Goal: Task Accomplishment & Management: Manage account settings

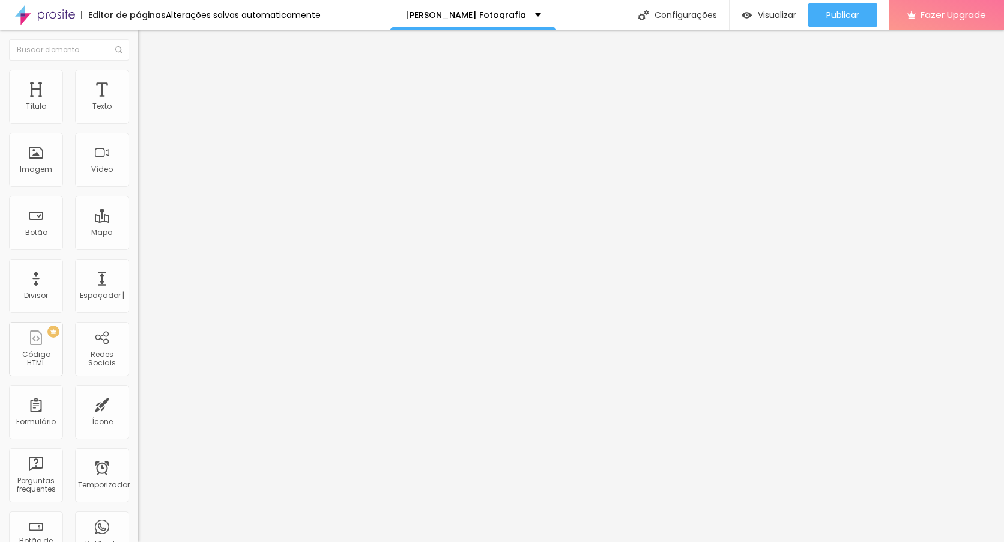
click at [147, 44] on img "button" at bounding box center [152, 44] width 10 height 10
click at [138, 34] on button "Editar Título" at bounding box center [207, 44] width 138 height 28
click at [147, 44] on img "button" at bounding box center [152, 44] width 10 height 10
click at [537, 19] on div "[PERSON_NAME] Fotografia" at bounding box center [473, 15] width 166 height 30
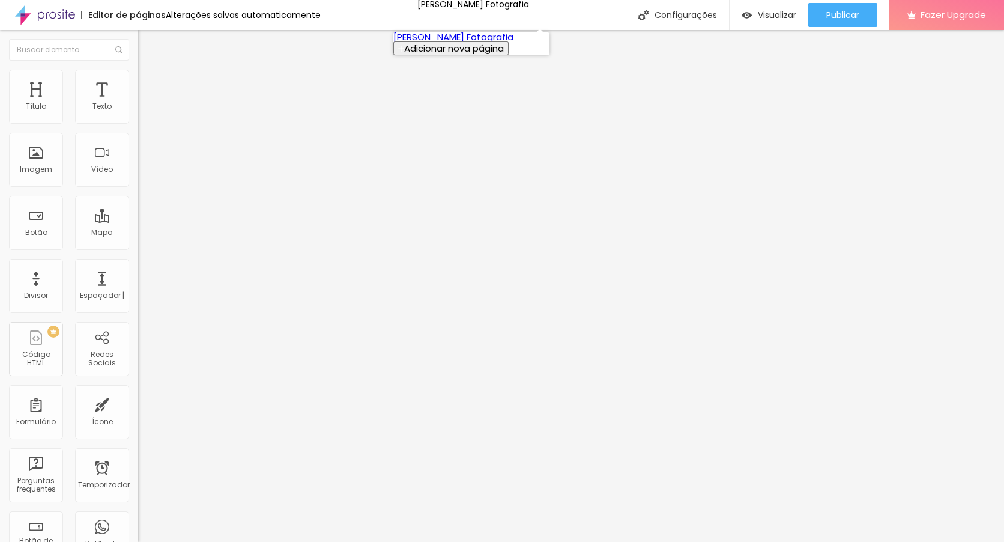
click at [510, 43] on link "[PERSON_NAME] Fotografia" at bounding box center [453, 37] width 120 height 13
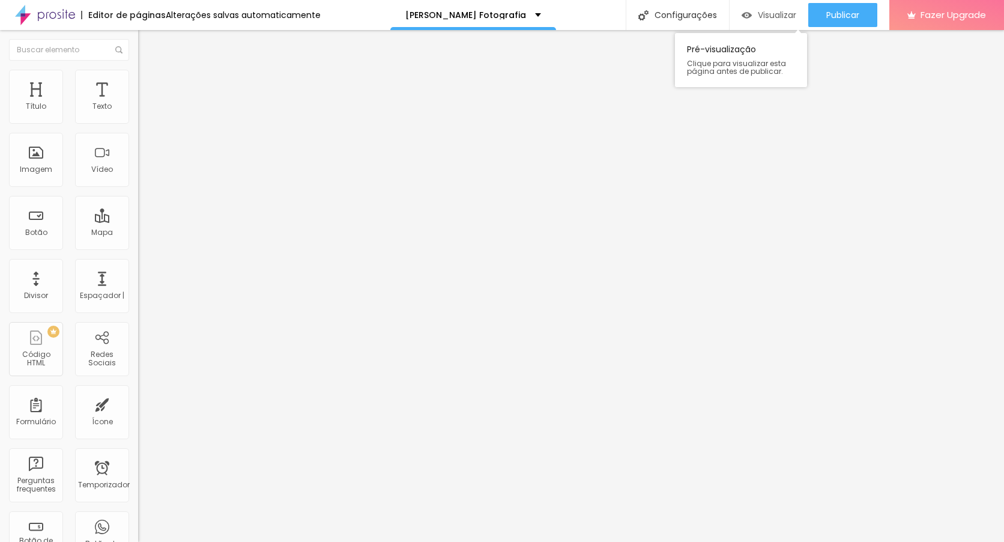
click at [773, 17] on span "Visualizar" at bounding box center [777, 15] width 38 height 10
click at [138, 113] on span "Título 2" at bounding box center [158, 105] width 40 height 15
click at [138, 124] on span "Título 3" at bounding box center [155, 117] width 35 height 14
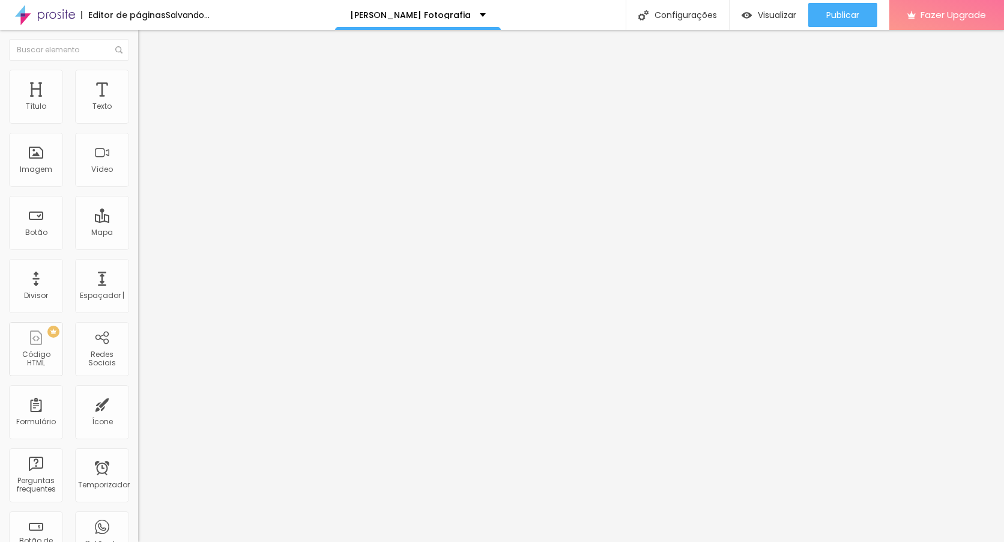
click at [138, 134] on span "Título 4" at bounding box center [154, 128] width 32 height 12
click at [138, 141] on span "Título 5" at bounding box center [151, 136] width 27 height 10
click at [34, 174] on div "Imagem" at bounding box center [36, 160] width 54 height 54
click at [145, 103] on font "Trocar imagem" at bounding box center [174, 98] width 58 height 10
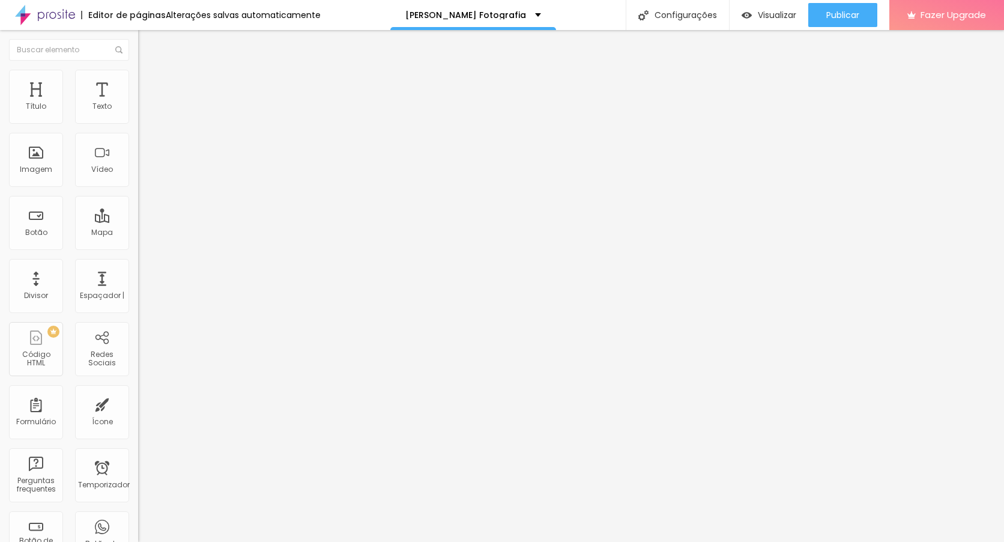
click at [145, 103] on font "Trocar imagem" at bounding box center [174, 98] width 58 height 10
drag, startPoint x: 264, startPoint y: 267, endPoint x: 227, endPoint y: 268, distance: 36.7
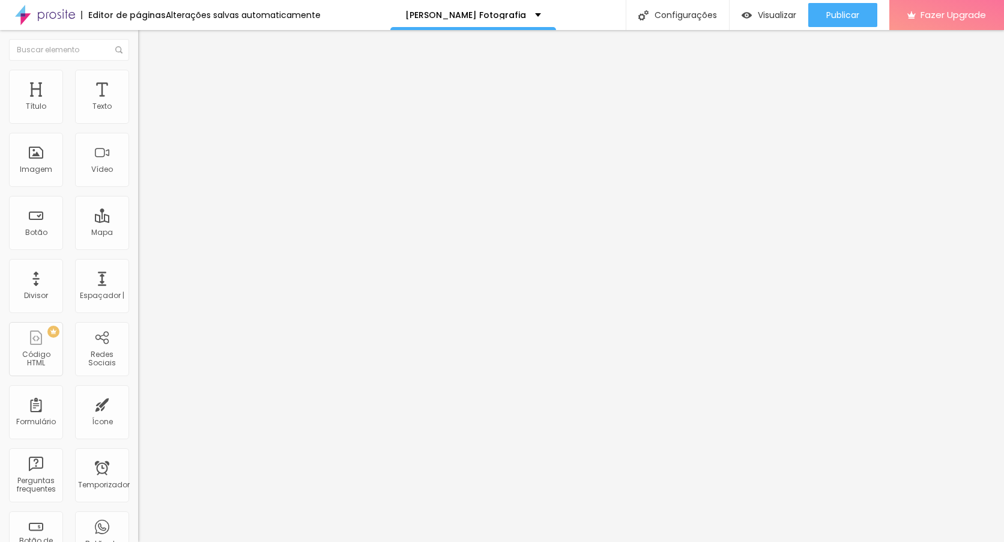
click at [145, 103] on font "Trocar imagem" at bounding box center [174, 98] width 58 height 10
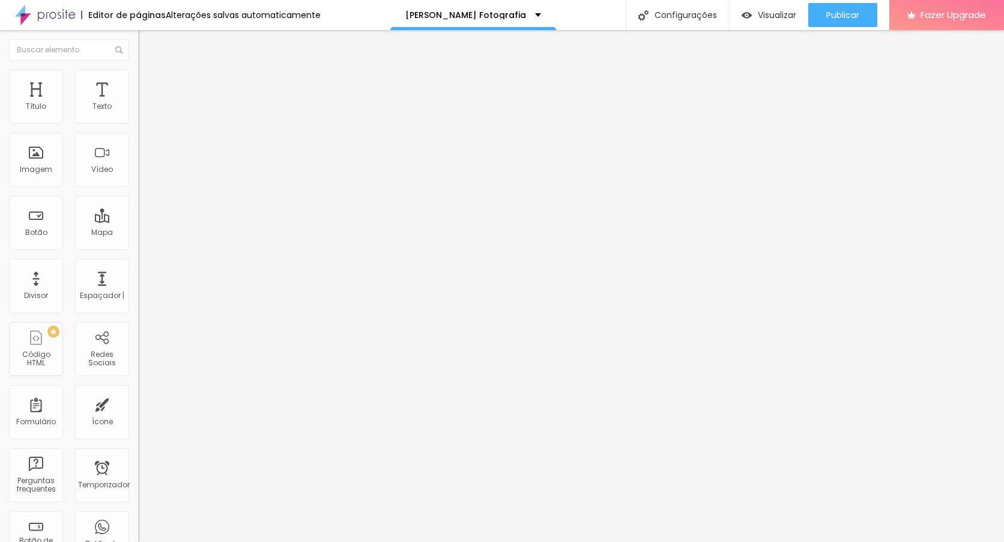
click at [145, 103] on font "Trocar imagem" at bounding box center [174, 98] width 58 height 10
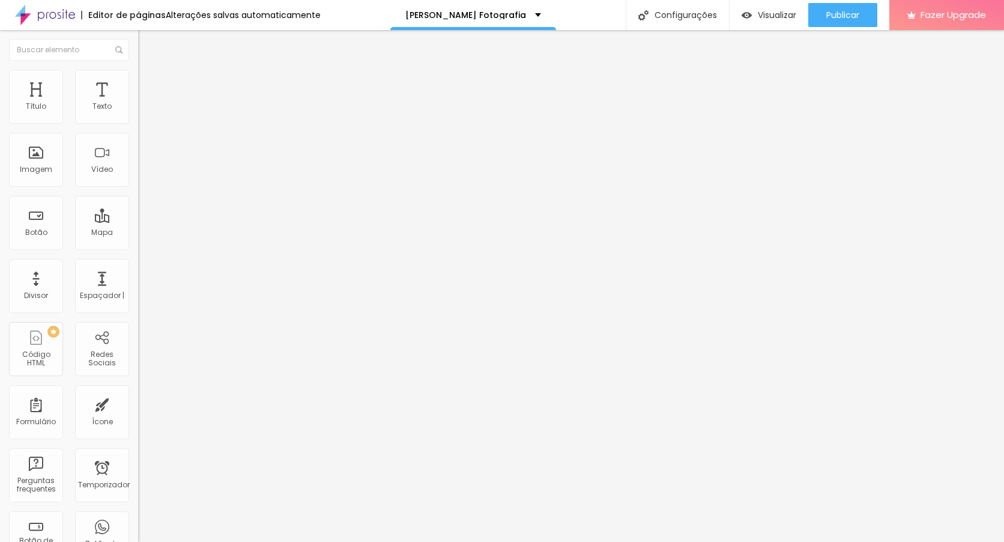
click at [145, 103] on font "Trocar imagem" at bounding box center [174, 98] width 58 height 10
click at [138, 234] on div "URL" at bounding box center [207, 230] width 138 height 7
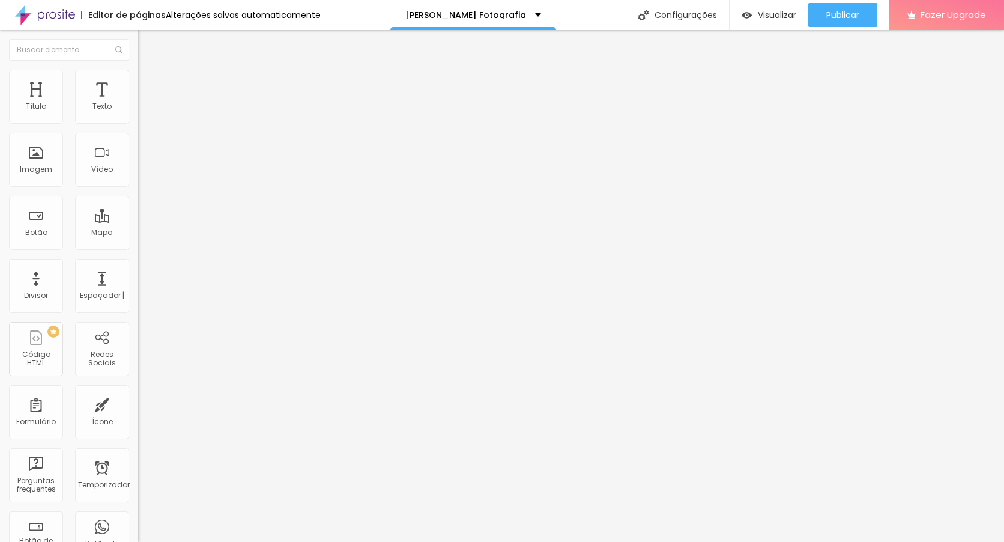
click at [147, 46] on img "button" at bounding box center [152, 44] width 10 height 10
click at [145, 103] on font "Trocar imagem" at bounding box center [174, 98] width 58 height 10
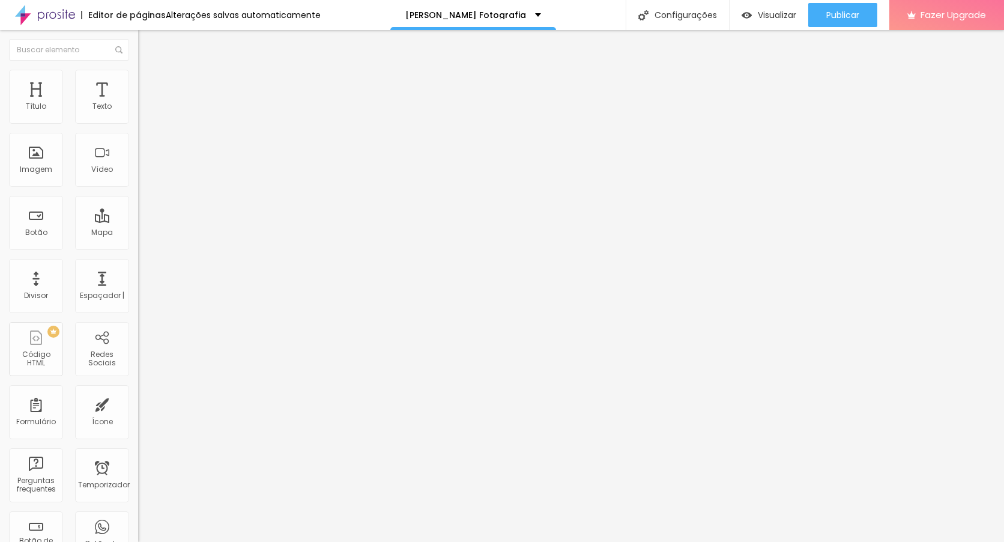
click at [138, 103] on span "Trocar imagem" at bounding box center [170, 98] width 65 height 10
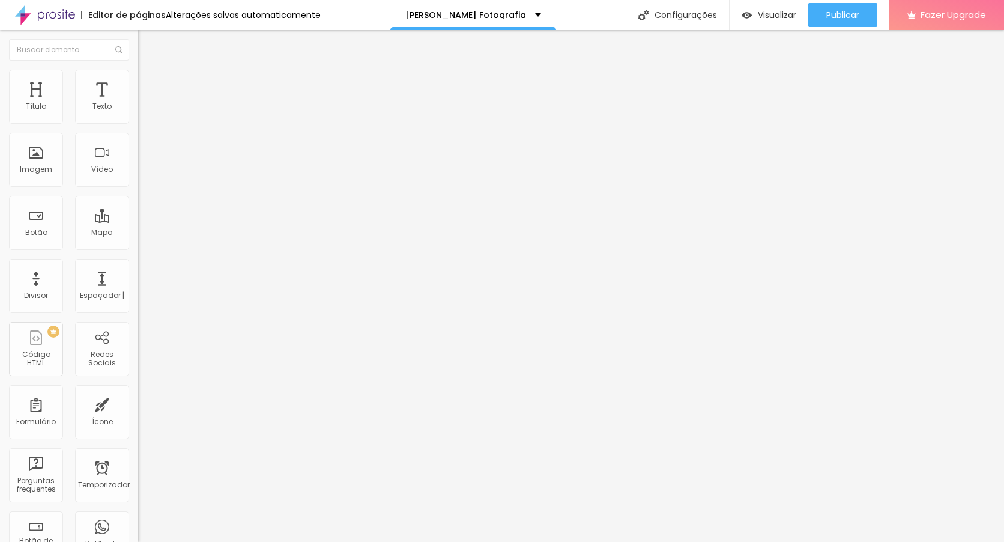
click at [145, 103] on font "Trocar imagem" at bounding box center [174, 98] width 58 height 10
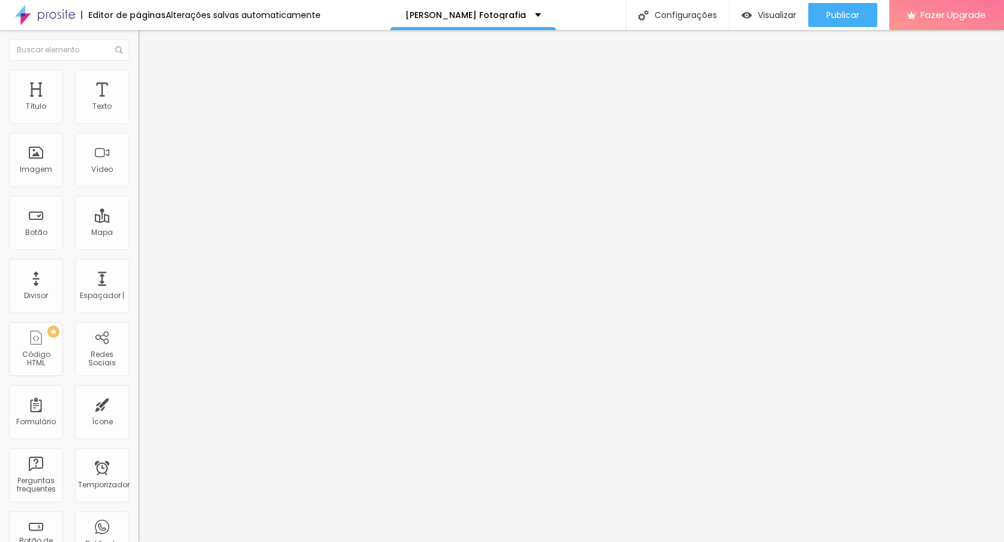
drag, startPoint x: 62, startPoint y: 82, endPoint x: 103, endPoint y: 104, distance: 46.5
click at [149, 82] on span "Estilo" at bounding box center [158, 78] width 19 height 10
click at [99, 109] on div "Texto" at bounding box center [101, 106] width 19 height 8
click at [138, 101] on div "Alinhamento" at bounding box center [207, 97] width 138 height 7
click at [138, 70] on li "Conteúdo" at bounding box center [207, 64] width 138 height 12
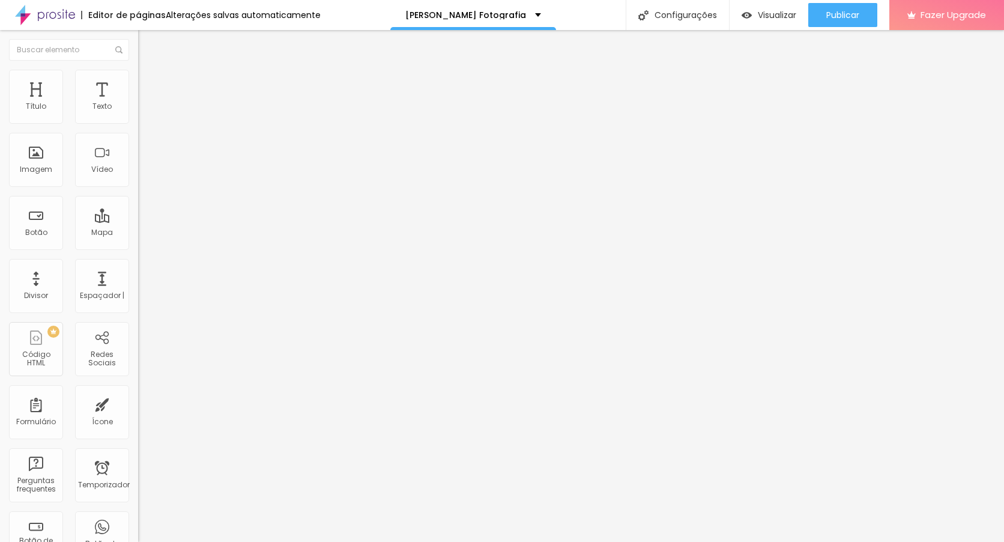
click at [138, 68] on img at bounding box center [143, 63] width 11 height 11
drag, startPoint x: 51, startPoint y: 33, endPoint x: 52, endPoint y: 39, distance: 6.0
click at [138, 36] on button "Editar Coluna" at bounding box center [207, 44] width 138 height 28
click at [53, 42] on input "text" at bounding box center [69, 50] width 120 height 22
click at [84, 98] on div "Texto" at bounding box center [102, 97] width 54 height 54
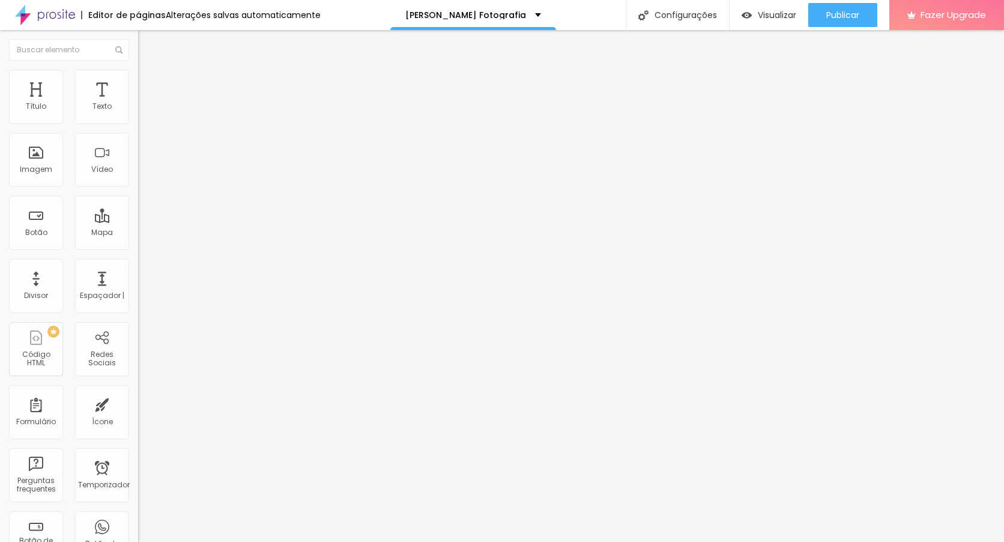
click at [138, 80] on li "Estilo" at bounding box center [207, 76] width 138 height 12
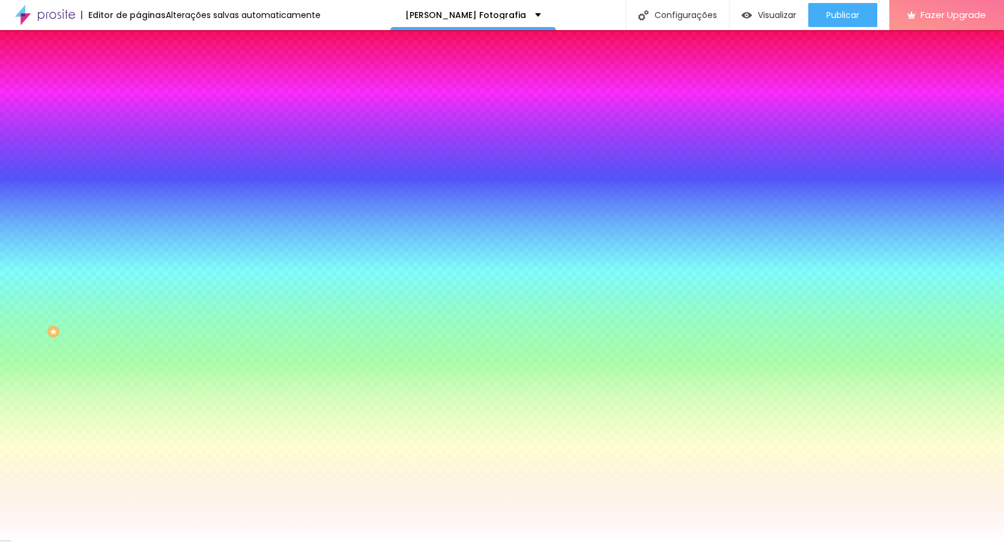
click at [138, 70] on li "Conteúdo" at bounding box center [207, 64] width 138 height 12
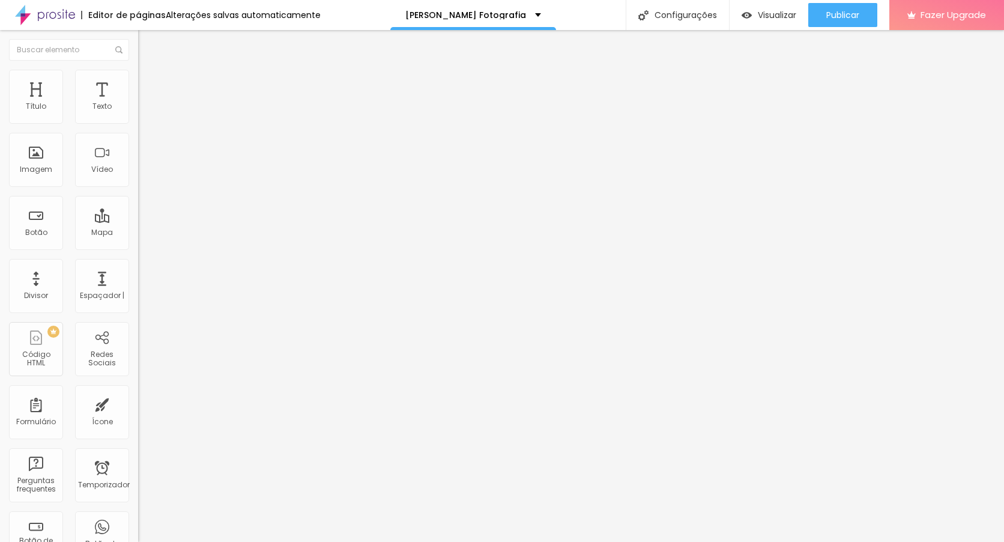
click at [138, 109] on img at bounding box center [142, 105] width 8 height 8
click at [138, 119] on img at bounding box center [142, 114] width 8 height 8
click at [138, 120] on img at bounding box center [142, 124] width 8 height 8
click at [138, 82] on img at bounding box center [143, 87] width 11 height 11
click at [147, 43] on img "button" at bounding box center [152, 44] width 10 height 10
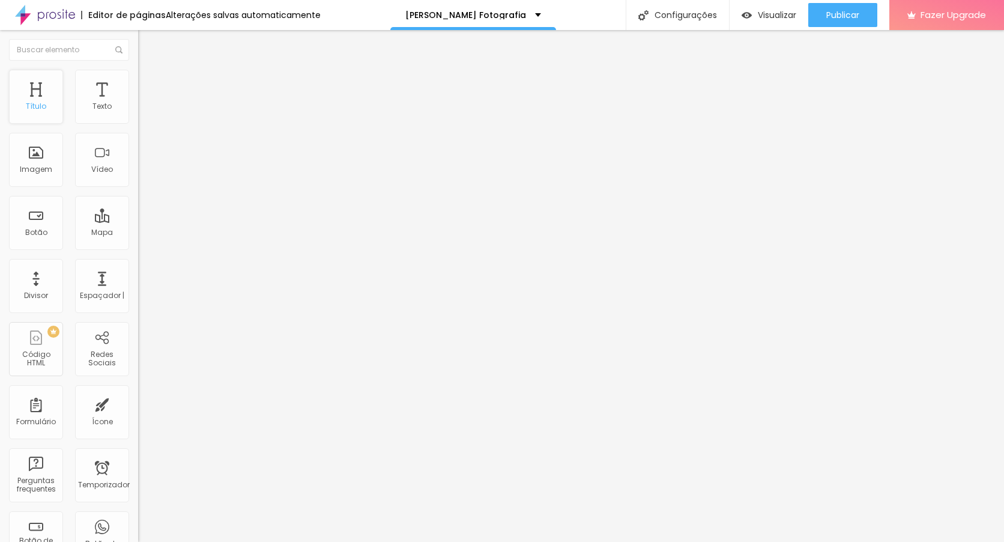
click at [31, 98] on div "Título" at bounding box center [36, 97] width 54 height 54
click at [147, 44] on img "button" at bounding box center [152, 44] width 10 height 10
click at [41, 102] on div "Título" at bounding box center [36, 106] width 20 height 8
click at [147, 42] on img "button" at bounding box center [152, 44] width 10 height 10
click at [138, 71] on img at bounding box center [143, 75] width 11 height 11
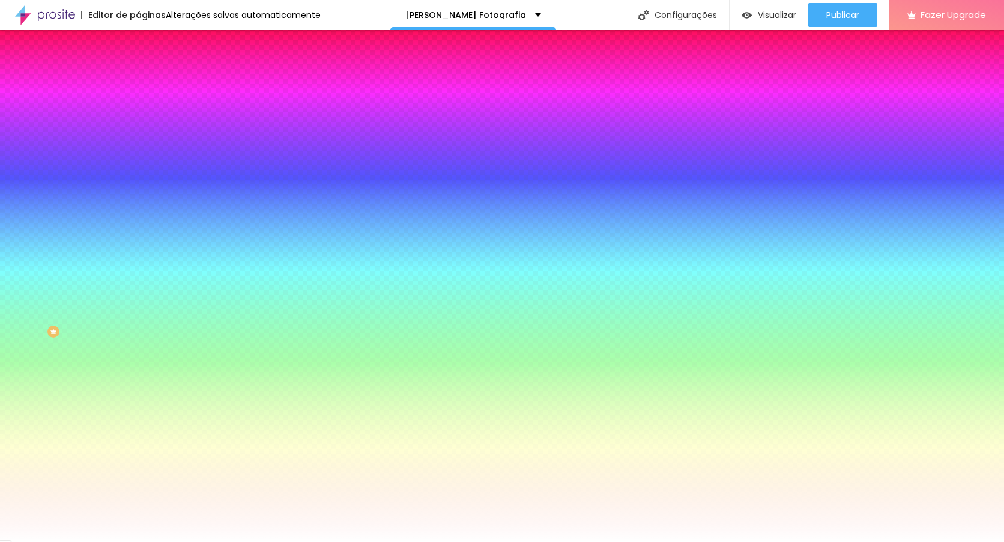
click at [143, 156] on icon "button" at bounding box center [146, 159] width 7 height 7
click at [118, 541] on div at bounding box center [502, 542] width 1004 height 0
click at [138, 167] on div "Borda Voltar ao padrão" at bounding box center [207, 184] width 138 height 34
click at [143, 190] on icon "button" at bounding box center [146, 193] width 7 height 7
click at [123, 541] on div at bounding box center [502, 542] width 1004 height 0
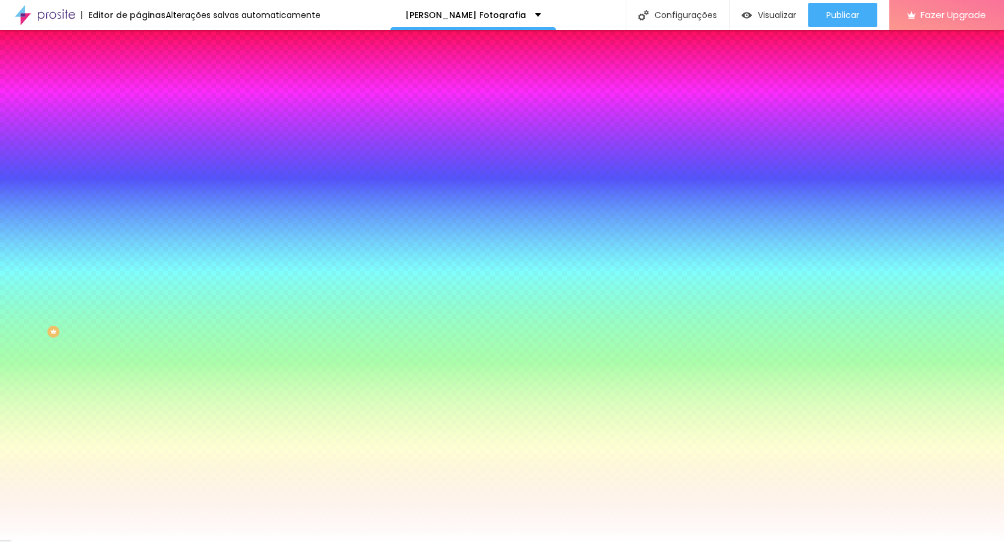
click at [149, 89] on span "Avançado" at bounding box center [169, 90] width 40 height 10
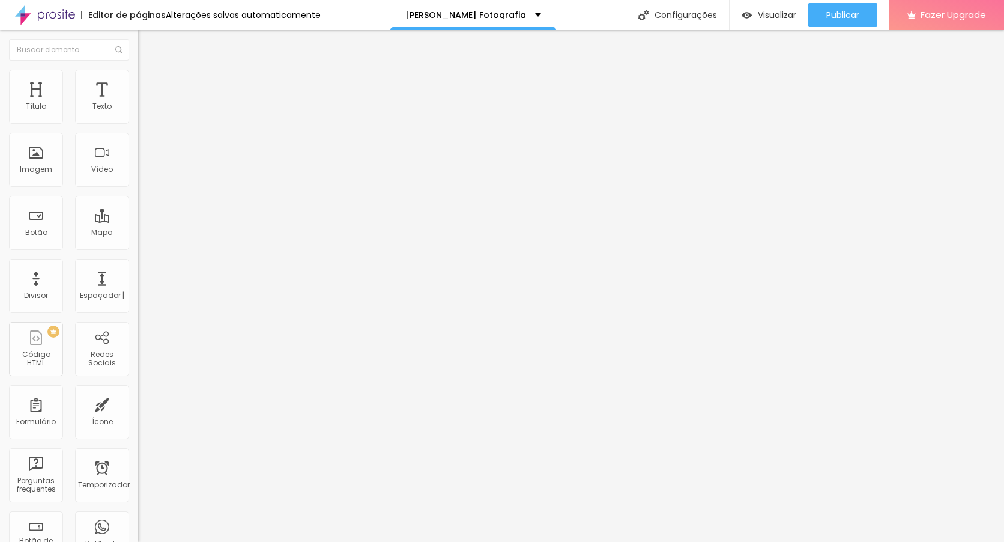
click at [138, 68] on img at bounding box center [143, 63] width 11 height 11
click at [138, 101] on div "Alinhamento" at bounding box center [207, 97] width 138 height 7
click at [138, 120] on img at bounding box center [142, 124] width 8 height 8
click at [138, 115] on div at bounding box center [207, 115] width 138 height 29
click at [138, 109] on img at bounding box center [142, 105] width 8 height 8
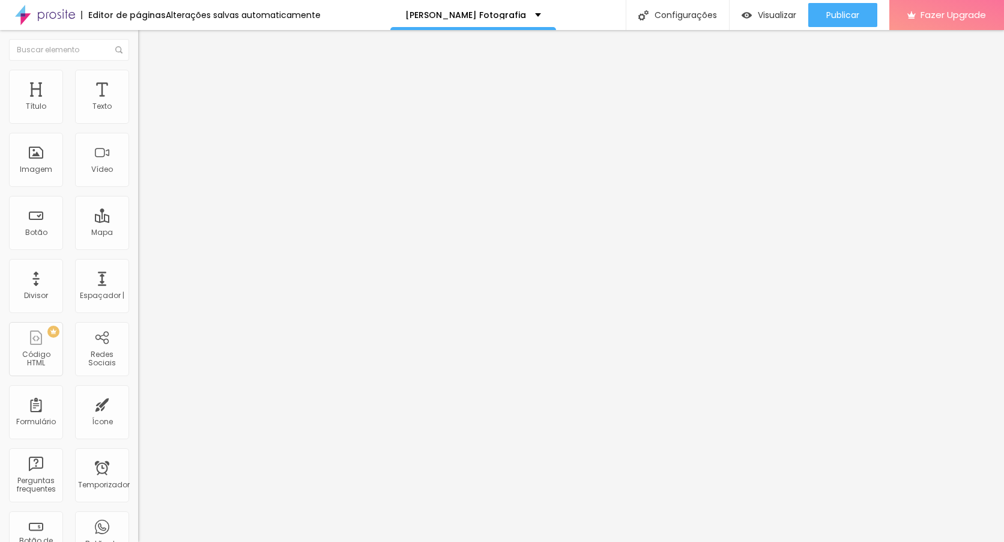
click at [138, 119] on div at bounding box center [207, 115] width 138 height 29
click at [147, 46] on img "button" at bounding box center [152, 44] width 10 height 10
click at [138, 80] on li "Avançado" at bounding box center [207, 76] width 138 height 12
type input "26"
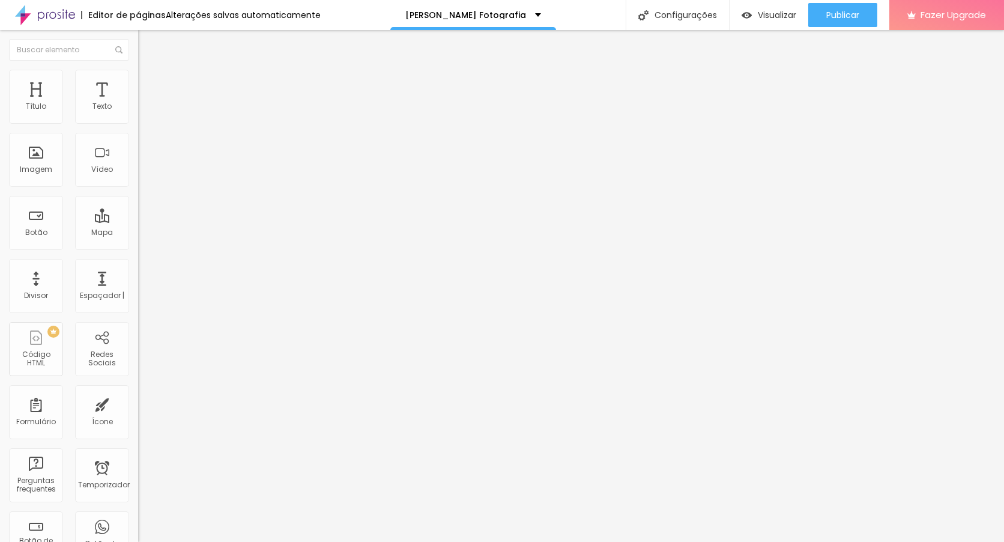
type input "25"
type input "31"
type input "39"
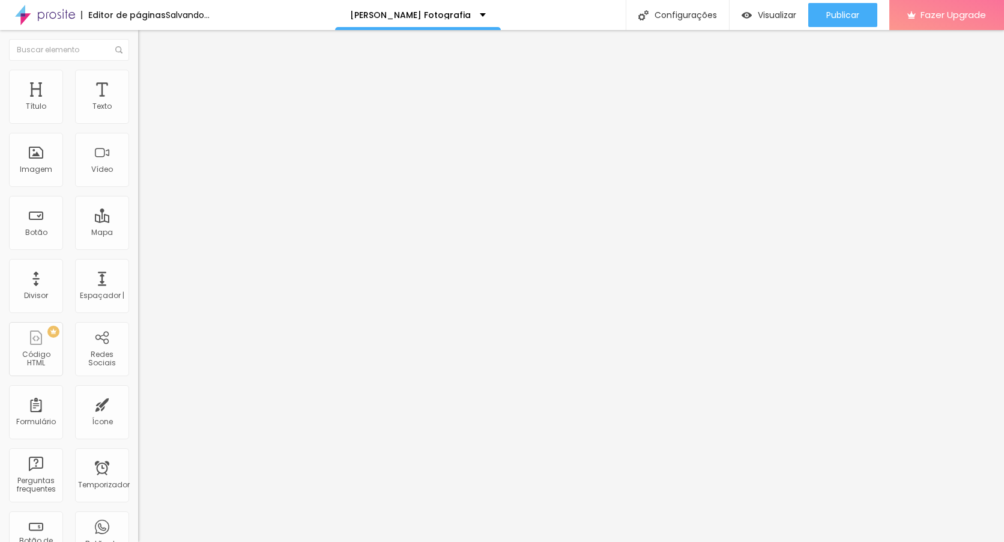
type input "39"
type input "51"
type input "53"
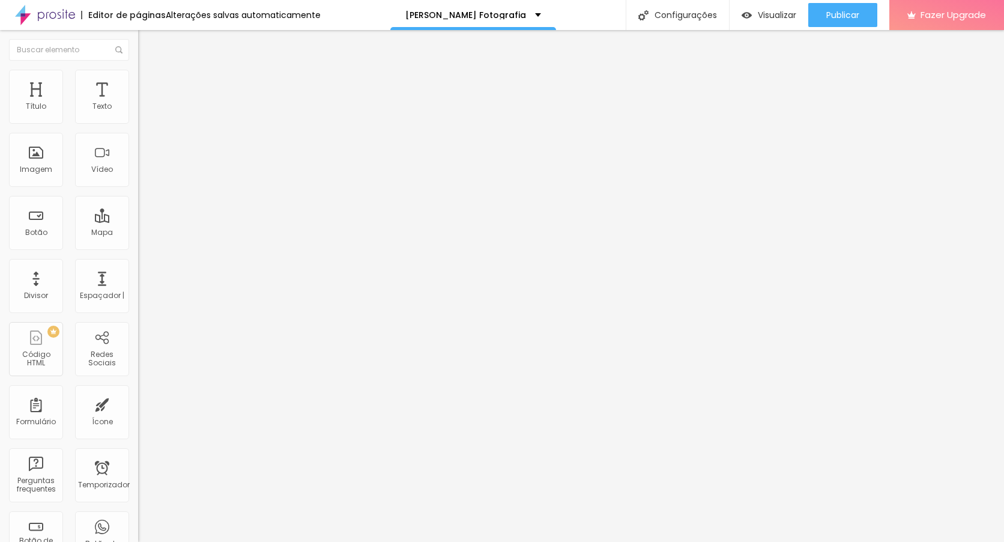
type input "54"
type input "63"
type input "62"
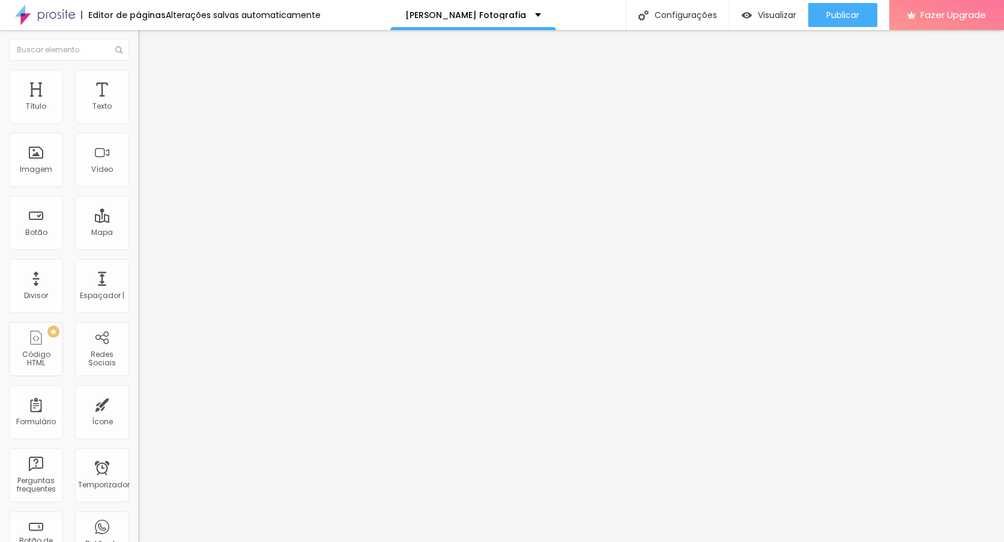
type input "62"
type input "39"
type input "34"
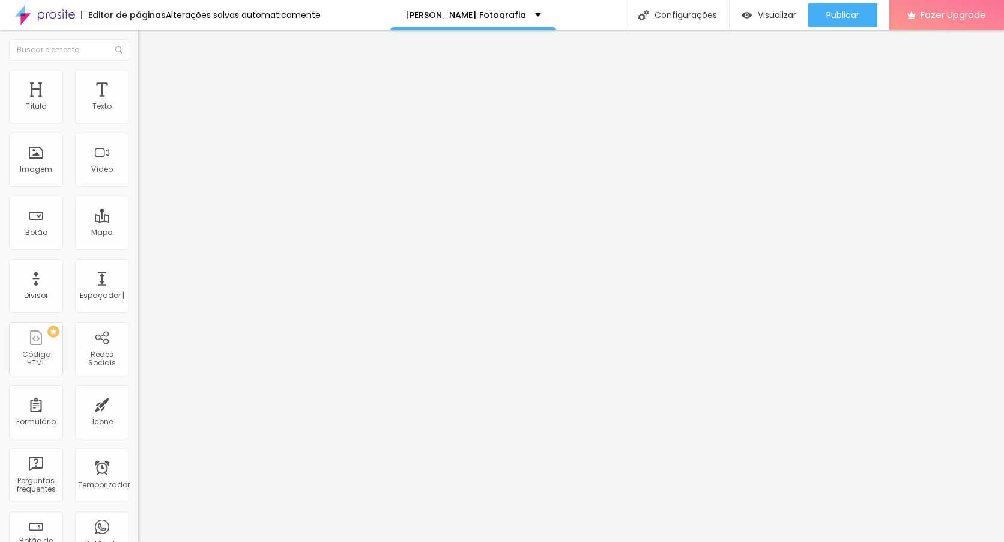
type input "27"
type input "21"
type input "18"
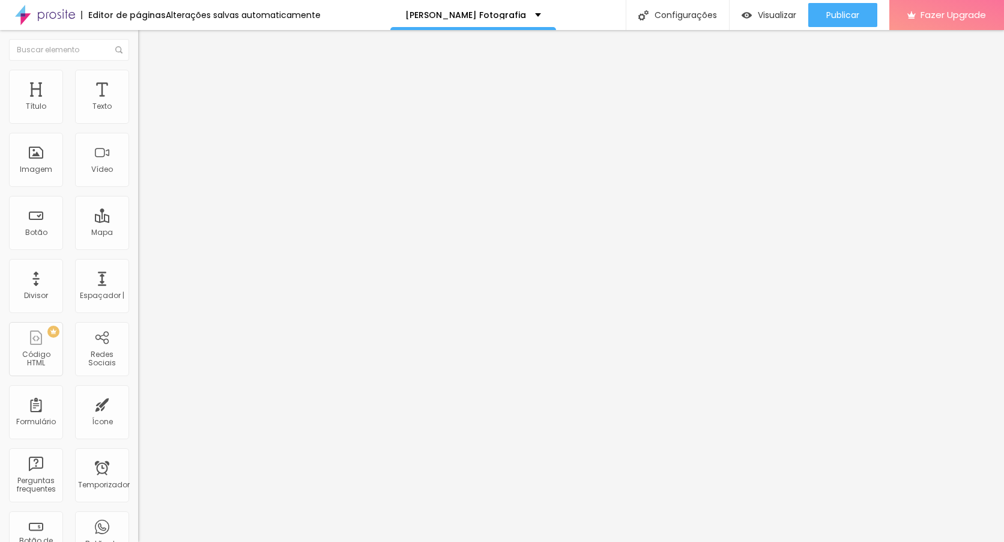
type input "18"
type input "12"
type input "0"
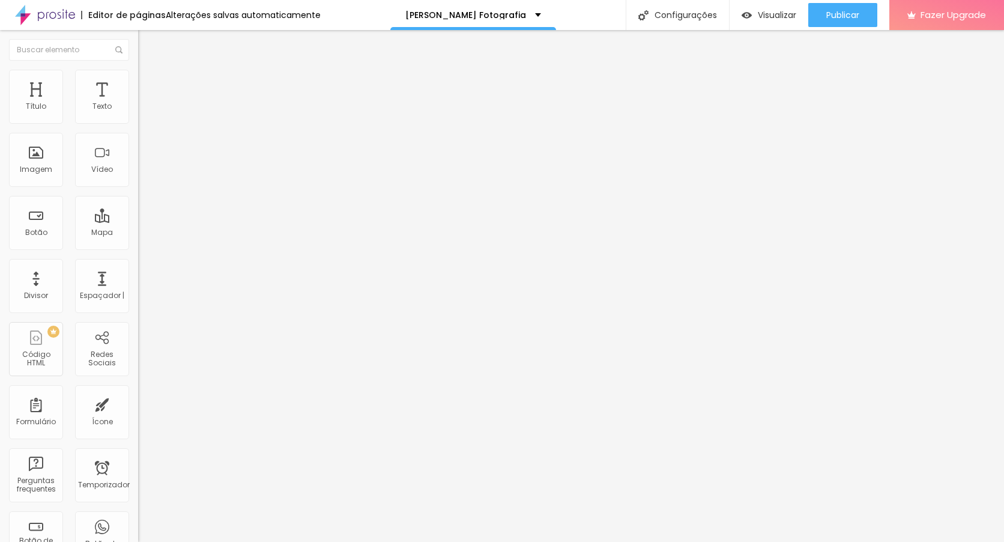
drag, startPoint x: 47, startPoint y: 116, endPoint x: 6, endPoint y: 122, distance: 41.2
type input "0"
click at [138, 221] on input "range" at bounding box center [176, 226] width 77 height 10
type input "26"
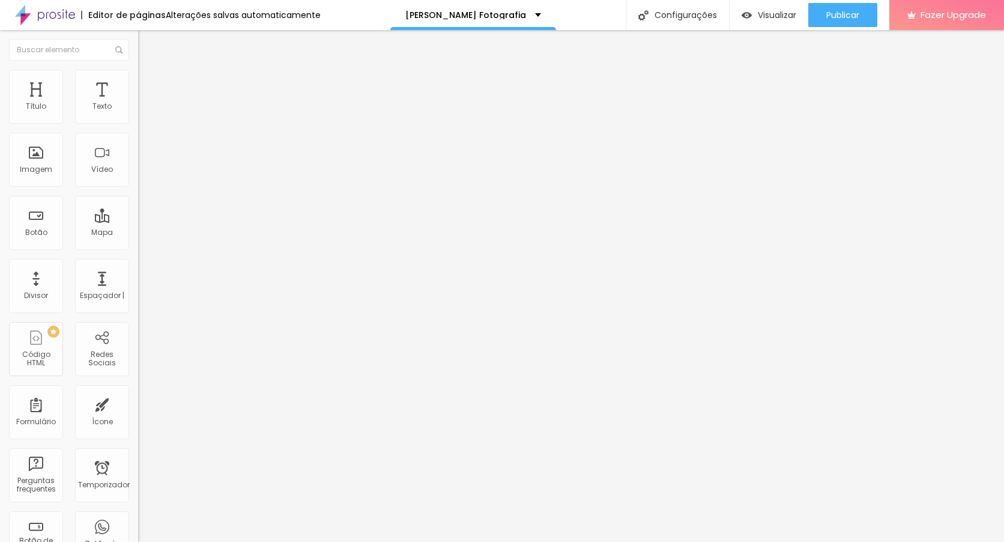
type input "49"
type input "53"
type input "67"
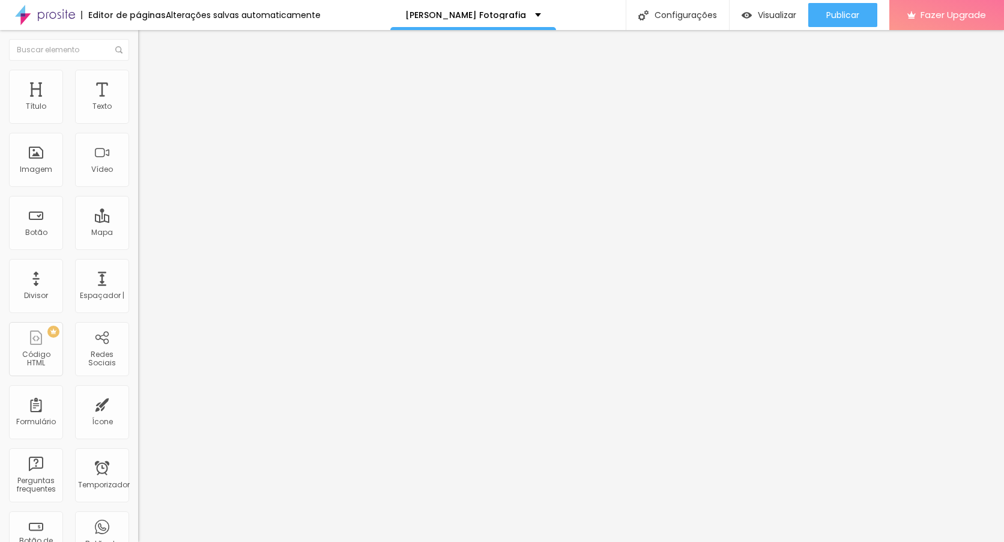
type input "67"
type input "69"
type input "72"
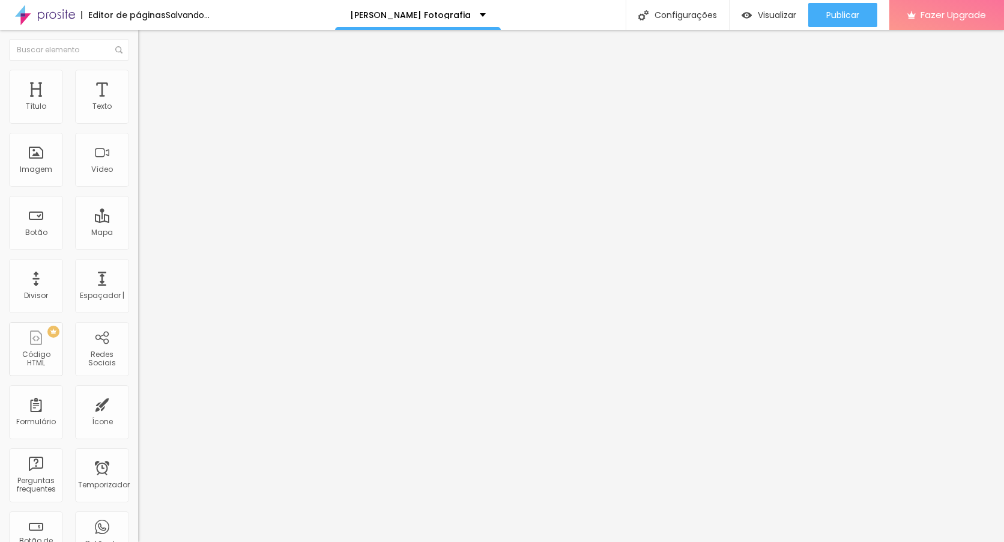
type input "78"
type input "77"
type input "39"
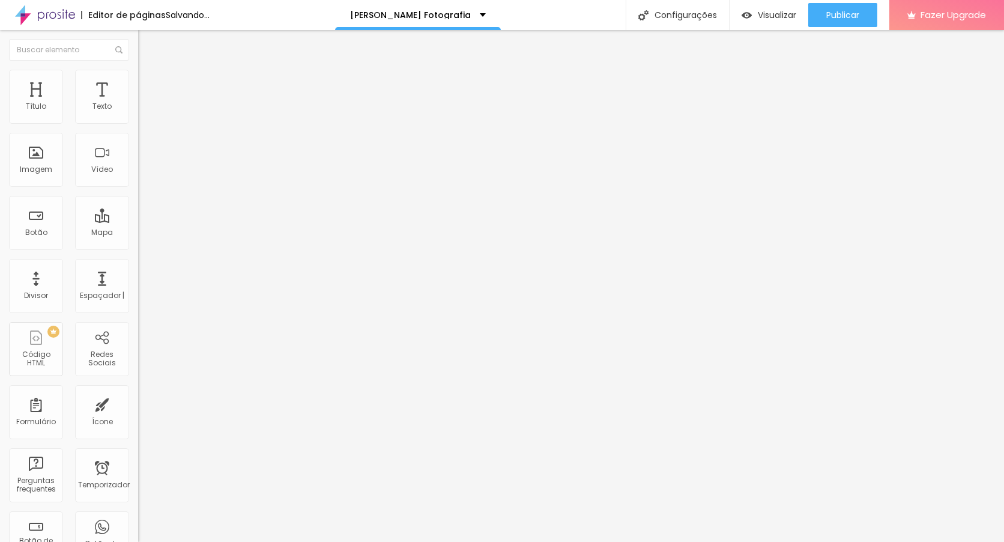
type input "39"
type input "32"
type input "23"
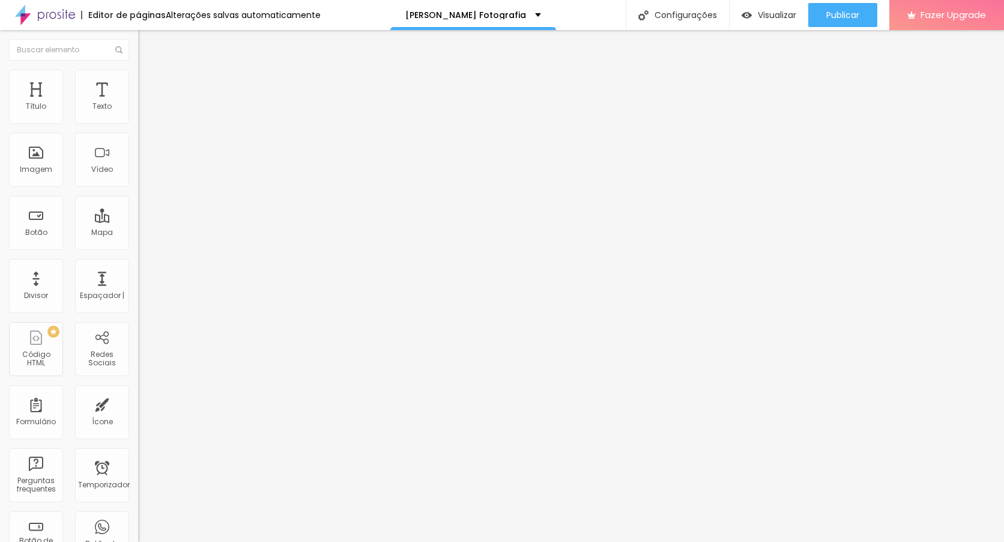
type input "15"
type input "9"
type input "4"
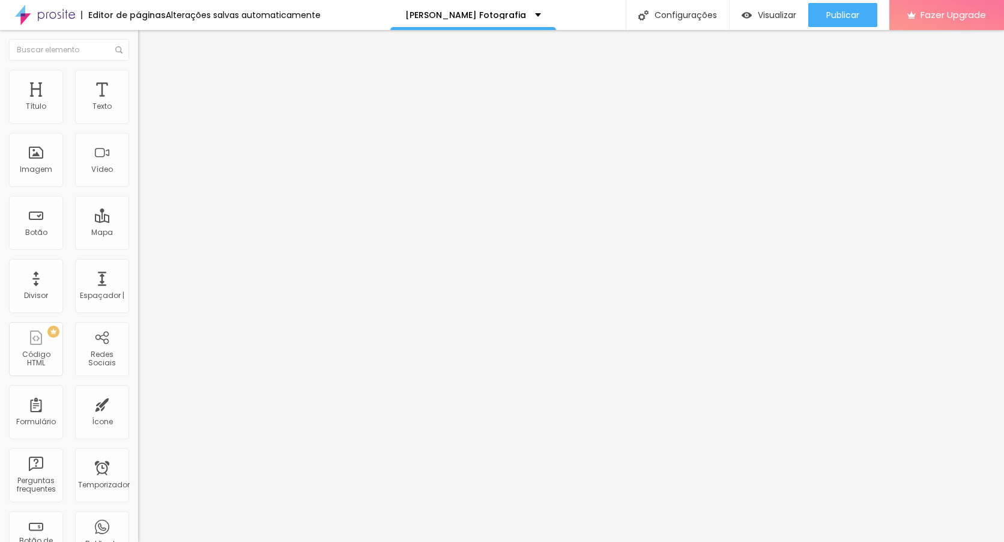
type input "4"
type input "0"
drag, startPoint x: 47, startPoint y: 140, endPoint x: 17, endPoint y: 151, distance: 31.3
type input "0"
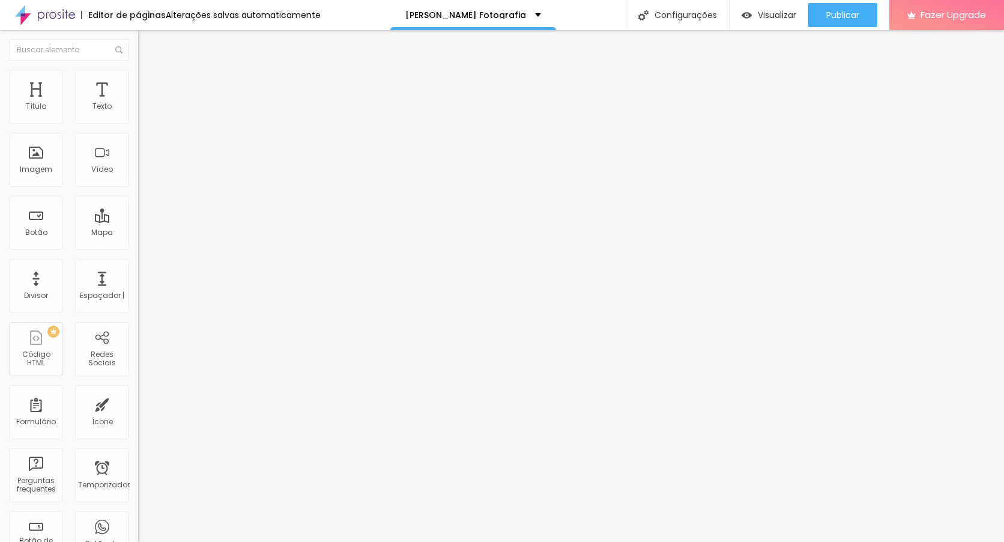
click at [138, 391] on input "range" at bounding box center [176, 396] width 77 height 10
click at [138, 82] on ul "Estilo Avançado" at bounding box center [207, 70] width 138 height 24
click at [149, 71] on span "Estilo" at bounding box center [158, 66] width 19 height 10
click at [138, 178] on button "button" at bounding box center [146, 171] width 17 height 13
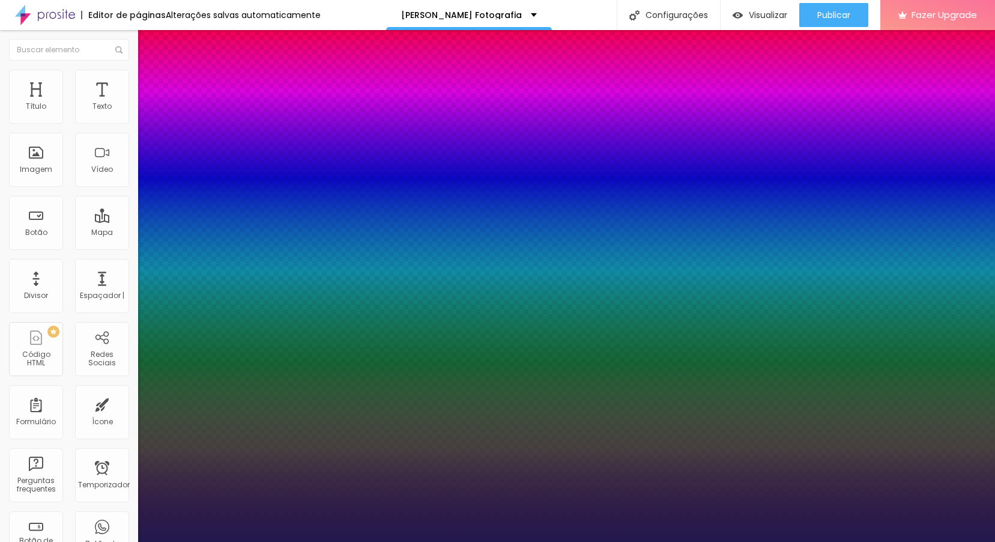
type input "1"
type input "32"
type input "1"
type input "38"
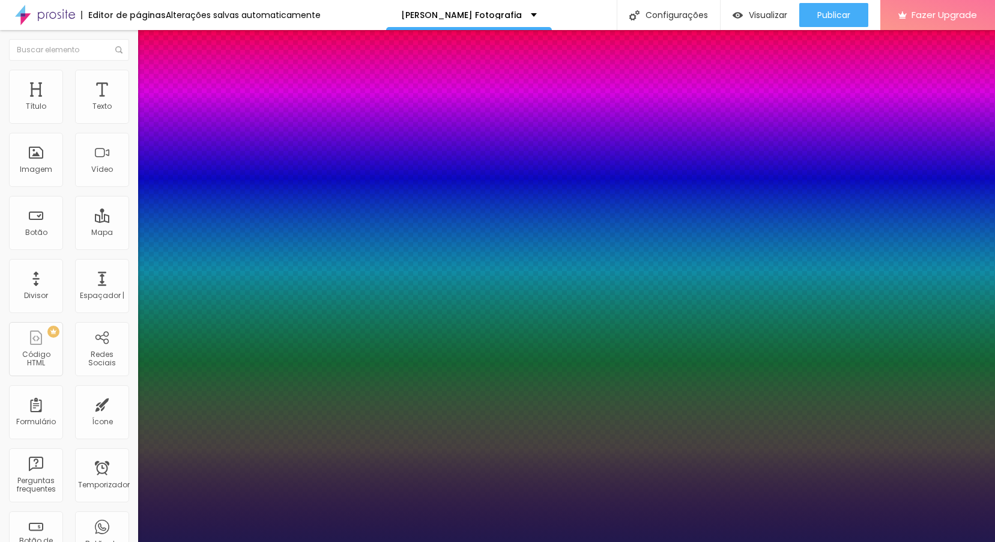
type input "38"
type input "1"
type input "40"
type input "1"
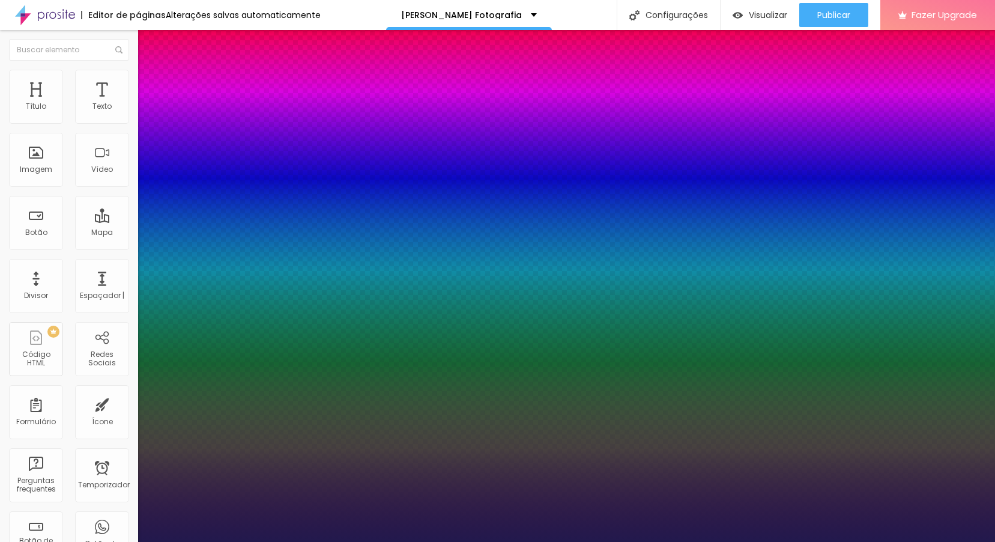
type input "44"
type input "1"
type input "48"
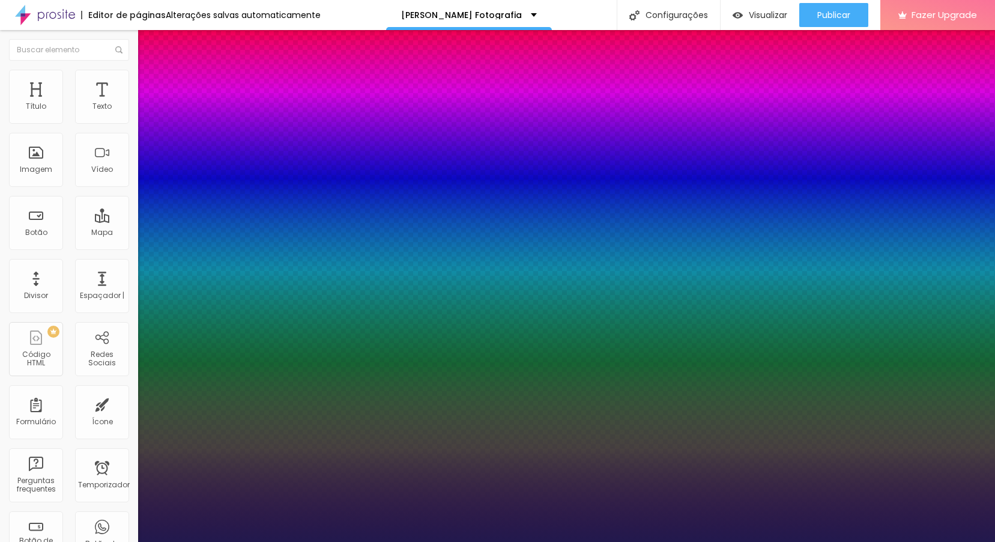
type input "1"
type input "55"
type input "1"
type input "57"
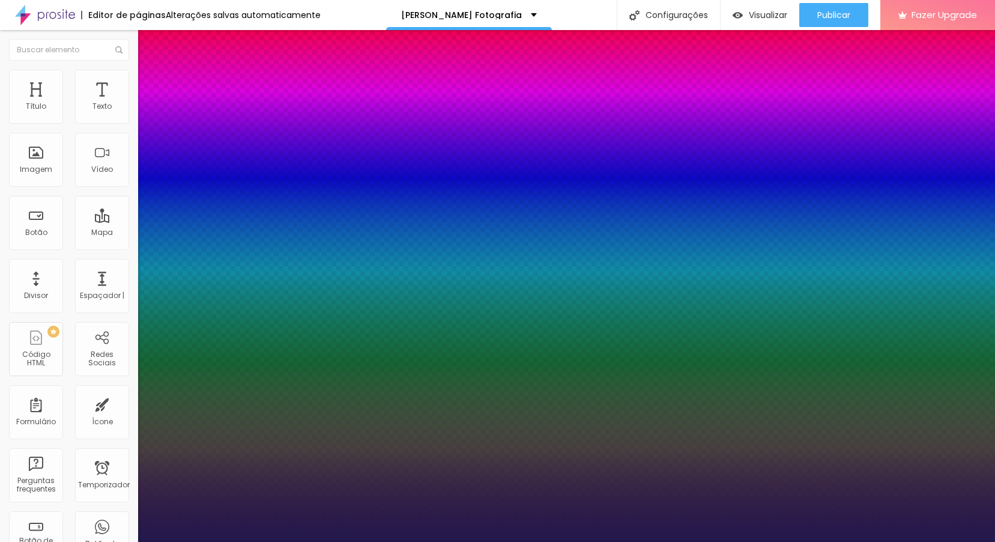
type input "57"
type input "1"
type input "59"
type input "1"
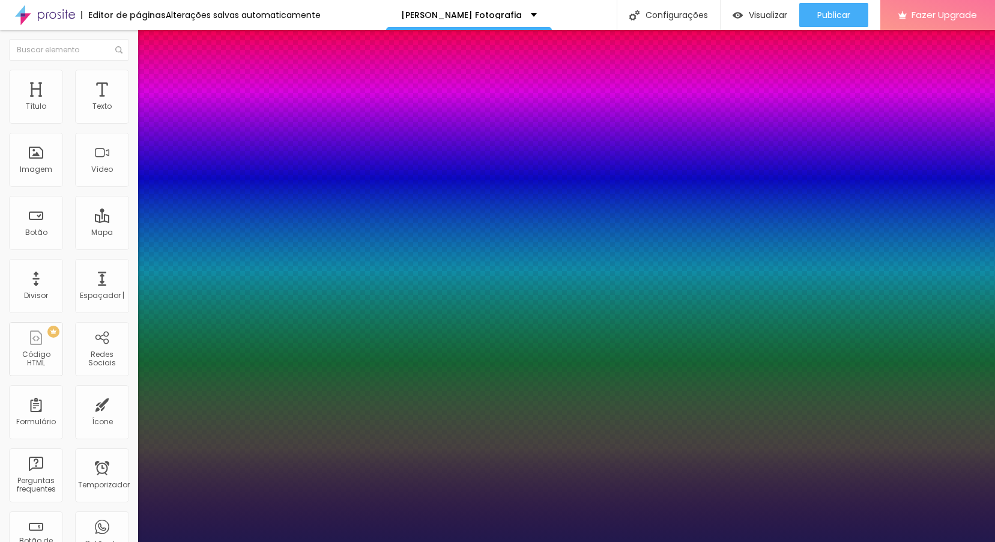
type input "60"
type input "1"
type input "61"
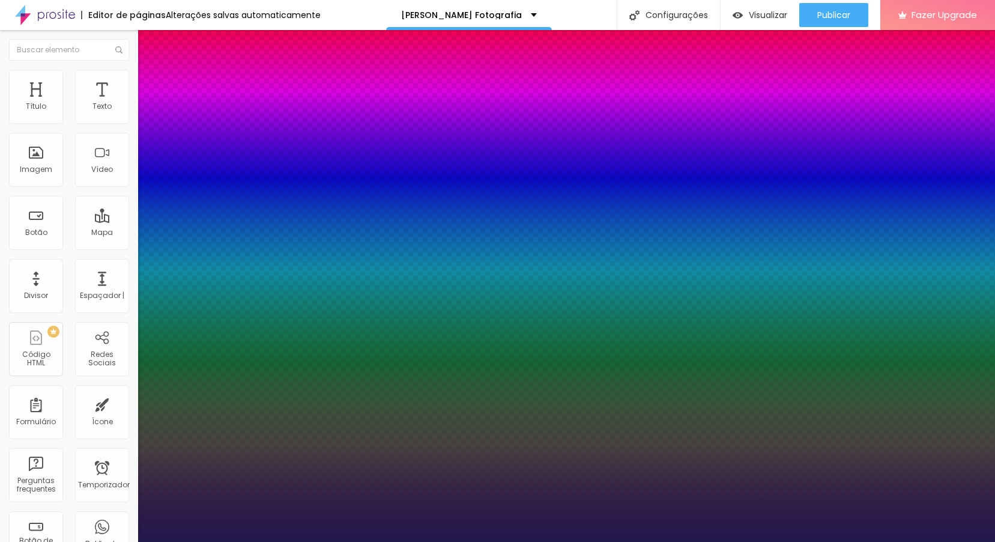
type input "1"
drag, startPoint x: 171, startPoint y: 337, endPoint x: 204, endPoint y: 343, distance: 34.1
type input "61"
type input "1"
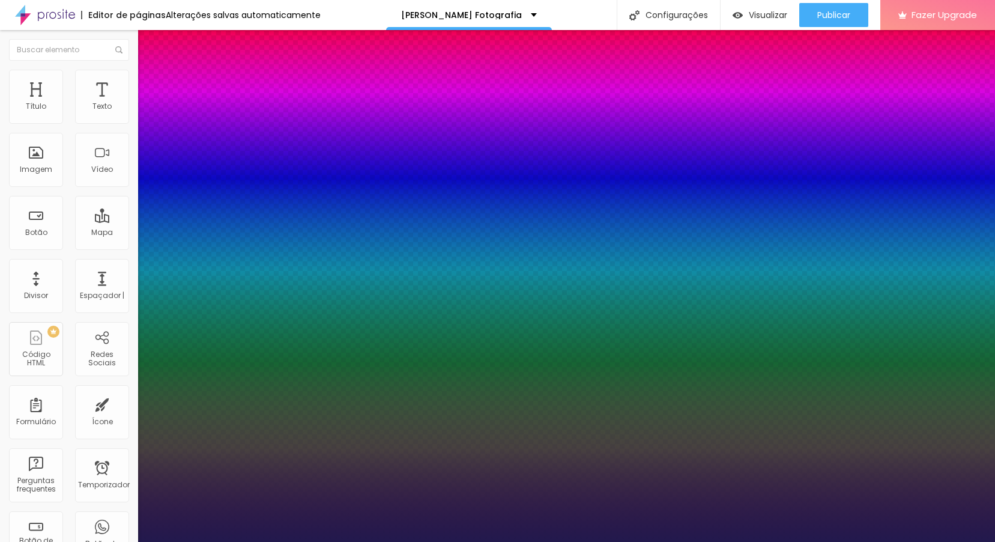
click at [394, 541] on div at bounding box center [497, 542] width 995 height 0
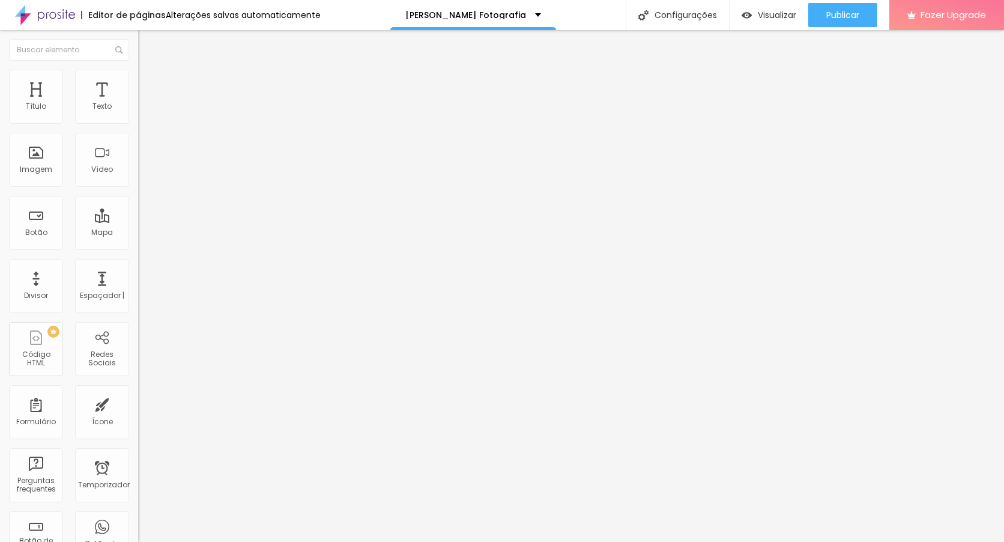
click at [147, 40] on img "button" at bounding box center [152, 44] width 10 height 10
click at [138, 178] on button "button" at bounding box center [146, 171] width 17 height 13
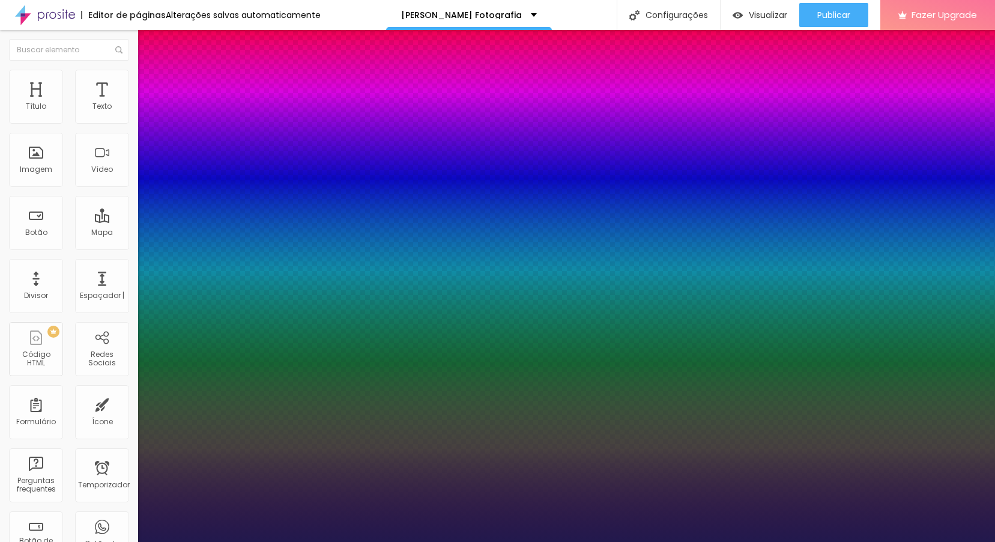
type input "1"
type input "25"
type input "1"
type input "26"
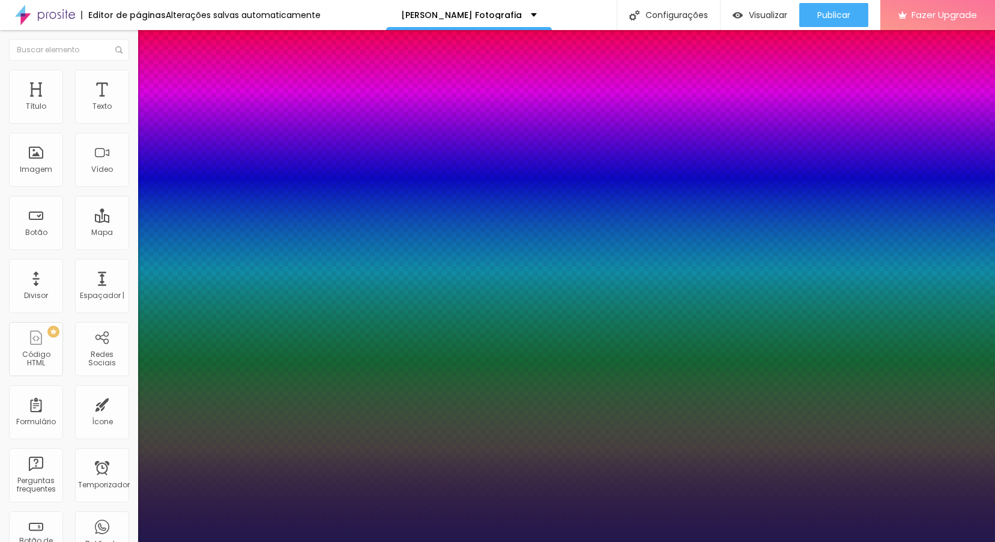
type input "26"
type input "1"
type input "36"
type input "1"
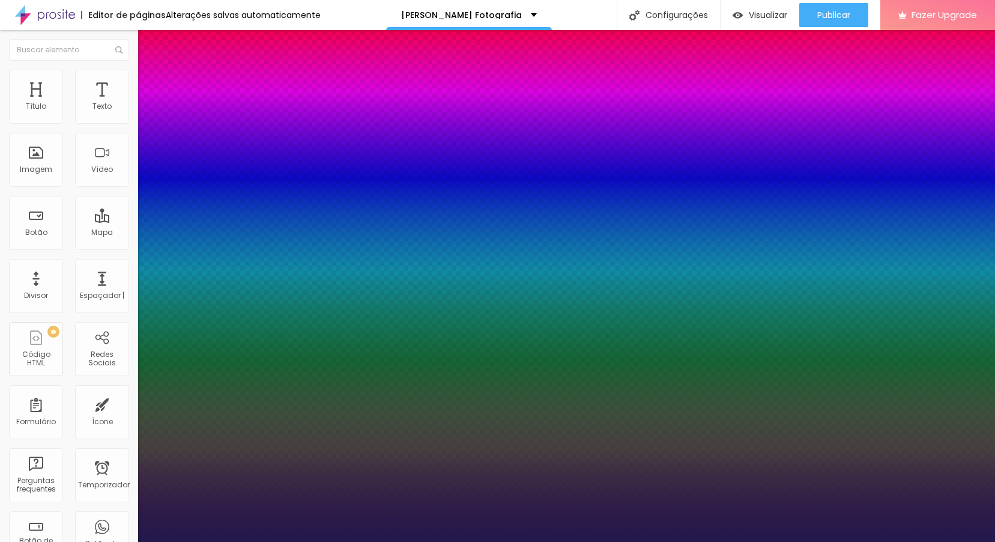
type input "37"
type input "1"
type input "51"
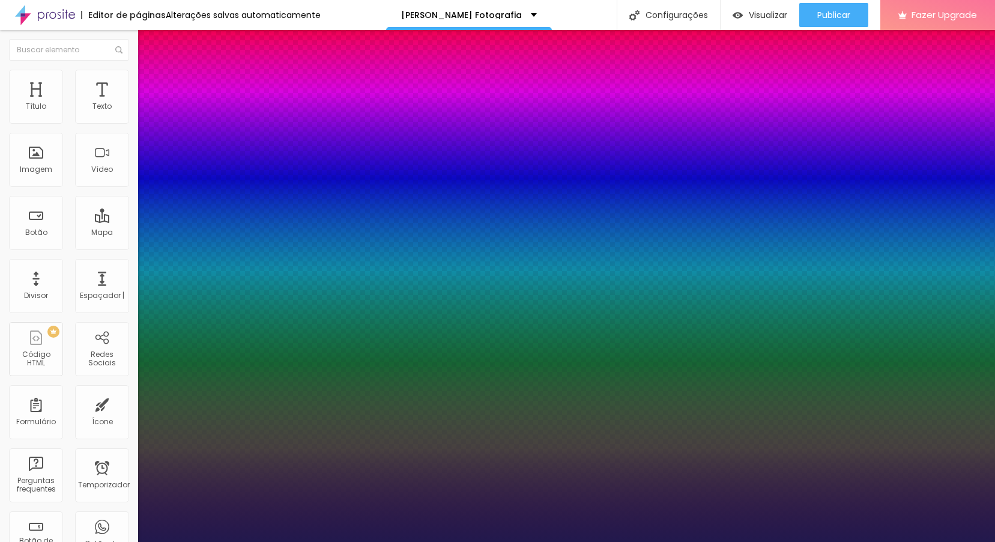
type input "1"
drag, startPoint x: 159, startPoint y: 336, endPoint x: 180, endPoint y: 348, distance: 24.2
type input "48"
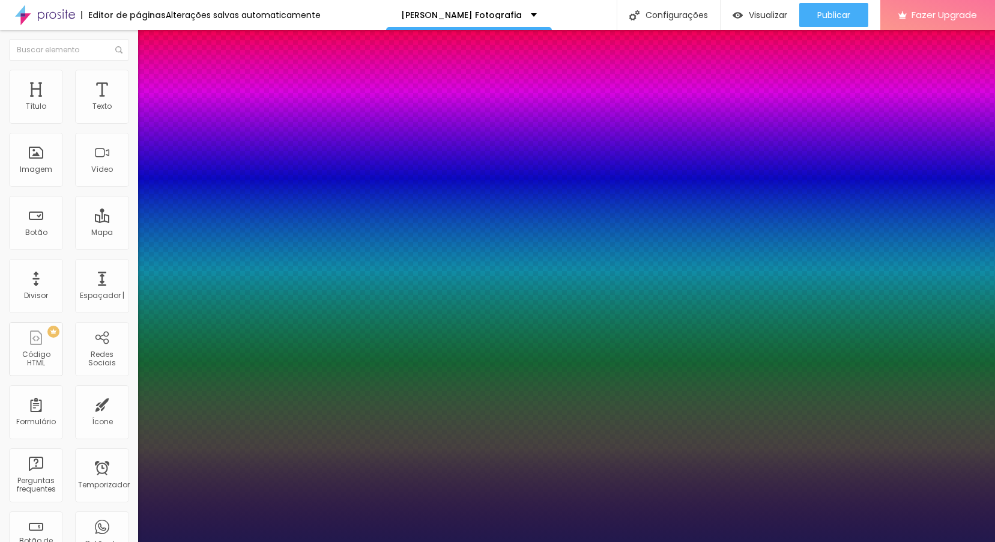
type input "1"
type input "2.7"
type input "1"
type input "3"
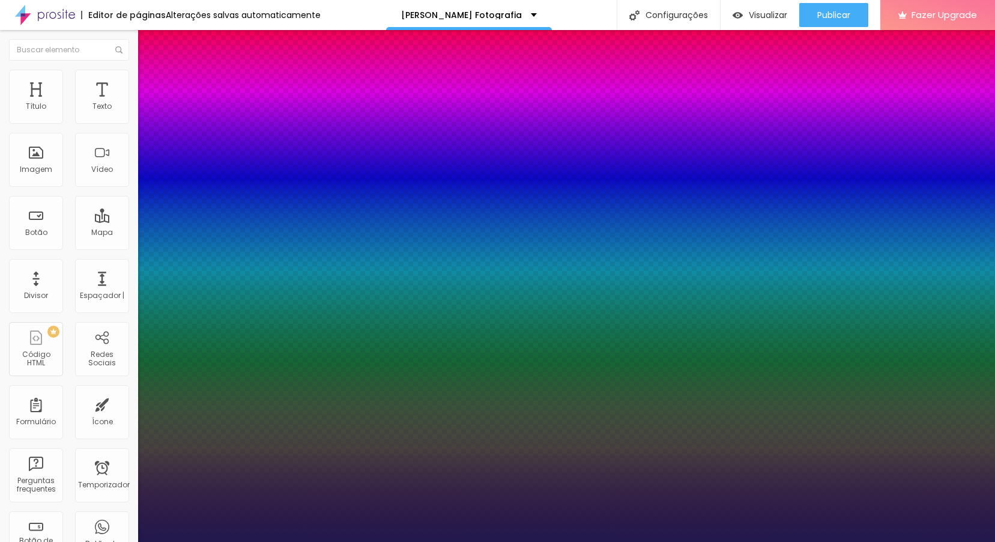
type input "3"
type input "1"
type input "3.1"
type input "1"
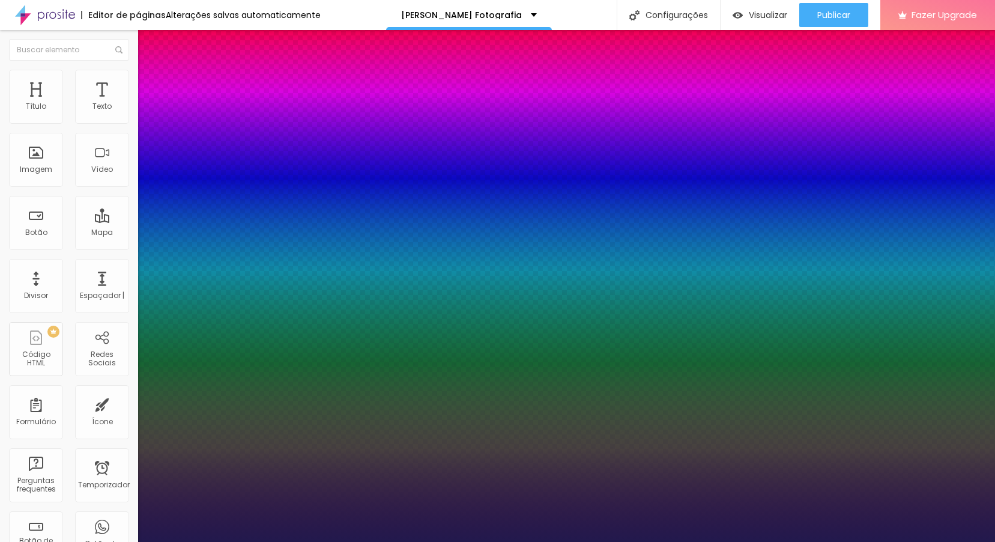
type input "3.5"
type input "1"
type input "3.5"
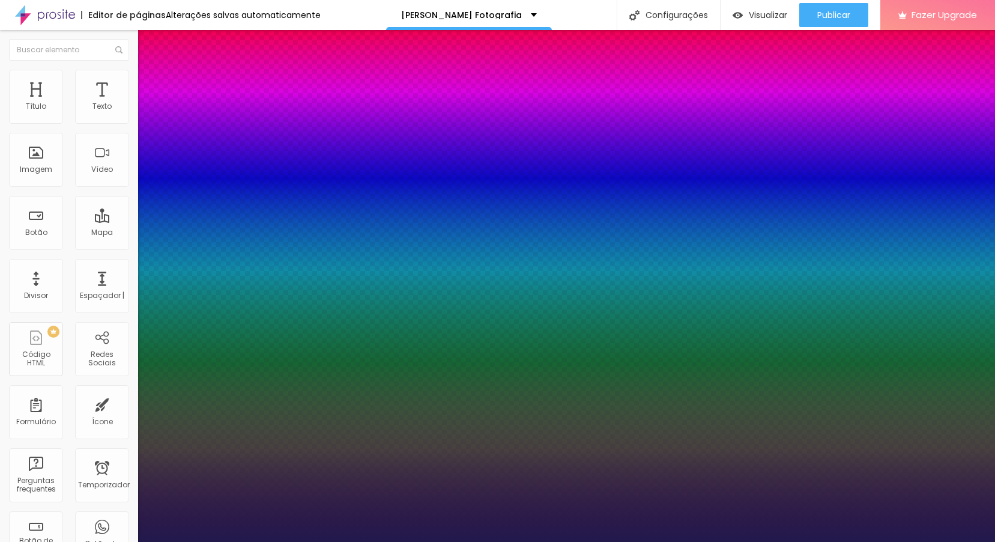
type input "51"
type input "1"
type input "57"
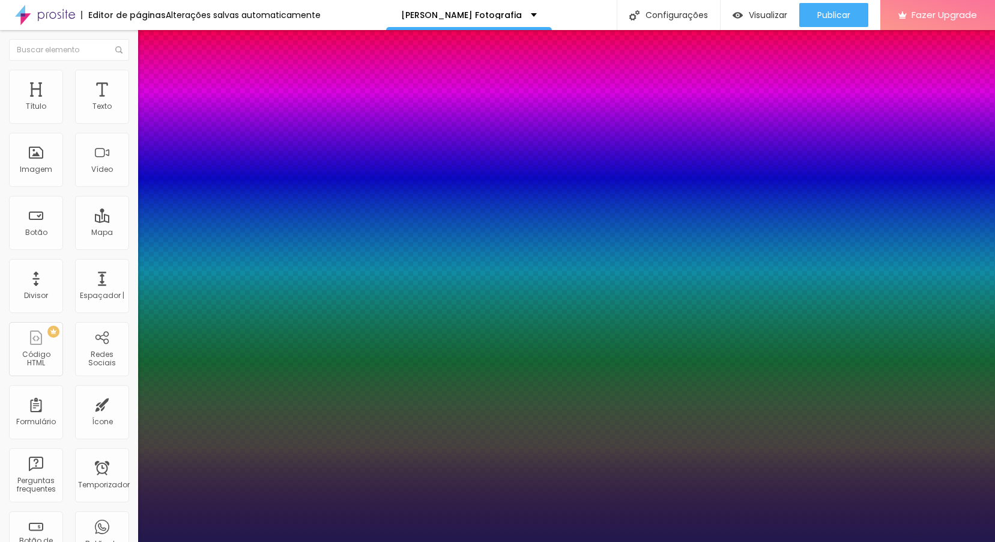
type input "1"
type input "59"
type input "1"
type input "60"
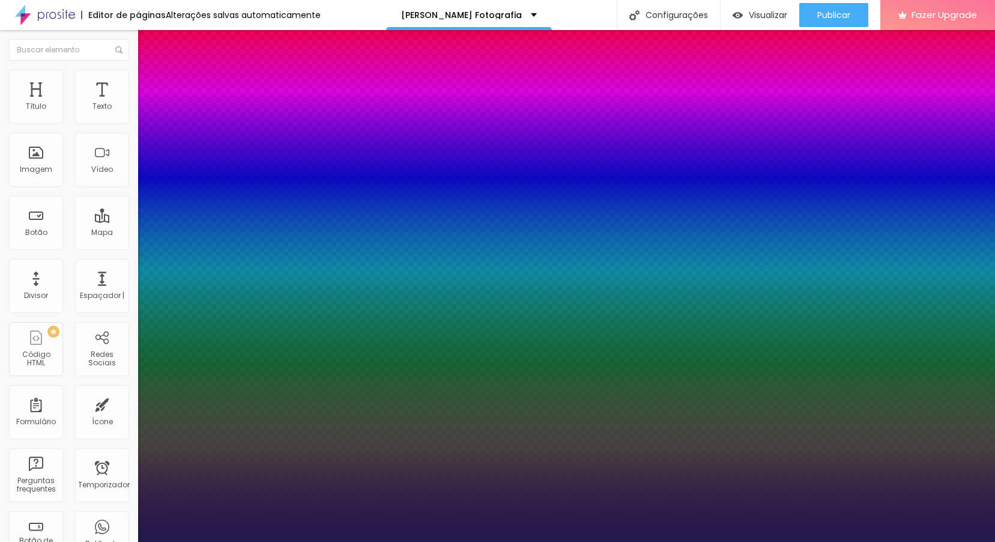
type input "60"
type input "1"
drag, startPoint x: 194, startPoint y: 341, endPoint x: 203, endPoint y: 343, distance: 9.3
type input "60"
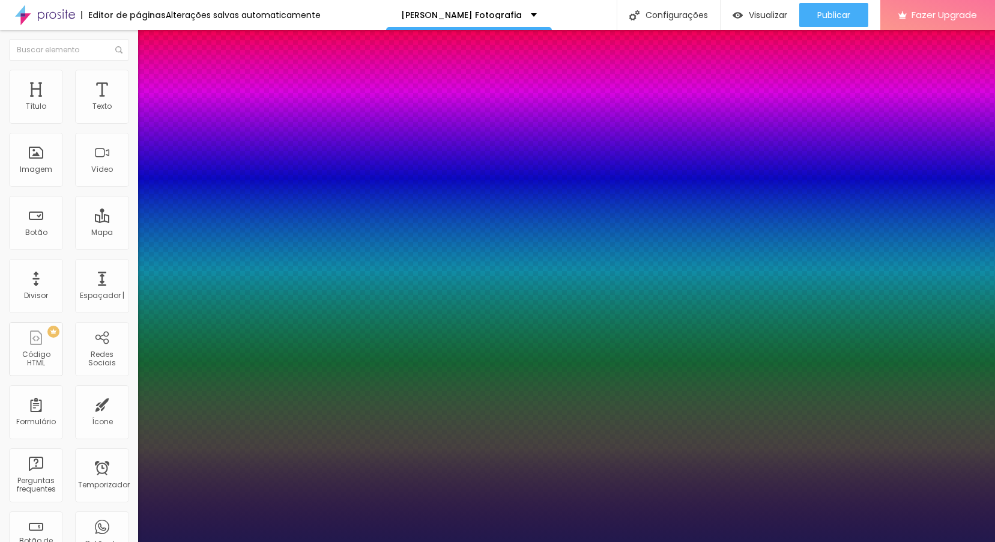
type input "13"
type input "11"
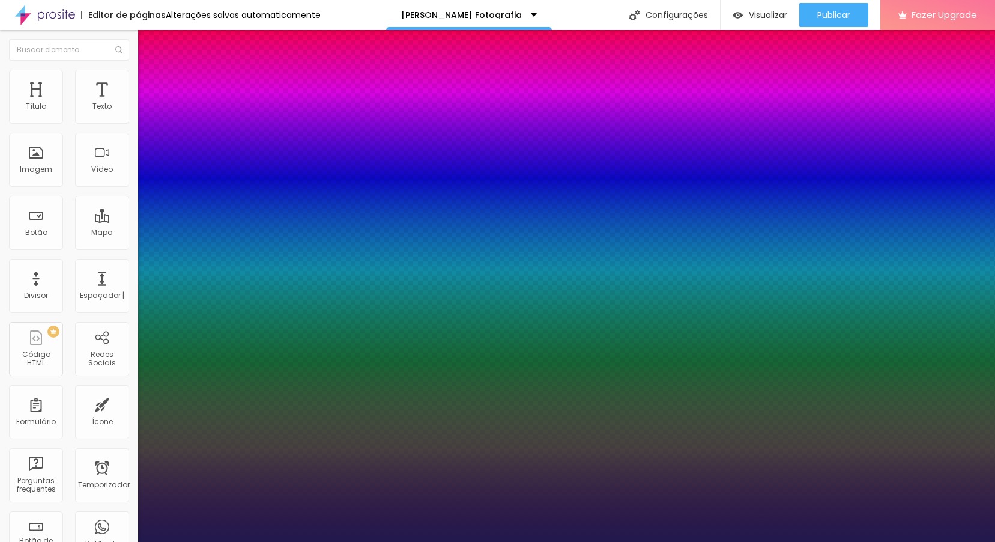
type input "8"
type input "43"
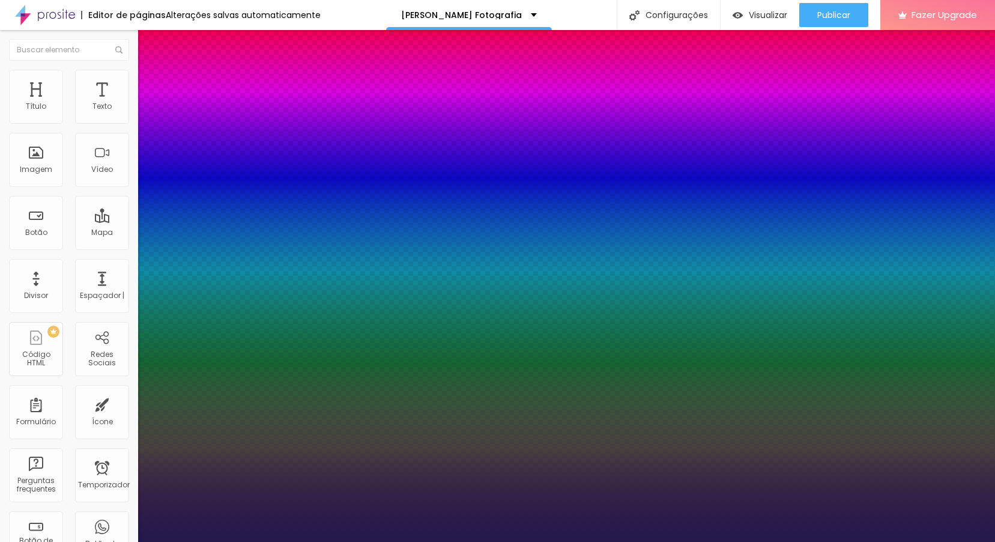
type input "76"
type input "1.4"
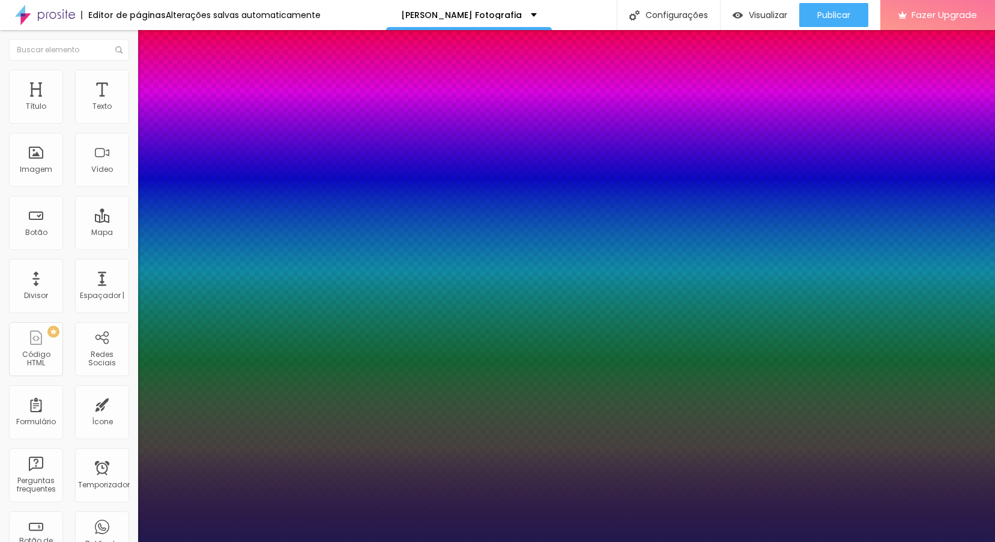
type input "1.4"
type input "1.5"
type input "1.4"
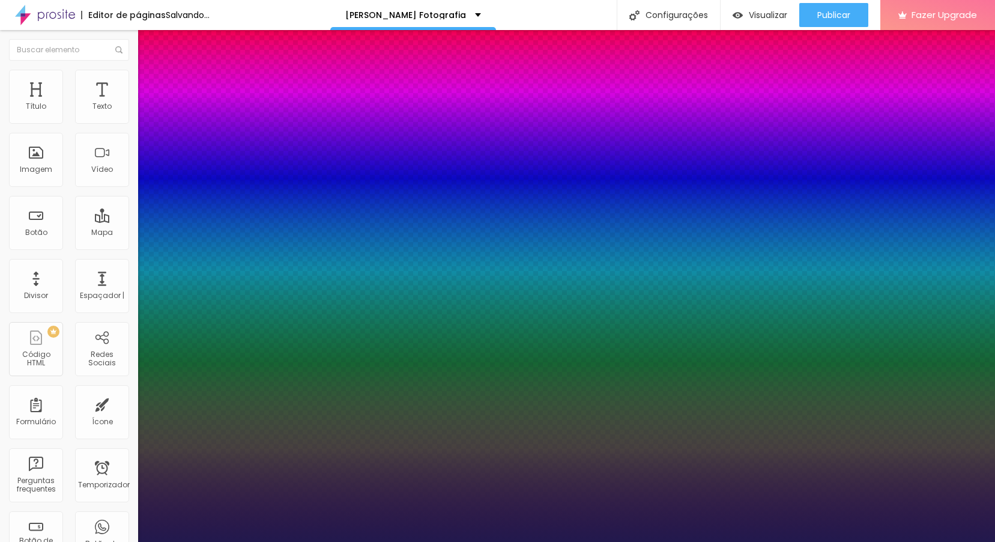
type input "1"
drag, startPoint x: 205, startPoint y: 422, endPoint x: 190, endPoint y: 428, distance: 16.0
type input "1"
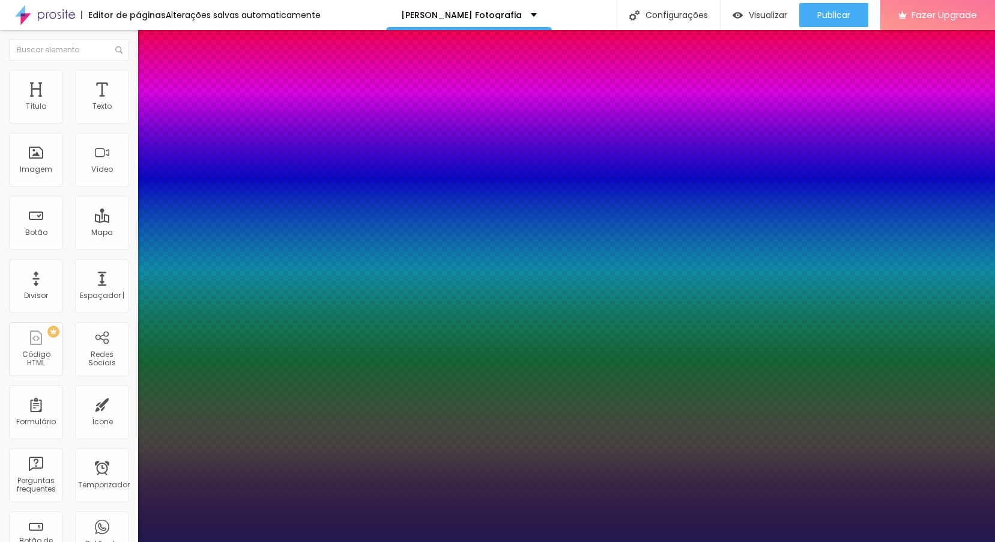
drag, startPoint x: 172, startPoint y: 307, endPoint x: 174, endPoint y: 295, distance: 11.5
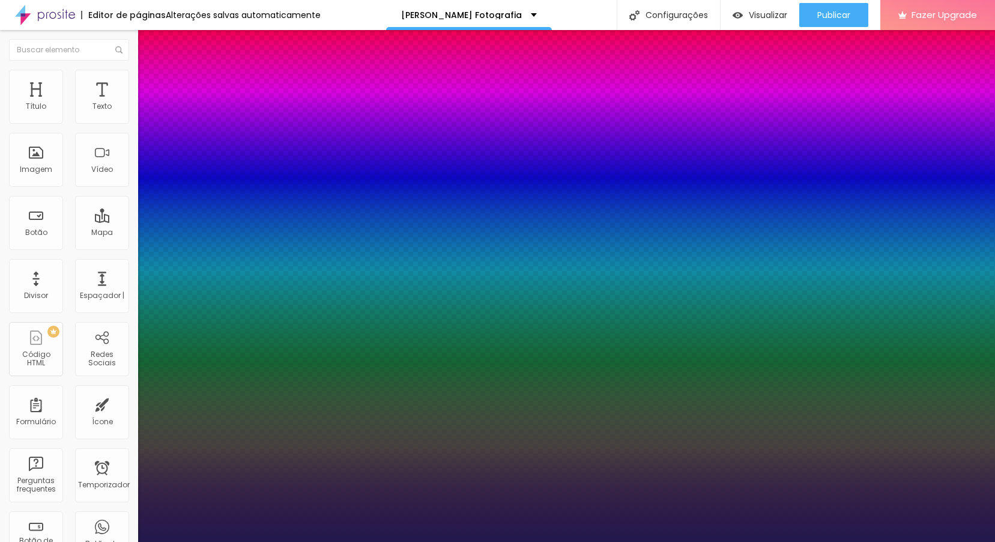
select select "SpaceMono"
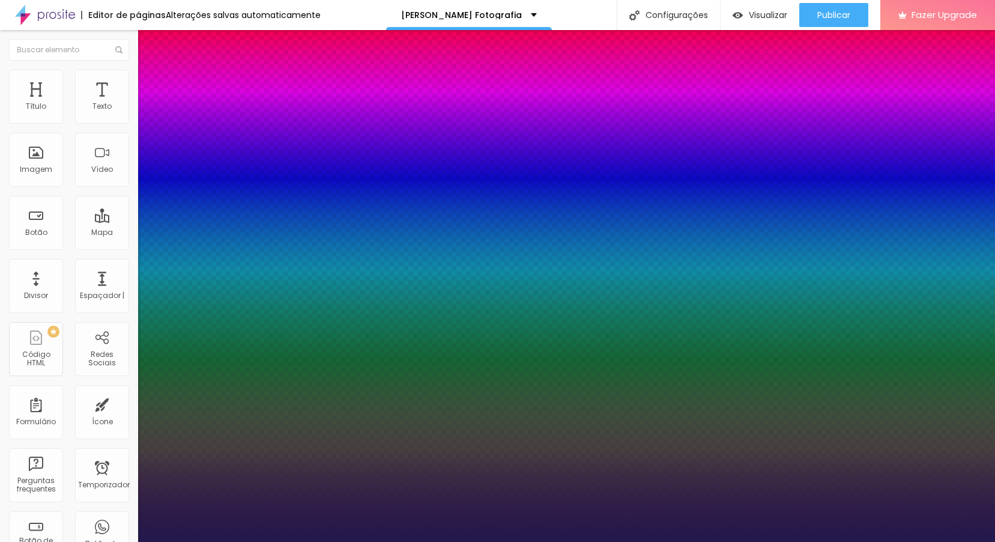
click at [568, 541] on div at bounding box center [497, 542] width 995 height 0
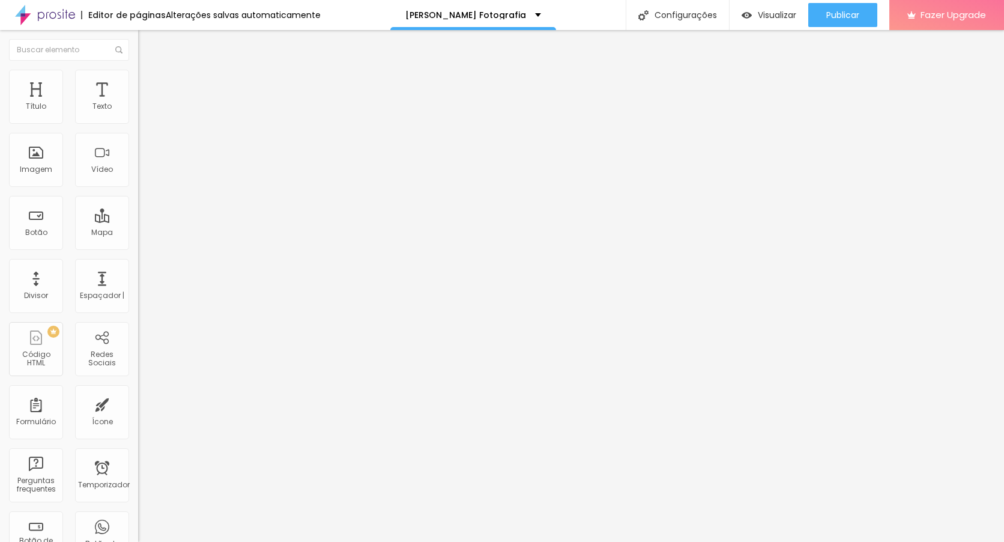
click at [166, 42] on font "Editar Coluna" at bounding box center [194, 44] width 56 height 10
click at [41, 166] on div "Imagem" at bounding box center [36, 169] width 32 height 8
click at [147, 48] on img "button" at bounding box center [152, 44] width 10 height 10
click at [44, 154] on div "Imagem" at bounding box center [36, 160] width 54 height 54
click at [40, 166] on div "Imagem" at bounding box center [36, 169] width 32 height 8
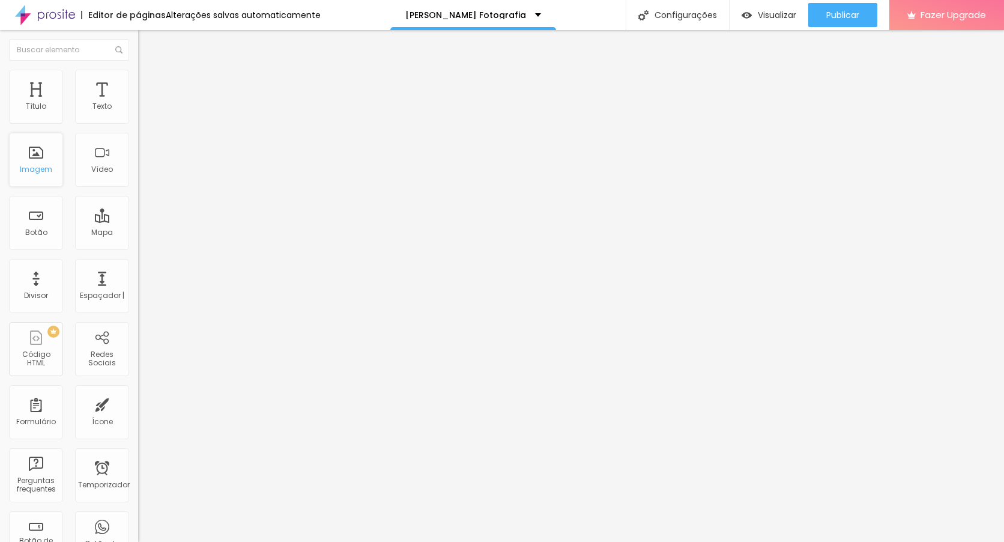
click at [40, 166] on div "Imagem" at bounding box center [36, 169] width 32 height 8
click at [35, 173] on div "Imagem" at bounding box center [36, 169] width 32 height 8
click at [147, 44] on img "button" at bounding box center [152, 44] width 10 height 10
click at [48, 162] on div "Imagem" at bounding box center [36, 160] width 54 height 54
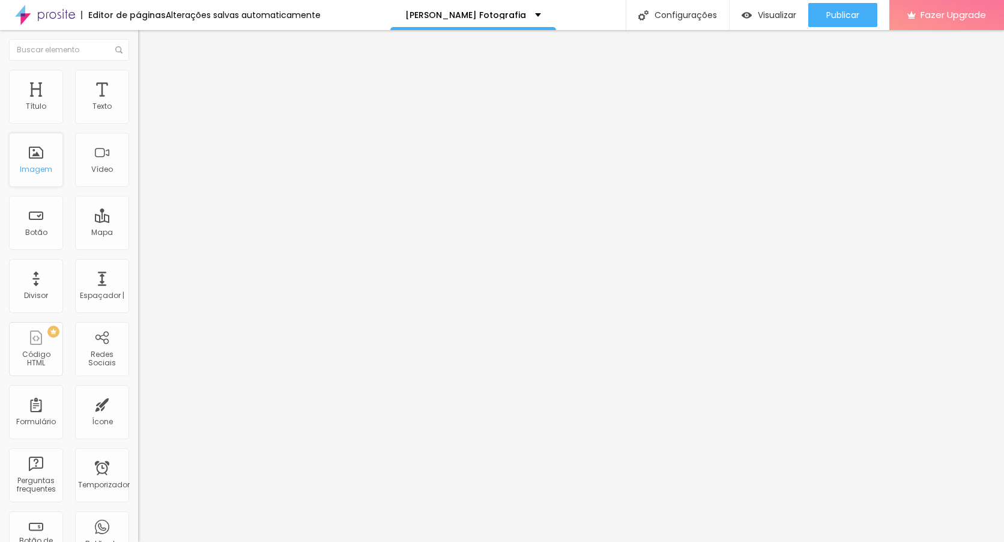
click at [25, 165] on div "Imagem" at bounding box center [36, 169] width 32 height 8
click at [147, 44] on img "button" at bounding box center [152, 44] width 10 height 10
click at [44, 173] on div "Imagem" at bounding box center [36, 169] width 32 height 8
click at [95, 228] on div "Mapa" at bounding box center [102, 232] width 22 height 8
click at [35, 165] on div "Imagem" at bounding box center [36, 169] width 32 height 8
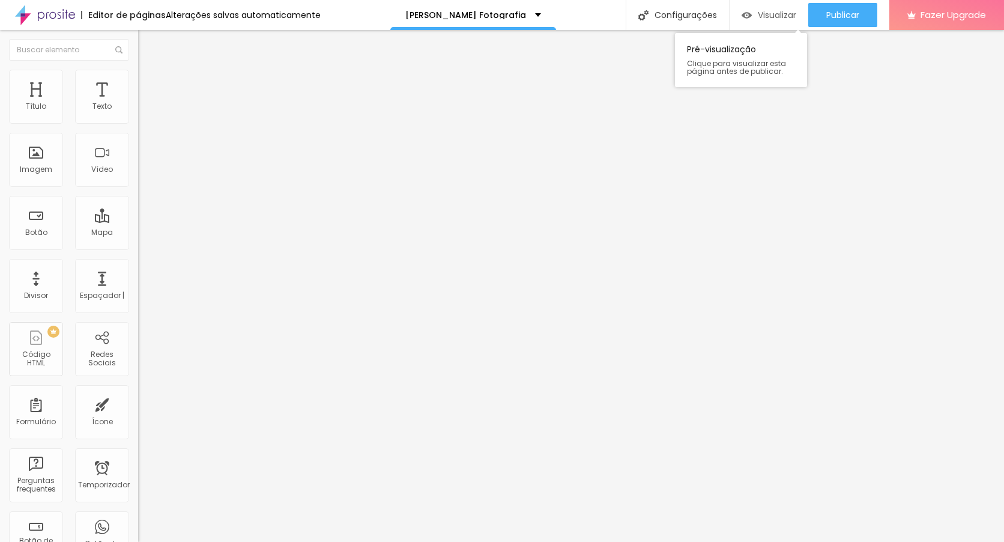
click at [781, 14] on span "Visualizar" at bounding box center [777, 15] width 38 height 10
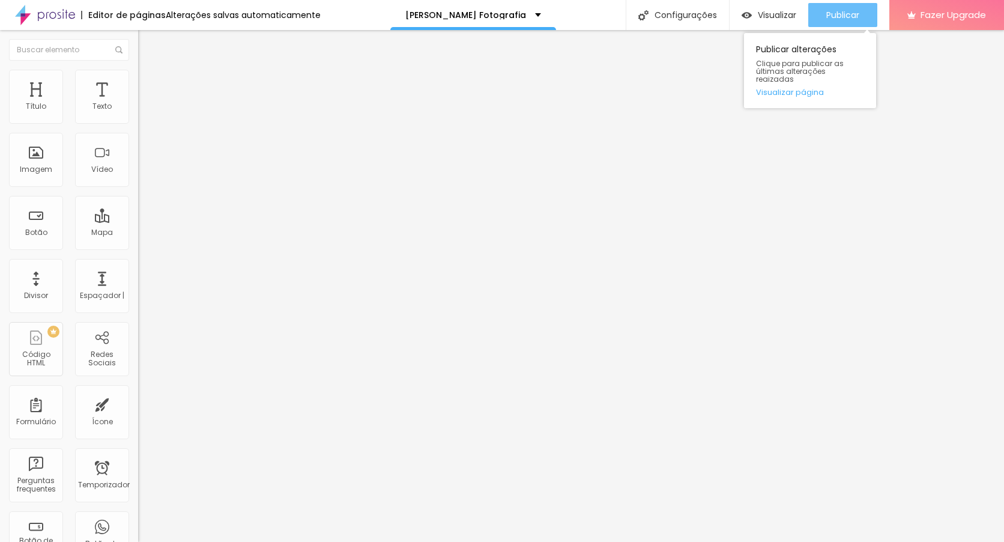
click at [834, 13] on span "Publicar" at bounding box center [842, 15] width 33 height 10
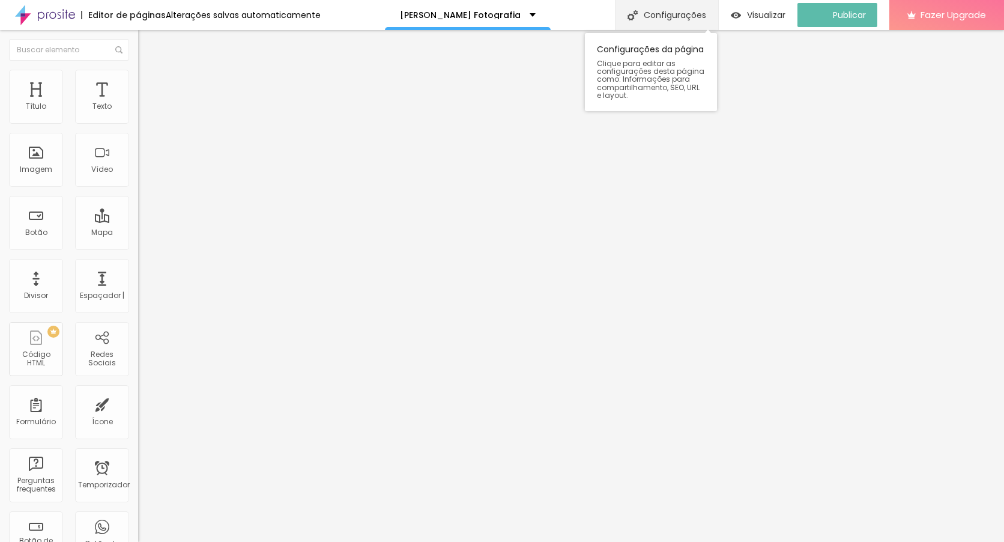
click at [678, 8] on div "Configurações" at bounding box center [666, 15] width 103 height 30
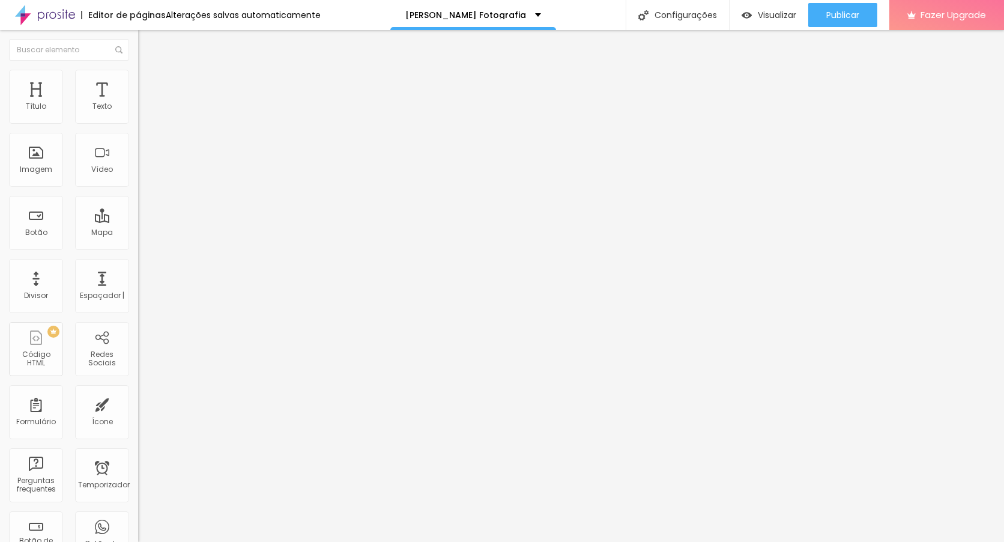
click at [768, 23] on div "Visualizar" at bounding box center [769, 15] width 55 height 24
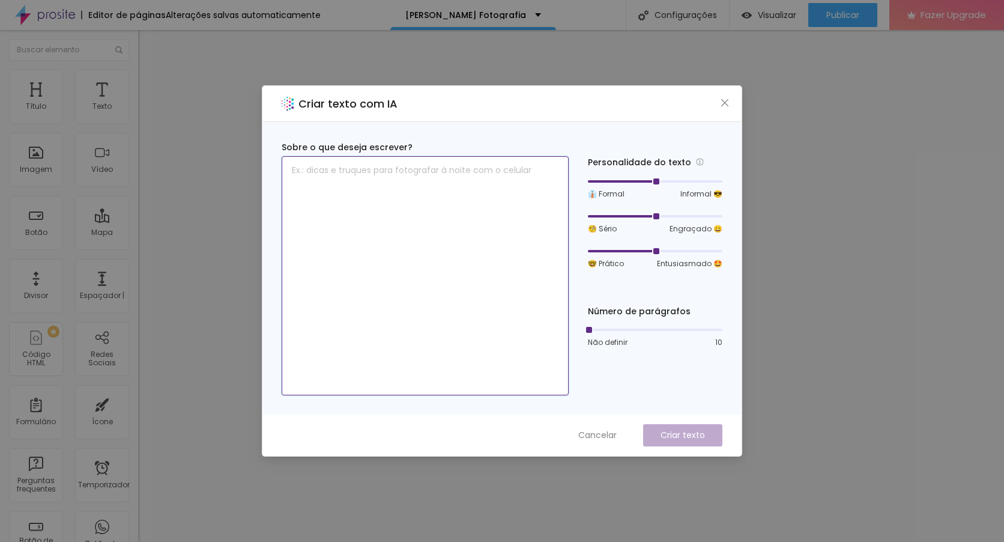
click at [365, 175] on textarea at bounding box center [425, 275] width 287 height 239
type textarea "TRABALHOS"
click at [676, 437] on p "Criar texto" at bounding box center [682, 435] width 44 height 13
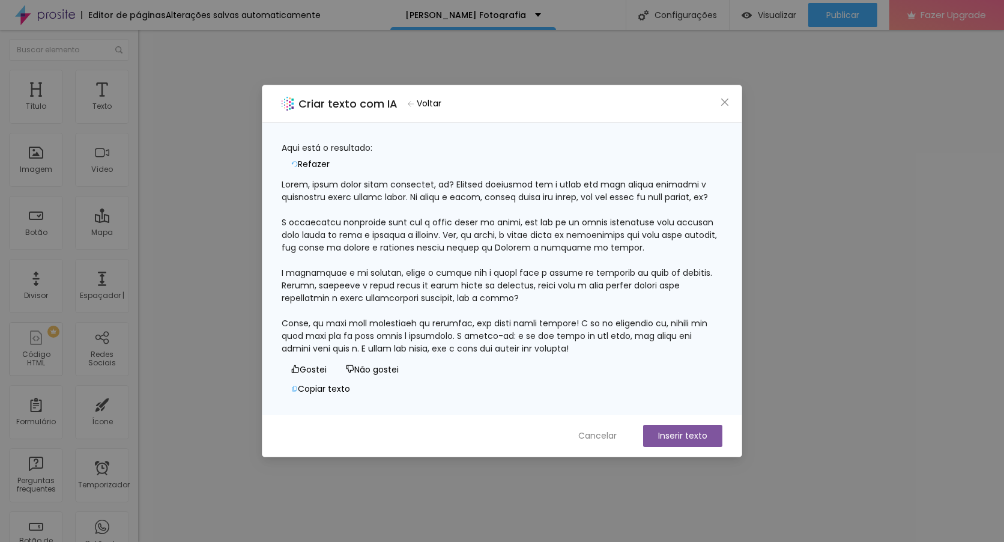
scroll to position [37, 0]
click at [726, 102] on icon "fechar" at bounding box center [724, 101] width 7 height 7
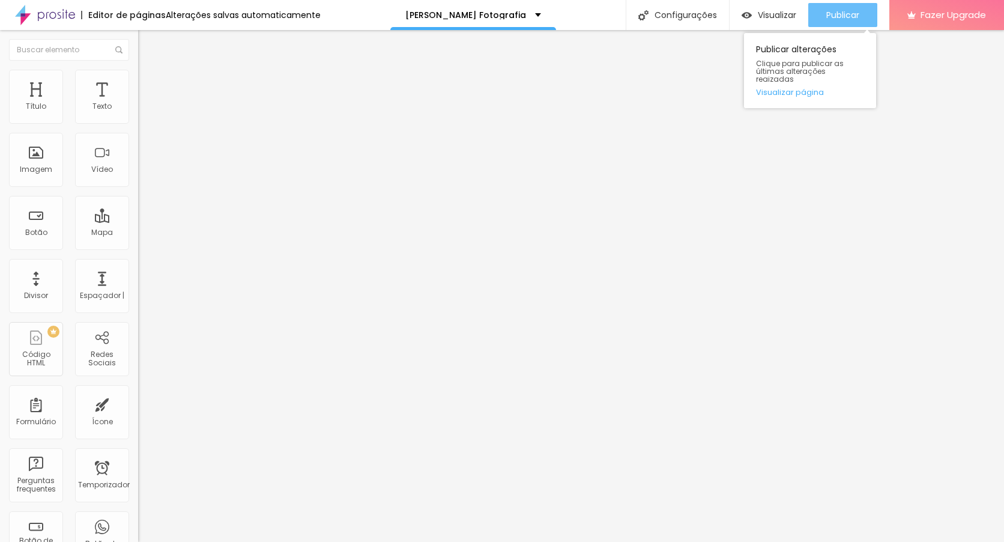
click at [828, 22] on div "Publicar" at bounding box center [842, 15] width 33 height 24
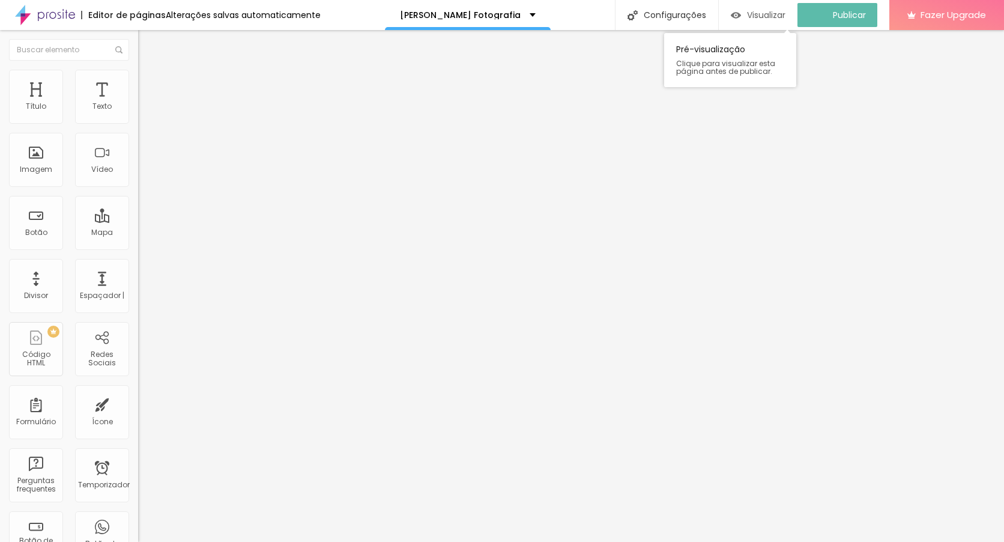
click at [781, 16] on span "Visualizar" at bounding box center [766, 15] width 38 height 10
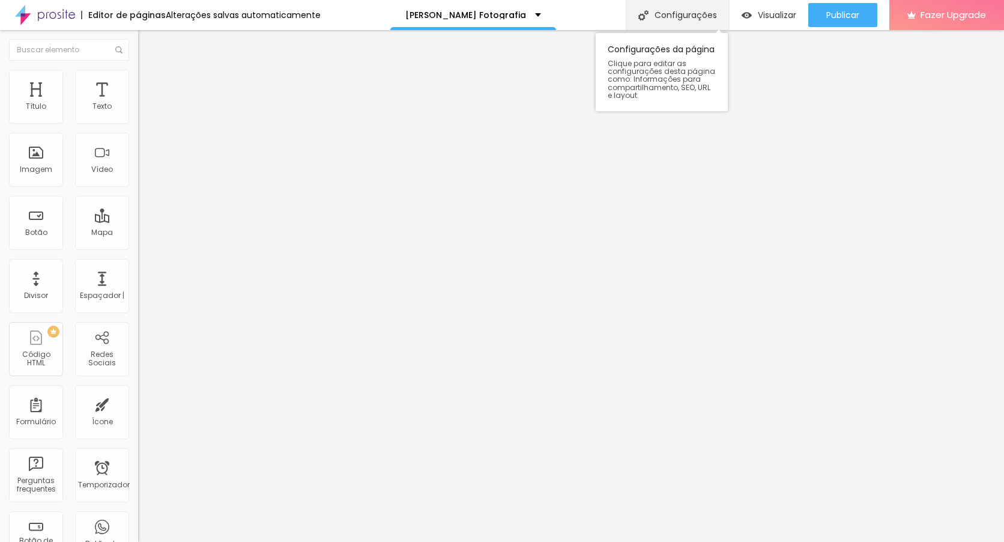
click at [648, 22] on div "Configurações" at bounding box center [677, 15] width 103 height 30
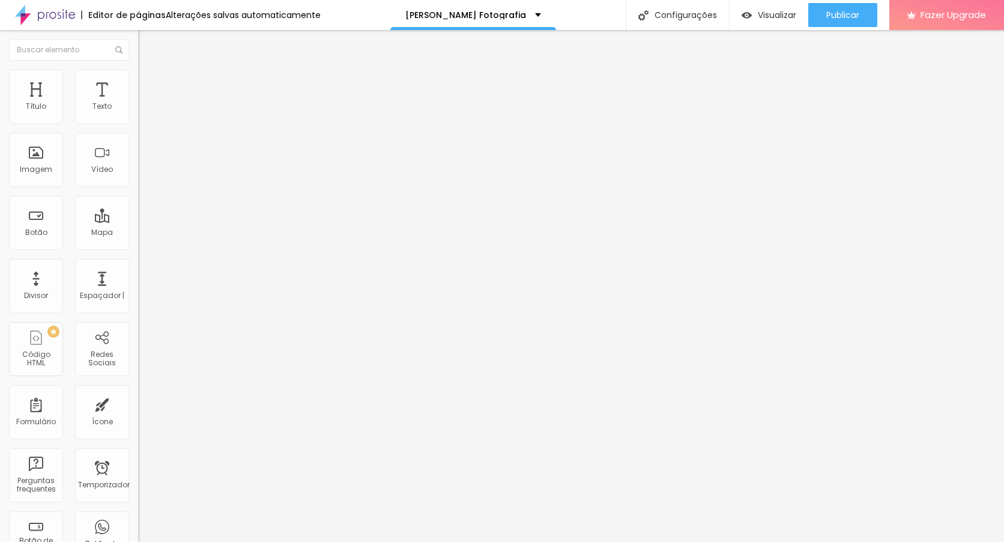
click at [145, 14] on div "Editor de páginas" at bounding box center [123, 15] width 85 height 8
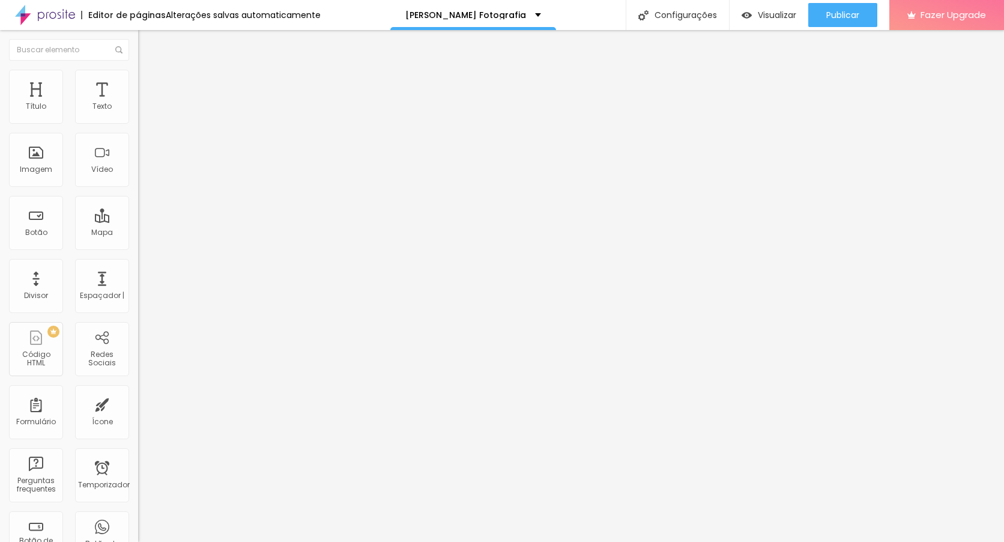
click at [68, 10] on img at bounding box center [45, 15] width 60 height 30
click at [770, 13] on span "Visualizar" at bounding box center [777, 15] width 38 height 10
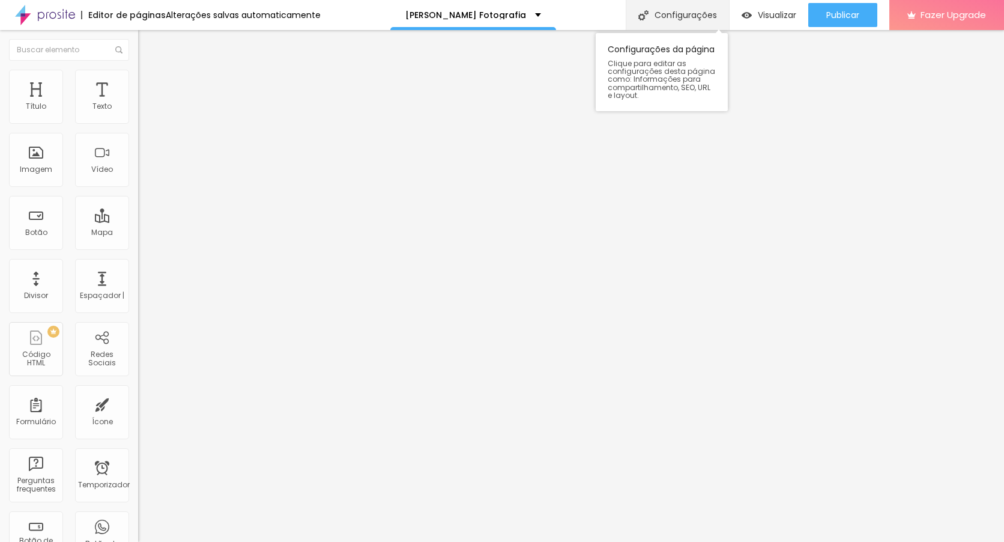
click at [712, 14] on font "Configurações" at bounding box center [685, 15] width 62 height 8
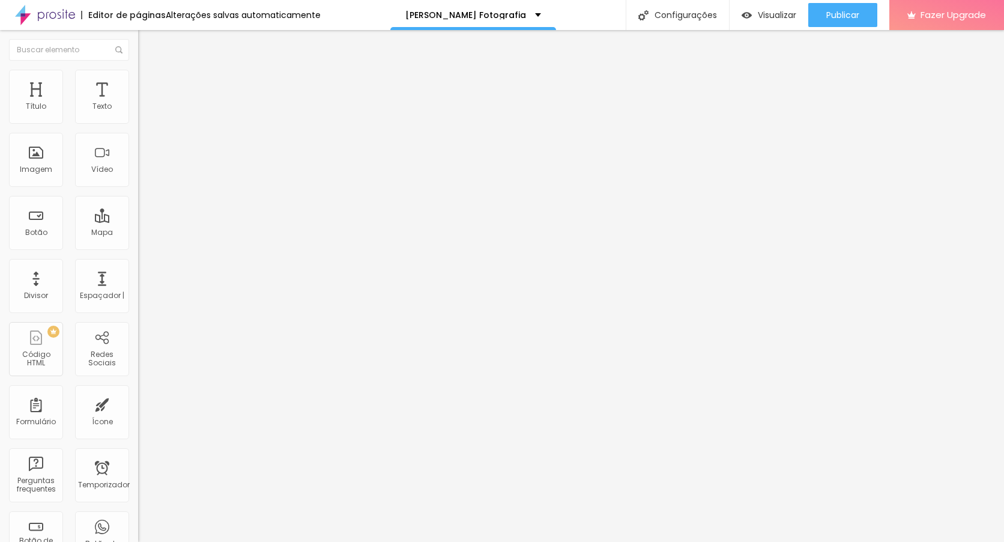
click at [508, 8] on div "[PERSON_NAME] Fotografia" at bounding box center [473, 15] width 166 height 30
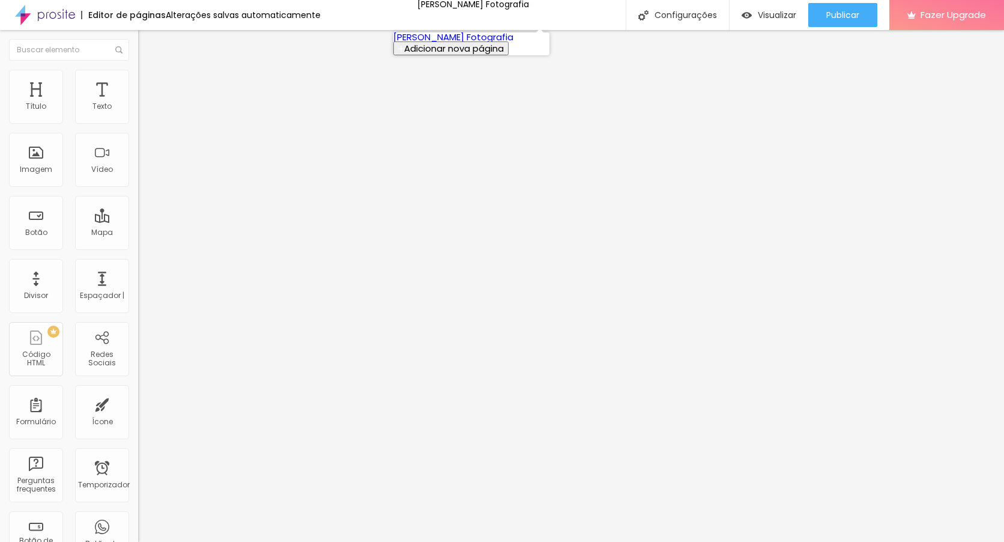
click at [476, 55] on span "Adicionar nova página" at bounding box center [454, 48] width 100 height 13
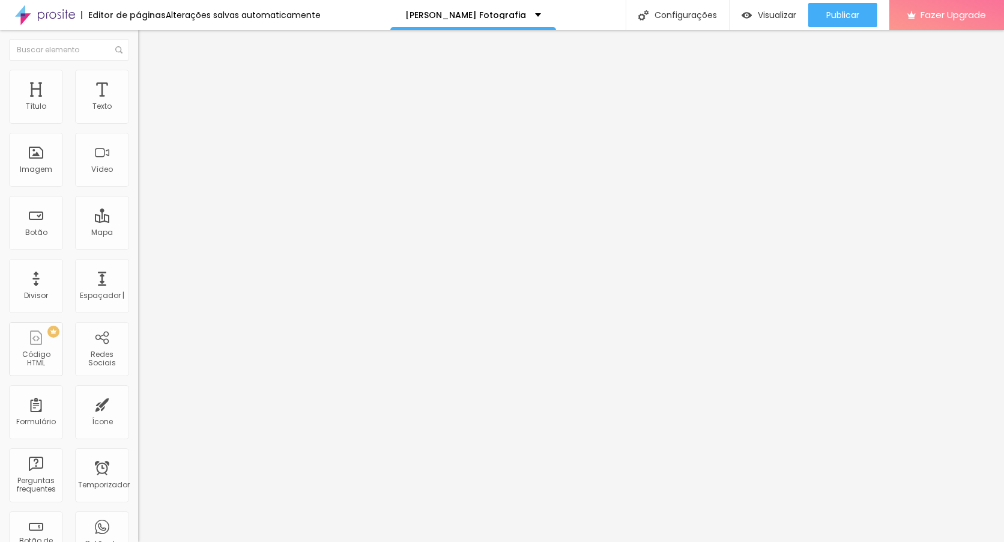
click at [535, 8] on div "[PERSON_NAME] Fotografia" at bounding box center [473, 15] width 166 height 30
click at [533, 8] on div "[PERSON_NAME] Fotografia" at bounding box center [473, 15] width 166 height 30
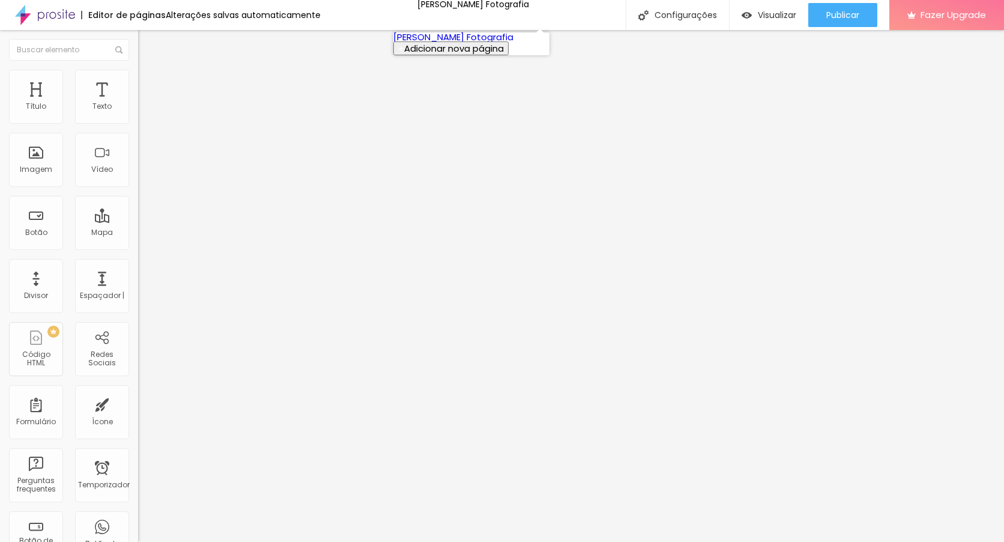
click at [456, 55] on span "Adicionar nova página" at bounding box center [454, 48] width 100 height 13
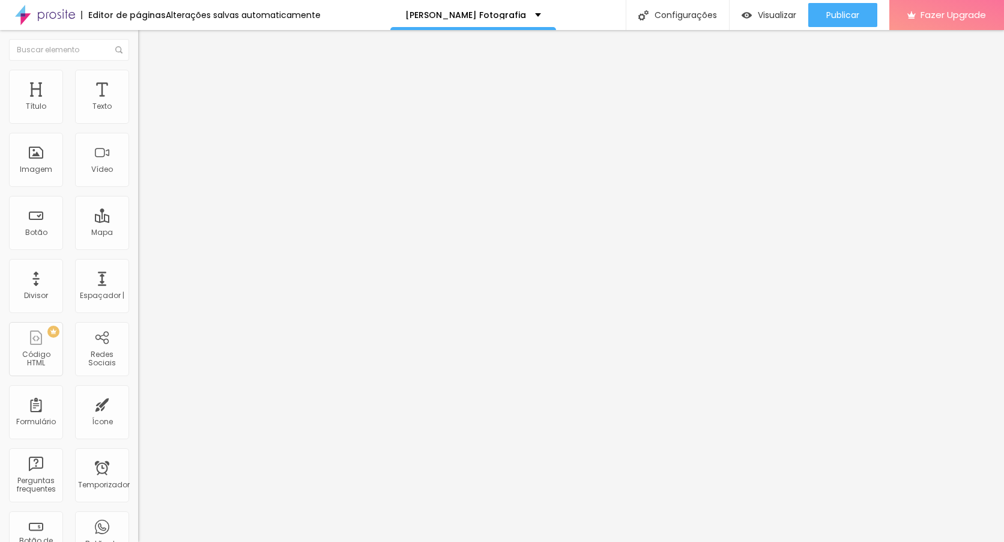
type input "T"
type input "TRABALHOS"
click at [147, 41] on img "button" at bounding box center [152, 44] width 10 height 10
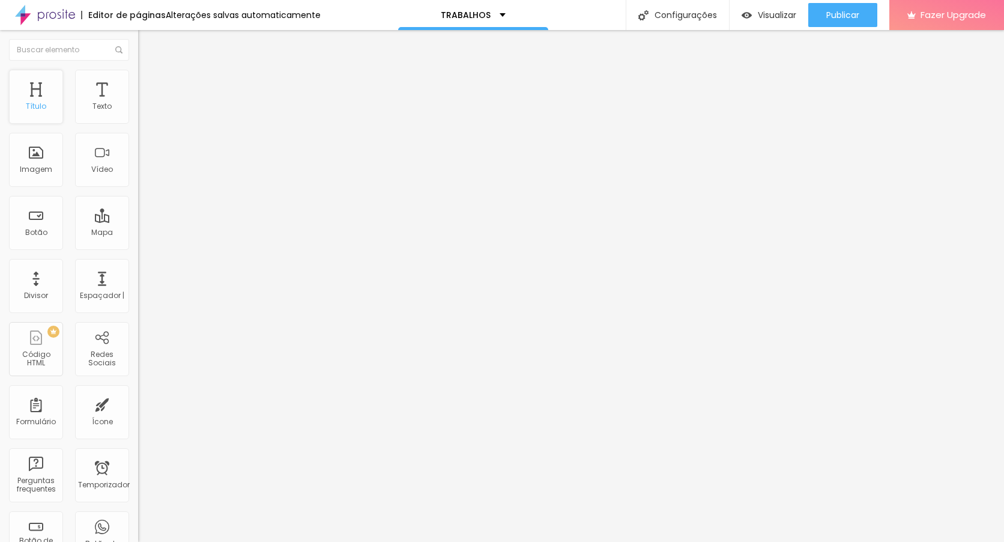
click at [40, 98] on div "Título" at bounding box center [36, 97] width 54 height 54
click at [138, 151] on div "Tipografia" at bounding box center [207, 147] width 138 height 7
click at [138, 178] on button "button" at bounding box center [146, 171] width 17 height 13
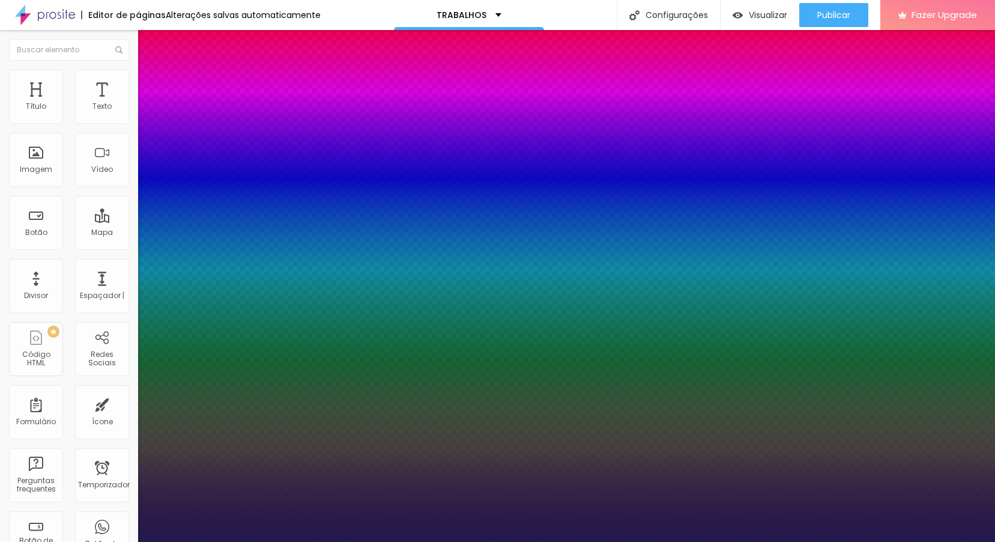
type input "1"
type input "26"
type input "1"
type input "27"
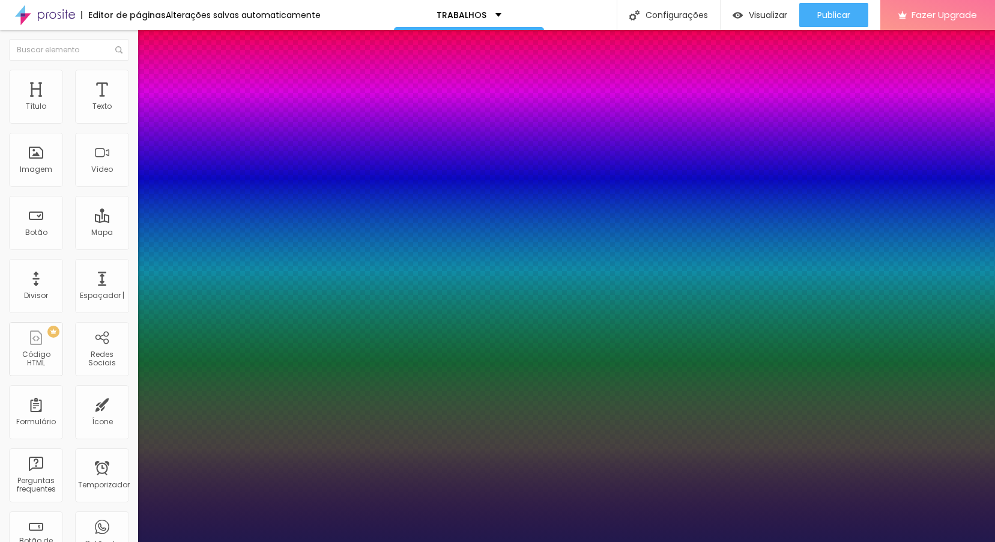
type input "27"
type input "1"
type input "36"
type input "1"
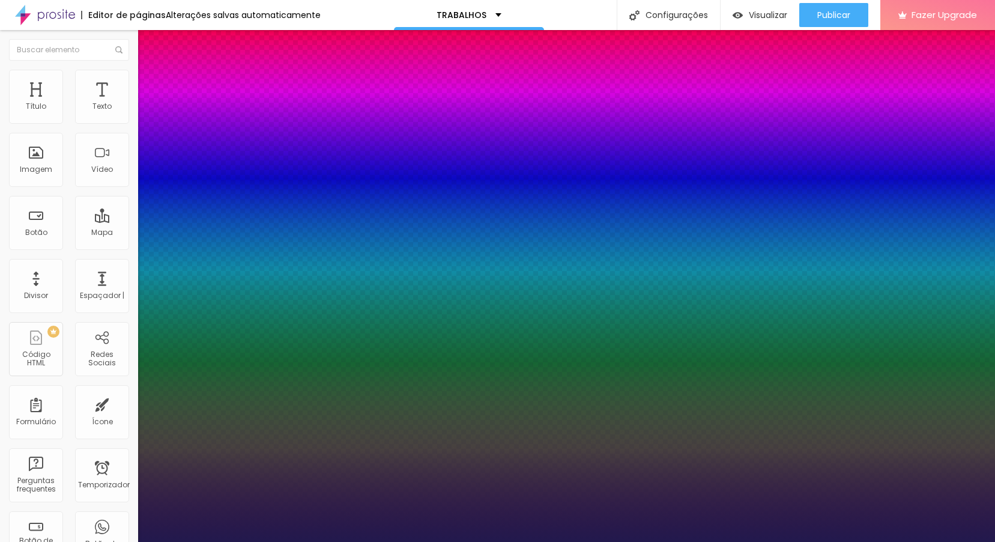
type input "40"
type input "1"
type input "41"
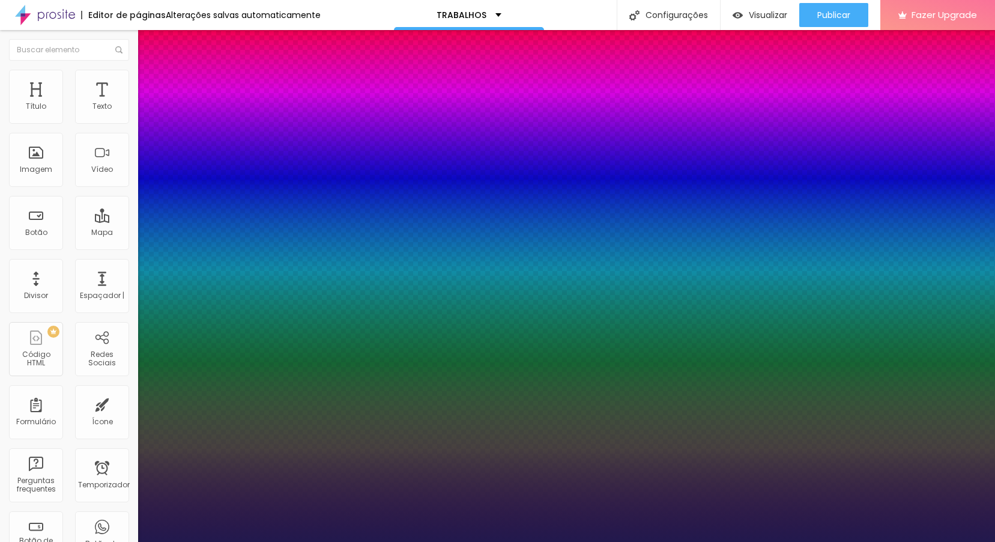
type input "1"
type input "42"
type input "1"
type input "43"
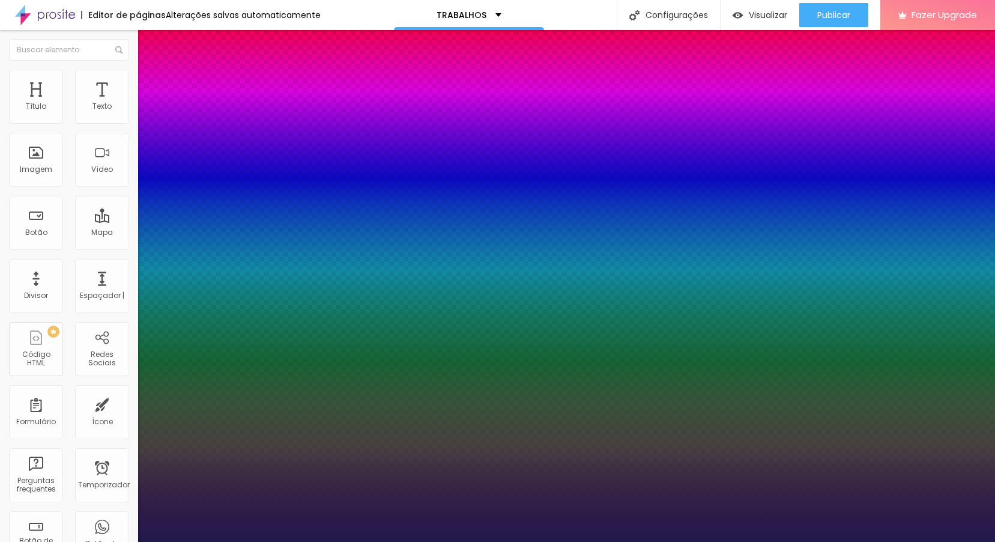
type input "43"
type input "1"
type input "44"
type input "1"
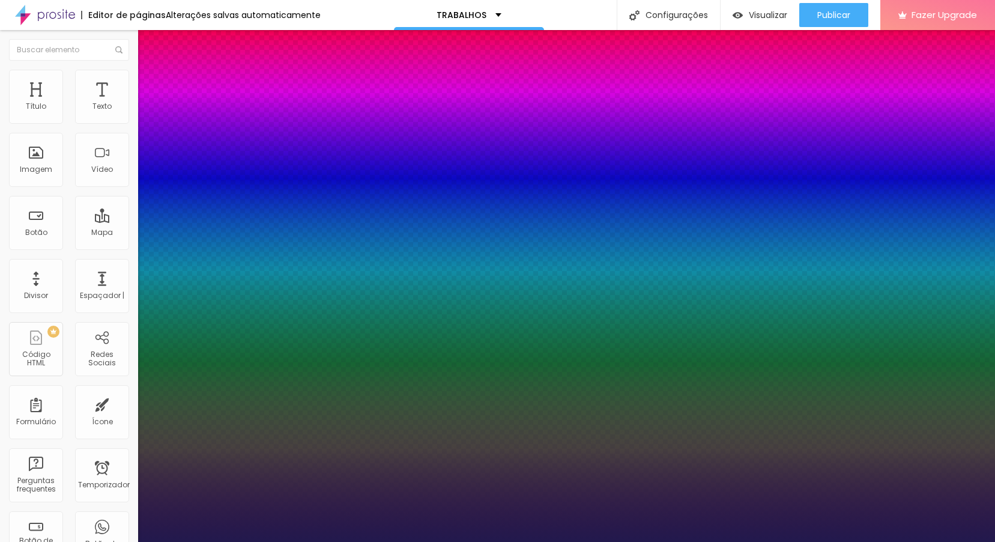
type input "46"
type input "1"
type input "48"
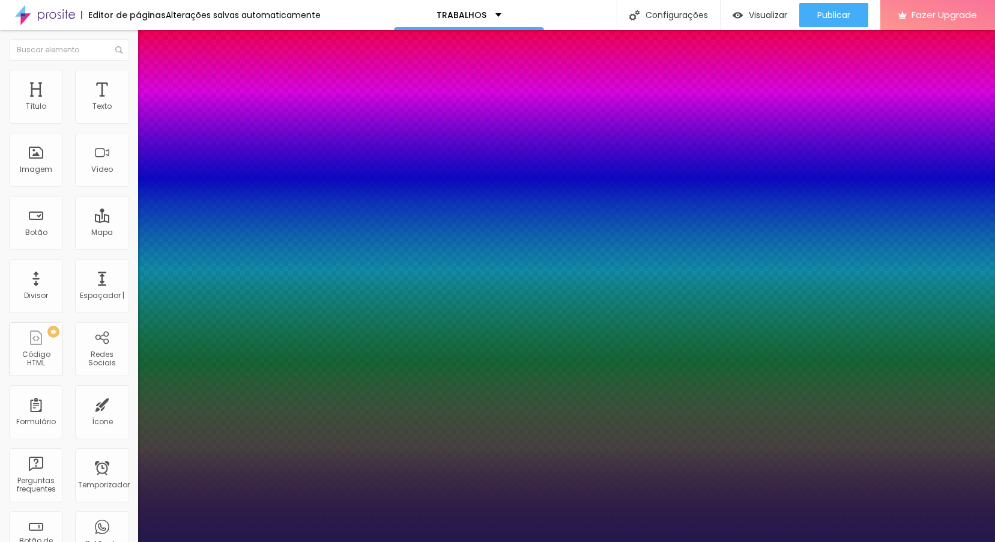
type input "1"
type input "49"
type input "1"
type input "50"
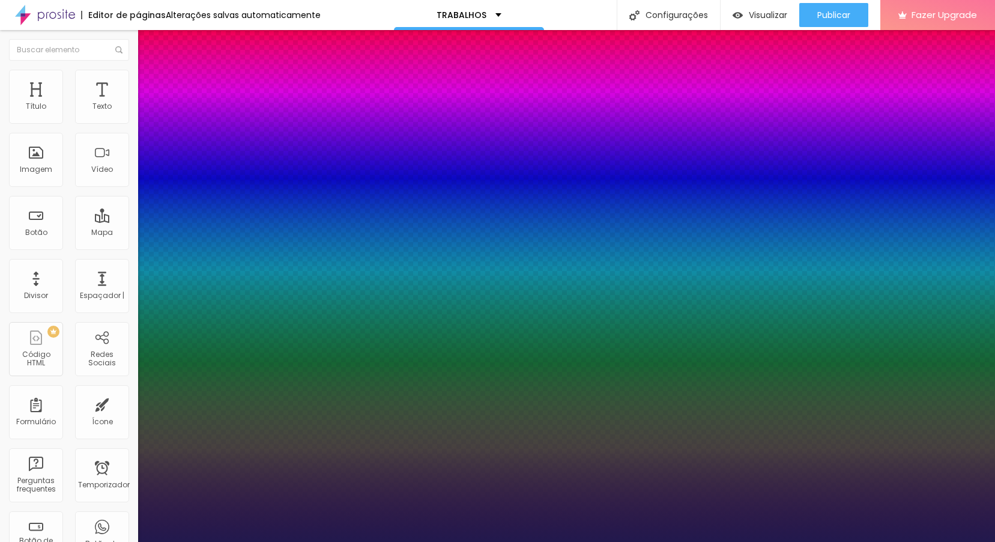
type input "50"
type input "1"
type input "52"
type input "1"
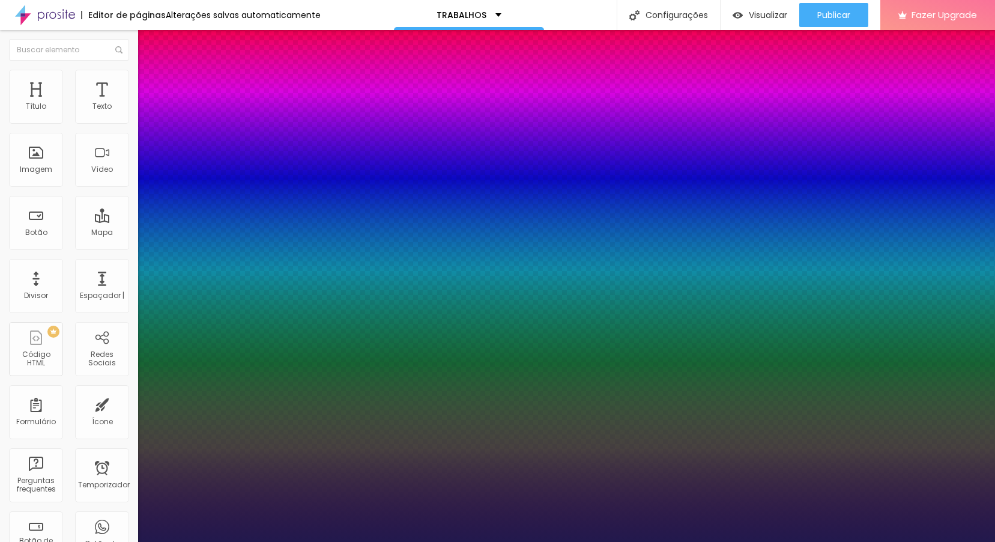
type input "53"
type input "1"
type input "54"
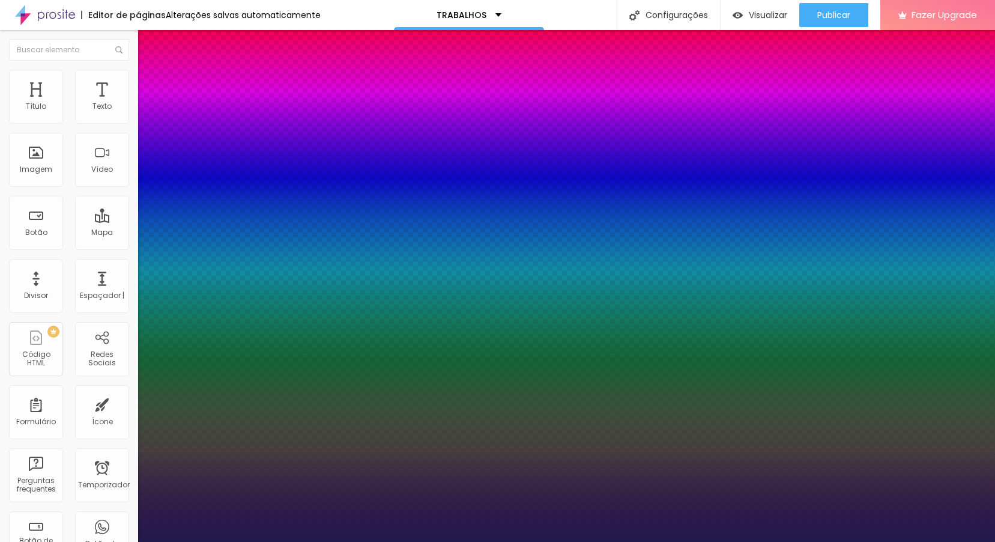
type input "1"
drag, startPoint x: 171, startPoint y: 342, endPoint x: 196, endPoint y: 341, distance: 24.6
type input "52"
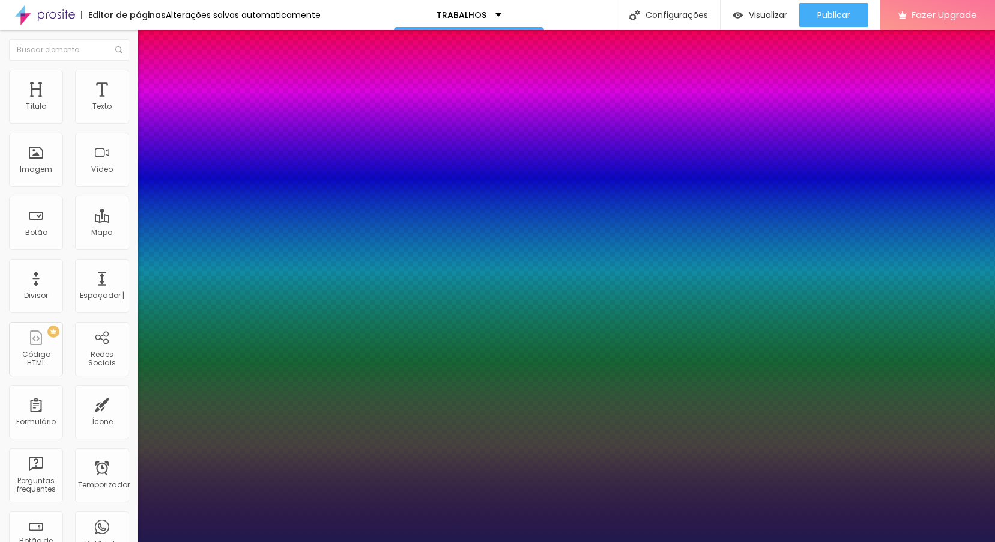
type input "1"
type input "3.8"
type input "1"
type input "5.1"
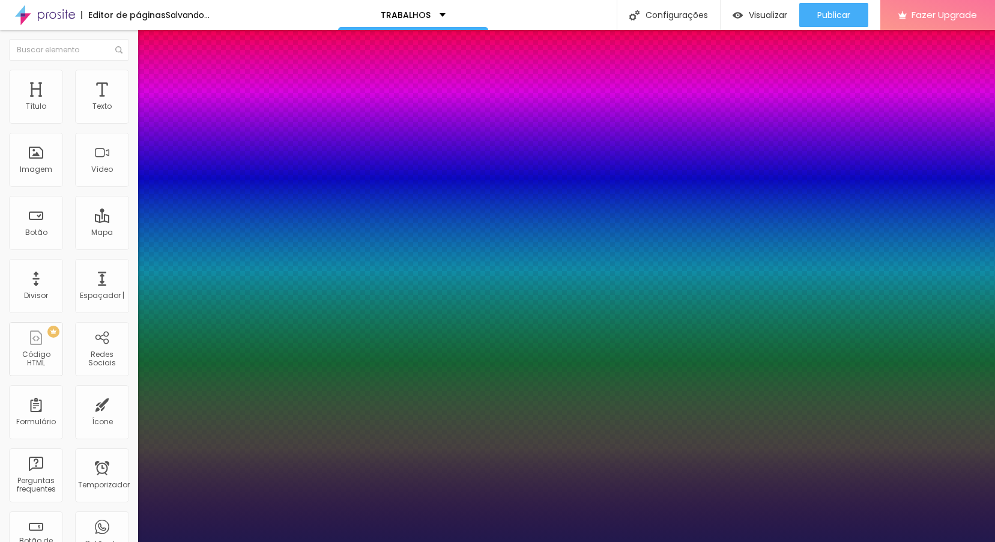
type input "5.1"
type input "1"
type input "5.3"
type input "1"
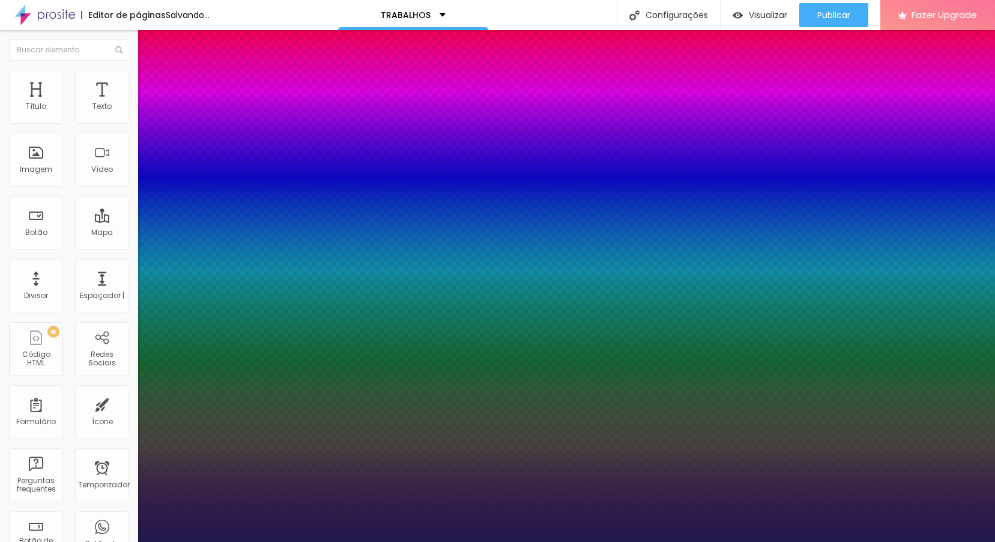
type input "5.4"
type input "1"
type input "5.5"
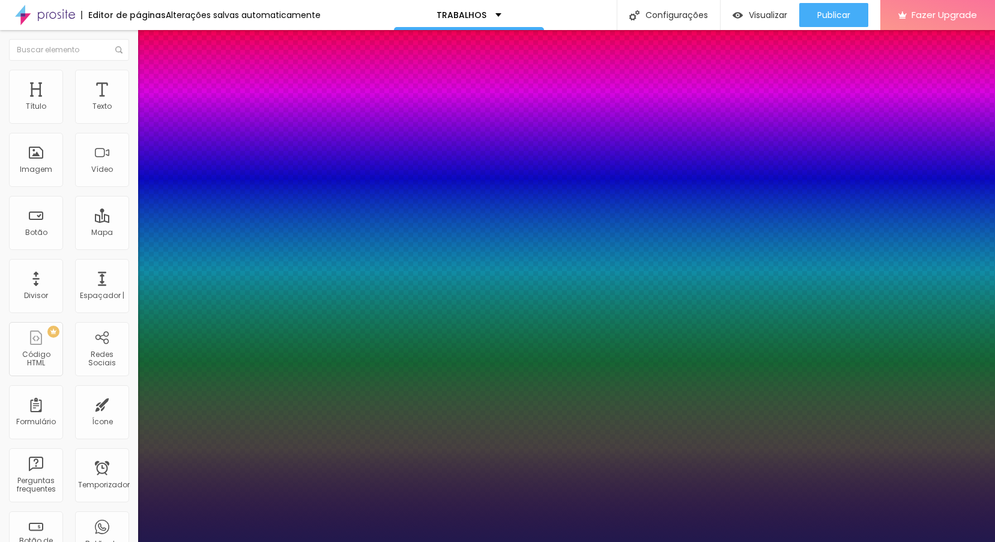
type input "1"
type input "5.8"
type input "1"
type input "6.1"
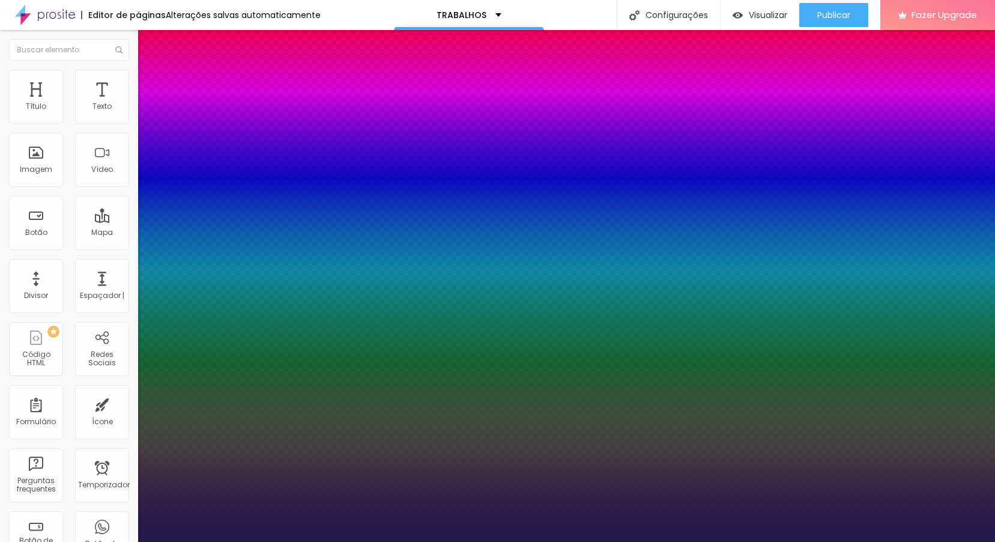
type input "6.1"
type input "1"
type input "6.4"
type input "1"
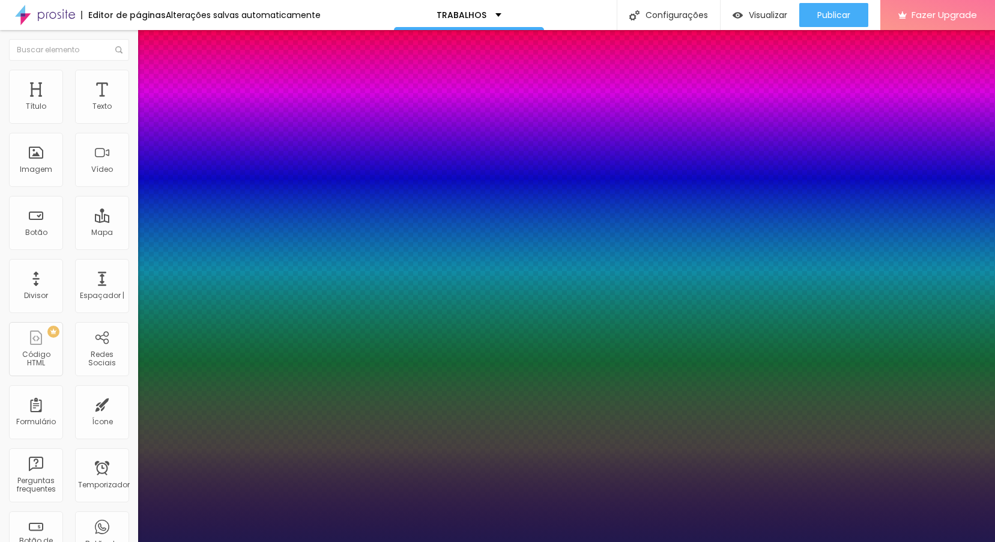
drag, startPoint x: 187, startPoint y: 367, endPoint x: 199, endPoint y: 385, distance: 22.0
type input "6.4"
type input "30"
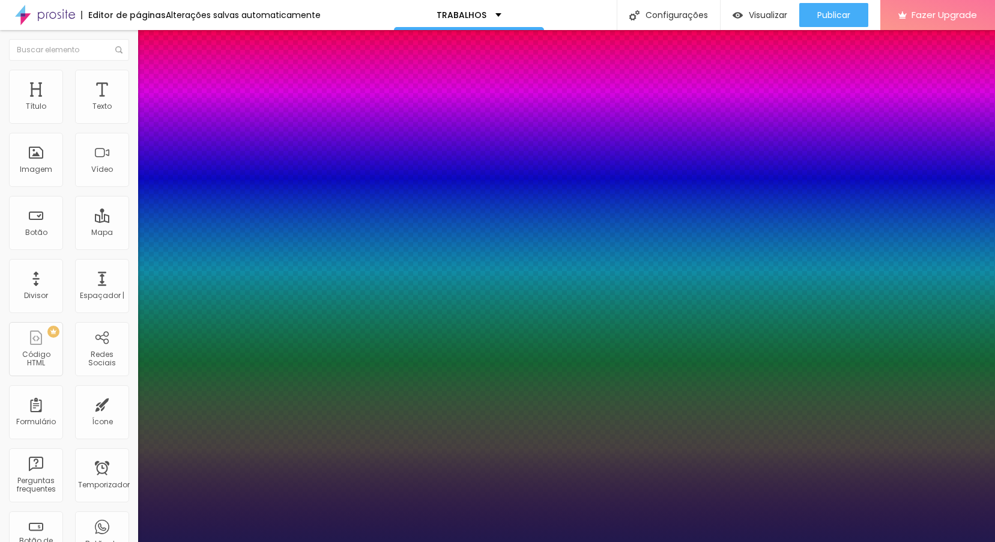
type input "61"
type input "64"
type input "68"
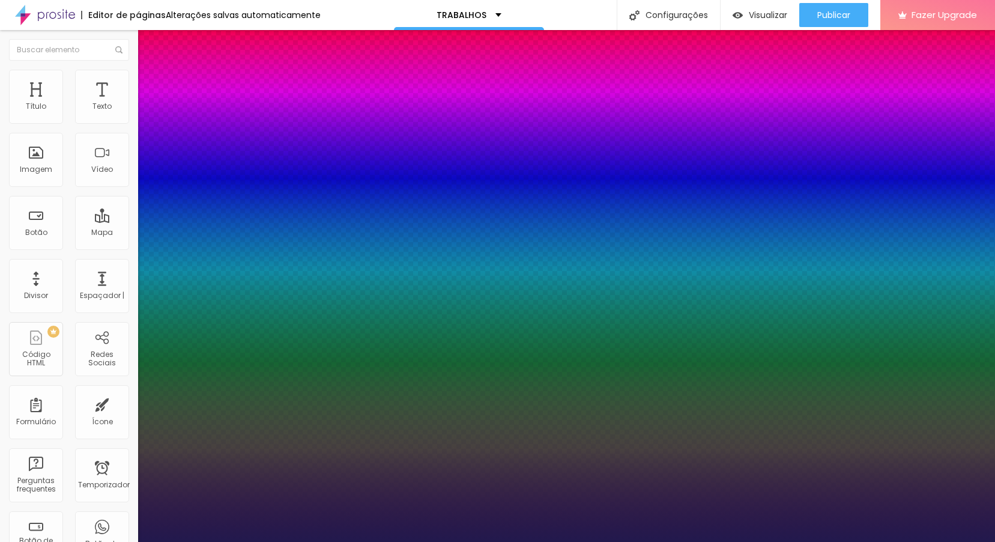
type input "68"
type input "71"
type input "73"
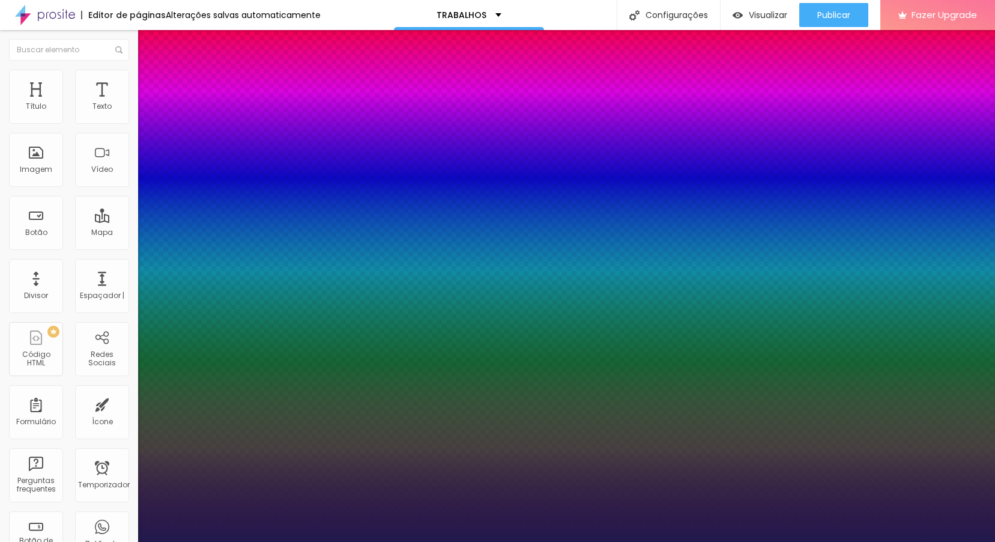
type input "76"
type input "65"
type input "64"
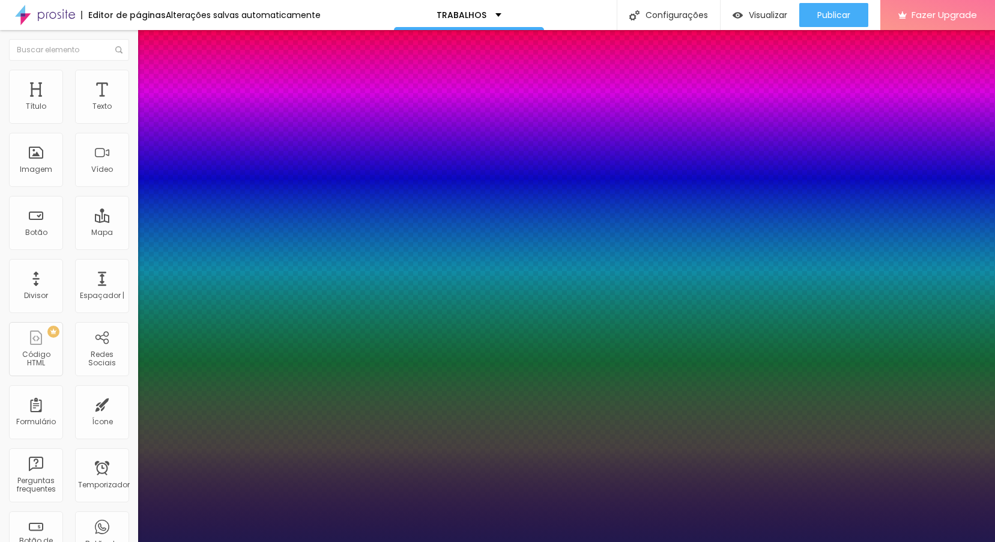
type input "64"
type input "62"
drag, startPoint x: 180, startPoint y: 393, endPoint x: 205, endPoint y: 407, distance: 28.5
type input "60"
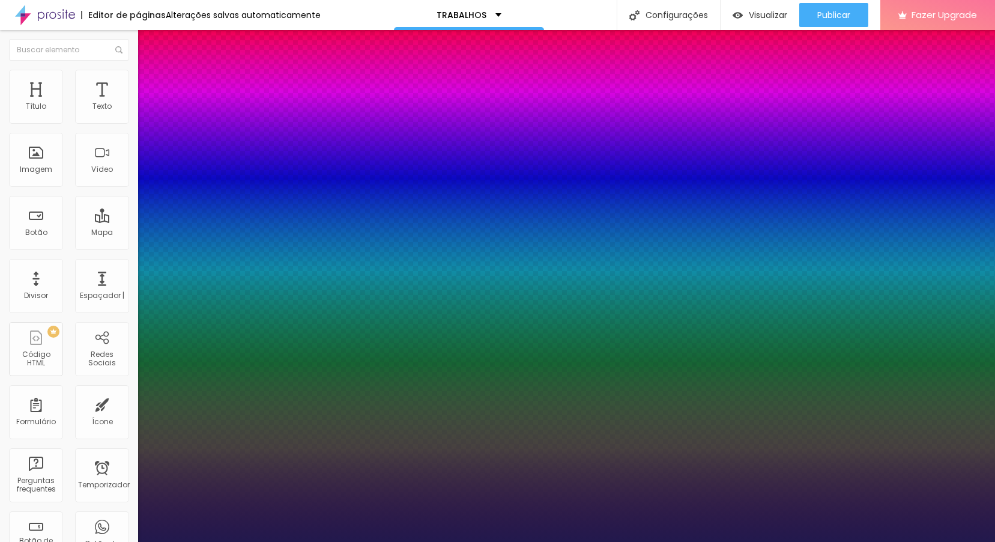
type input "60"
type input "1.4"
type input "1.7"
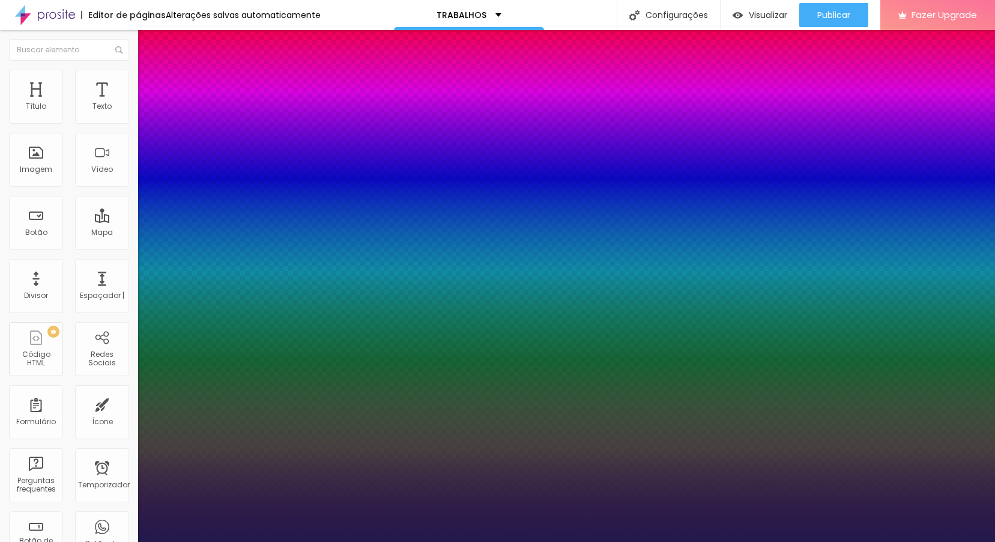
type input "1.7"
type input "1.5"
type input "1.4"
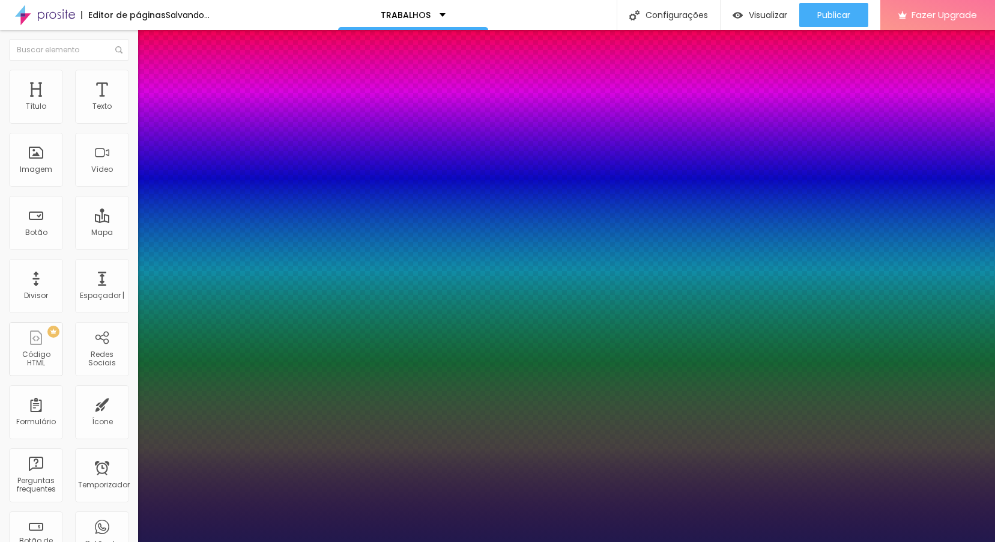
type input "1.3"
drag, startPoint x: 205, startPoint y: 424, endPoint x: 205, endPoint y: 437, distance: 13.2
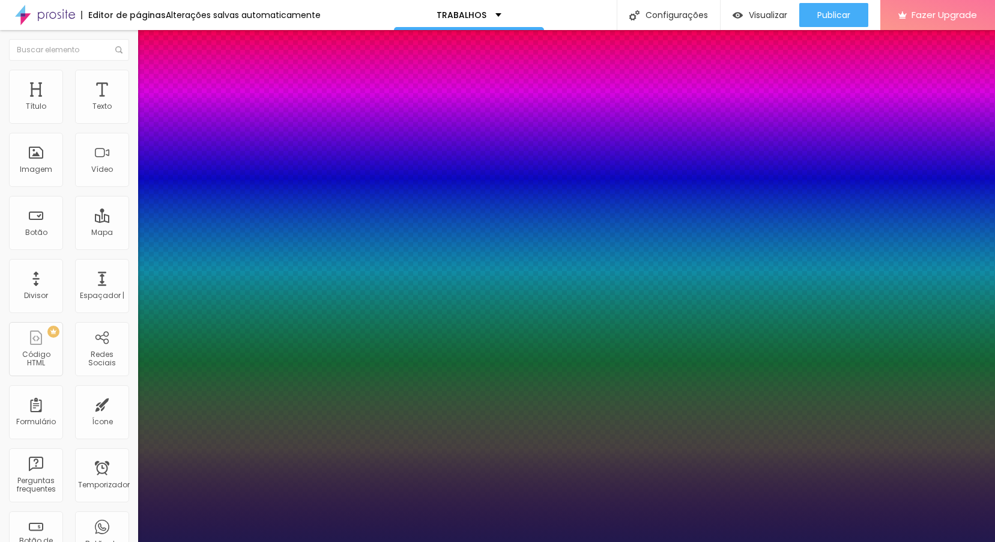
click at [854, 541] on div at bounding box center [497, 542] width 995 height 0
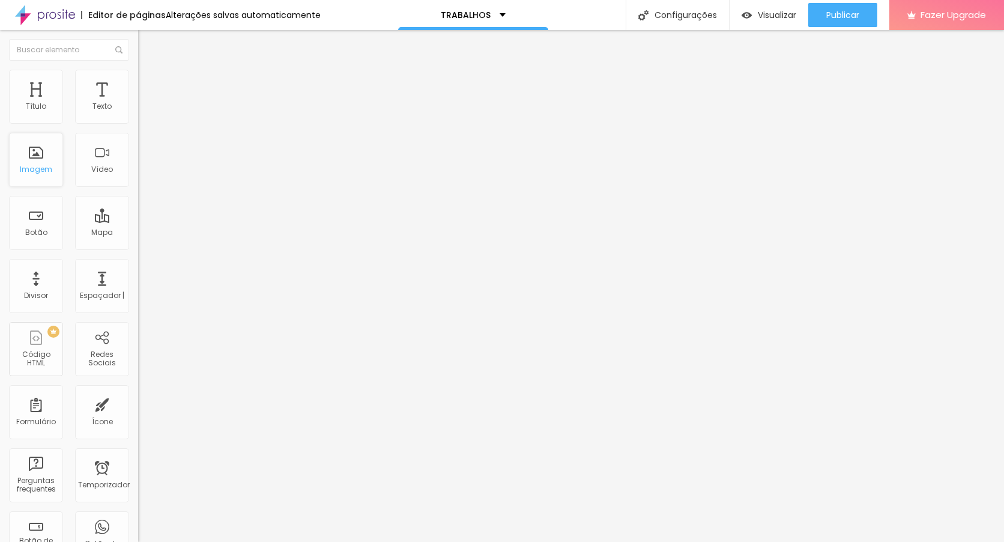
click at [25, 166] on div "Imagem" at bounding box center [36, 169] width 32 height 8
click at [41, 166] on div "Imagem" at bounding box center [36, 169] width 32 height 8
click at [138, 82] on img at bounding box center [143, 87] width 11 height 11
click at [138, 70] on li "Conteúdo" at bounding box center [207, 64] width 138 height 12
click at [138, 101] on div "Alinhamento" at bounding box center [207, 97] width 138 height 7
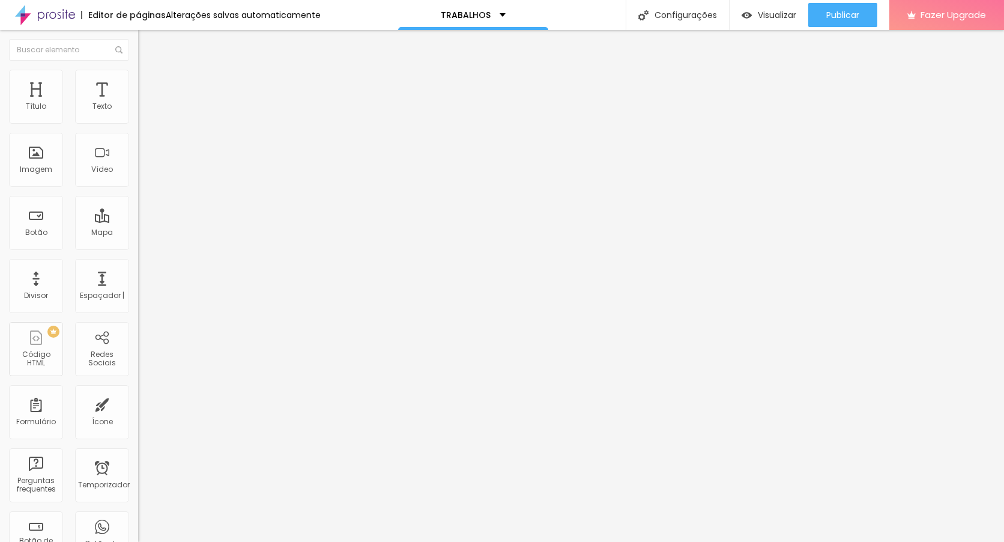
click at [149, 83] on span "Estilo" at bounding box center [158, 78] width 19 height 10
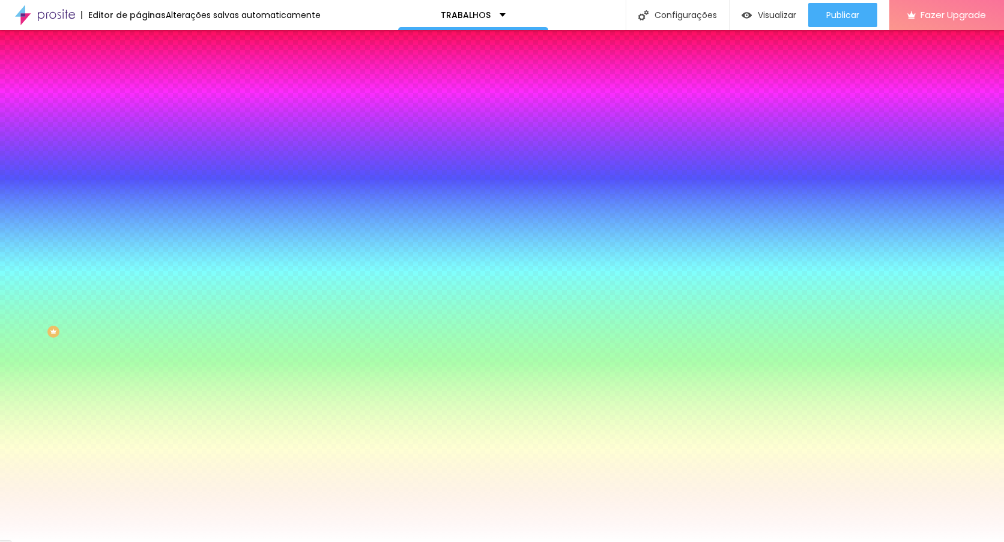
click at [147, 44] on div "Editar Coluna" at bounding box center [184, 44] width 74 height 10
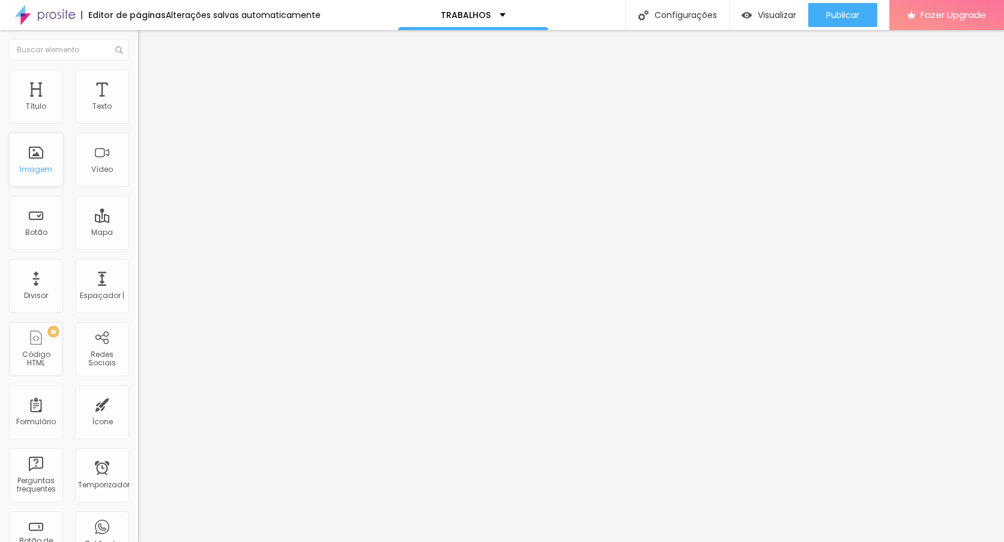
click at [34, 159] on div "Imagem" at bounding box center [36, 160] width 54 height 54
click at [147, 39] on img "button" at bounding box center [152, 44] width 10 height 10
click at [145, 103] on font "Adicionar imagem" at bounding box center [180, 98] width 70 height 10
drag, startPoint x: 325, startPoint y: 177, endPoint x: 325, endPoint y: 337, distance: 160.3
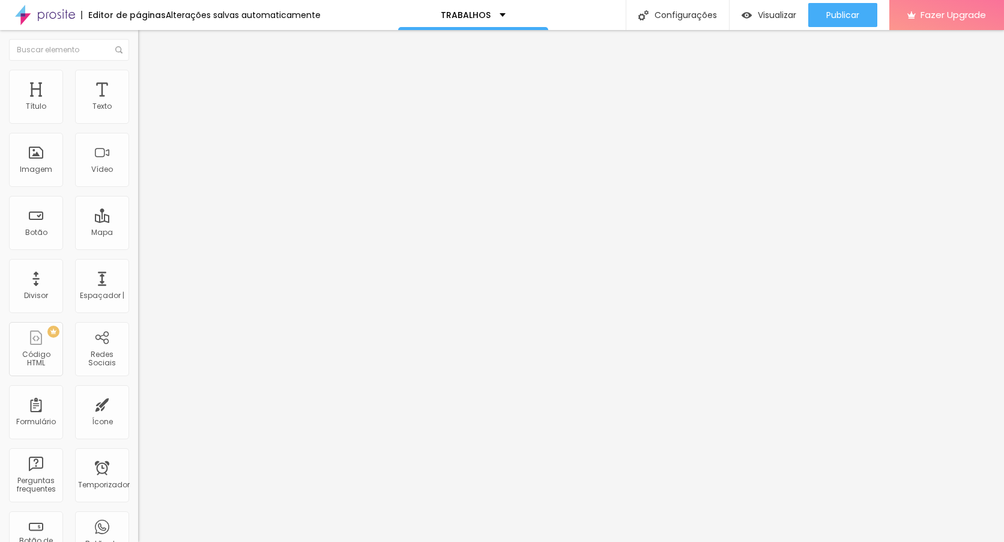
click at [34, 162] on div "Imagem" at bounding box center [36, 160] width 54 height 54
click at [145, 103] on font "Adicionar imagem" at bounding box center [180, 98] width 70 height 10
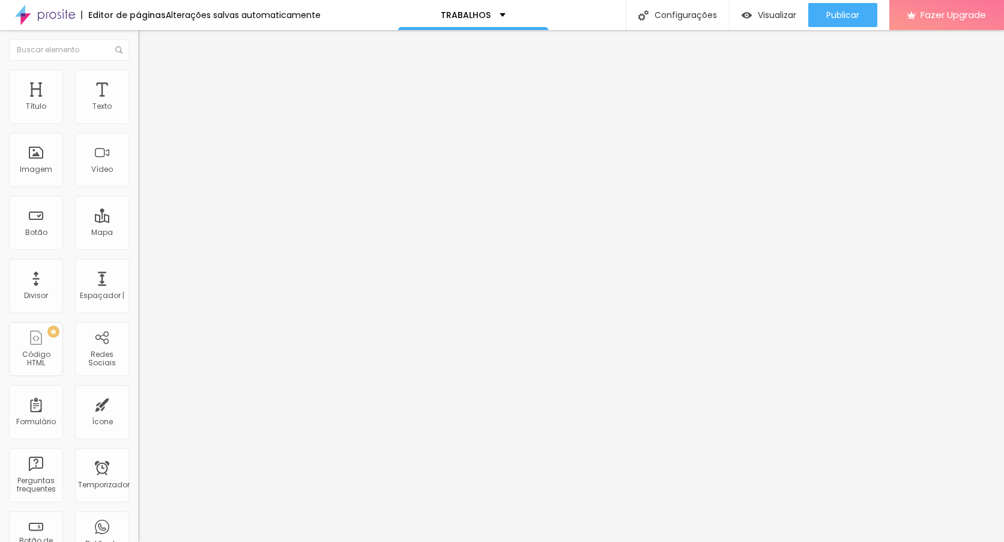
click at [145, 103] on font "Trocar imagem" at bounding box center [174, 98] width 58 height 10
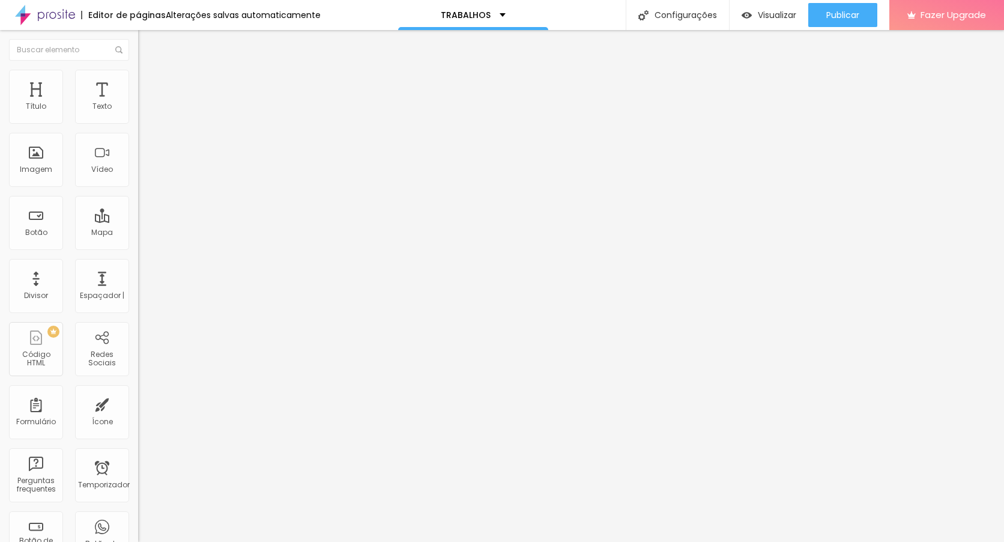
click at [145, 103] on font "Trocar imagem" at bounding box center [174, 98] width 58 height 10
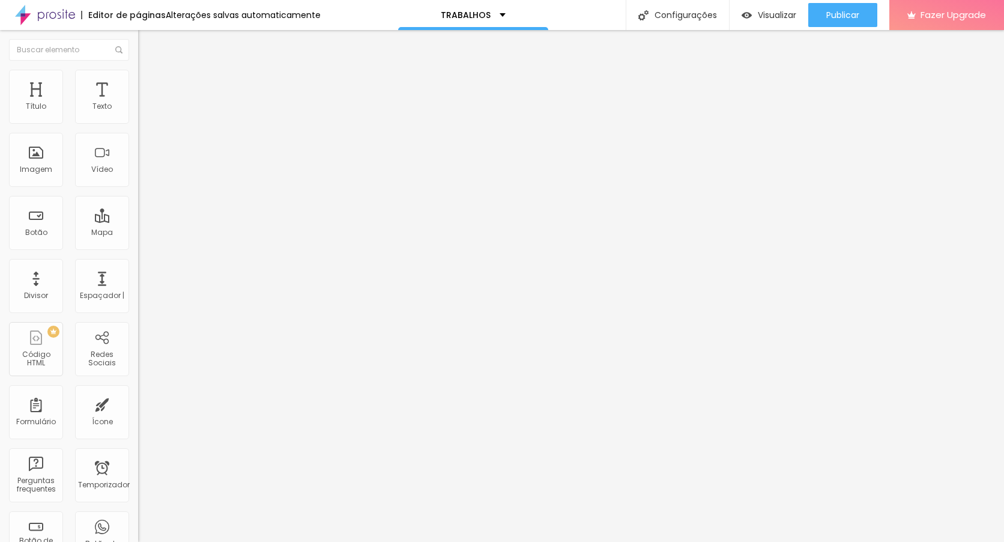
click at [145, 103] on font "Trocar imagem" at bounding box center [174, 98] width 58 height 10
click at [138, 103] on span "Trocar imagem" at bounding box center [170, 98] width 65 height 10
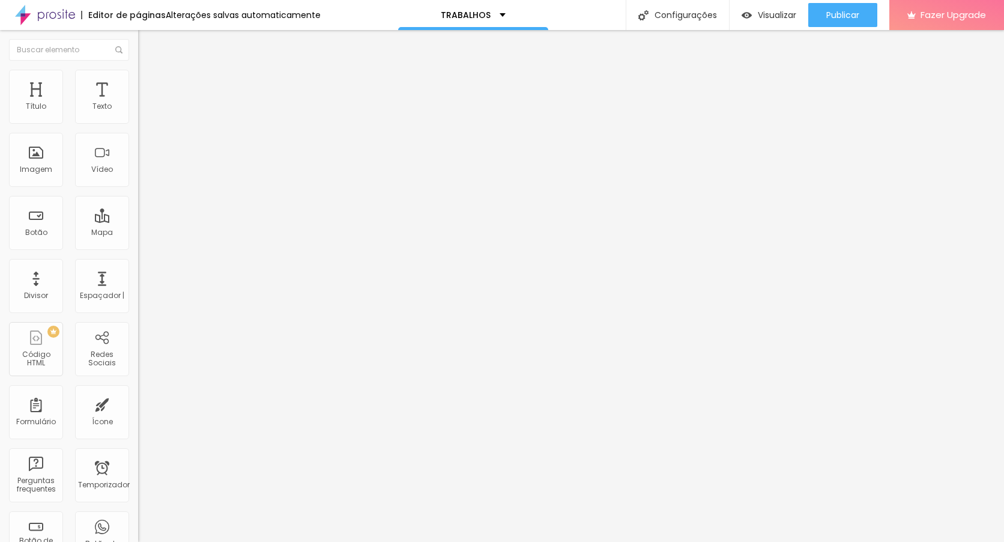
click at [145, 103] on font "Trocar imagem" at bounding box center [174, 98] width 58 height 10
click at [138, 103] on span "Trocar imagem" at bounding box center [170, 98] width 65 height 10
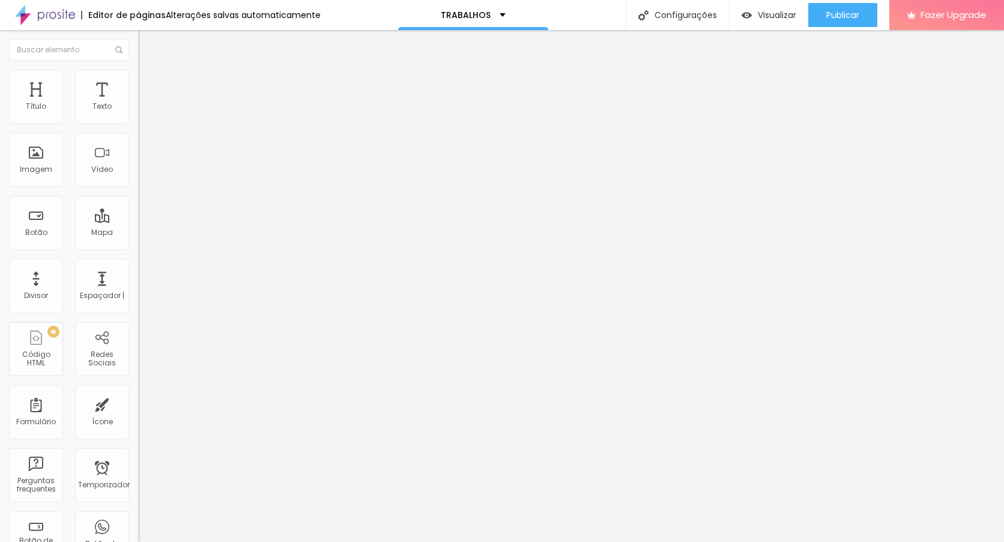
click at [138, 103] on span "Trocar imagem" at bounding box center [170, 98] width 65 height 10
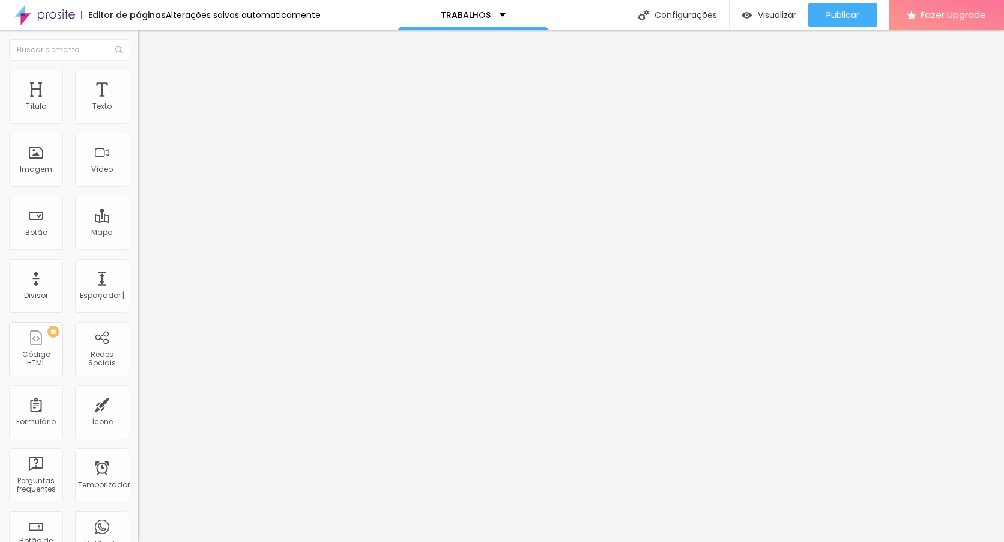
click at [145, 103] on font "Trocar imagem" at bounding box center [174, 98] width 58 height 10
click at [138, 49] on button "Editar Seção" at bounding box center [207, 44] width 138 height 28
click at [138, 178] on div "Tipografia Voltar ao padrão" at bounding box center [207, 161] width 138 height 34
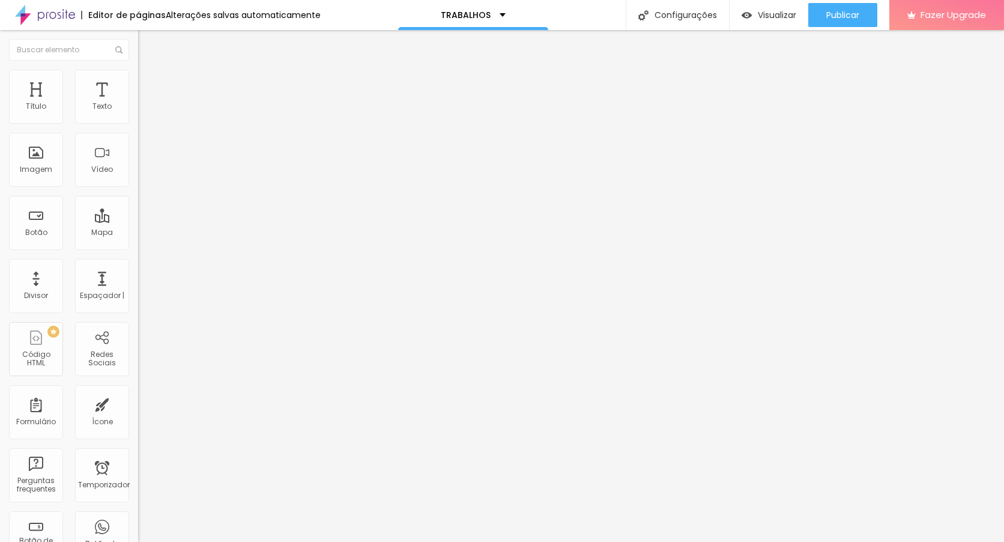
click at [143, 174] on icon "button" at bounding box center [146, 170] width 7 height 7
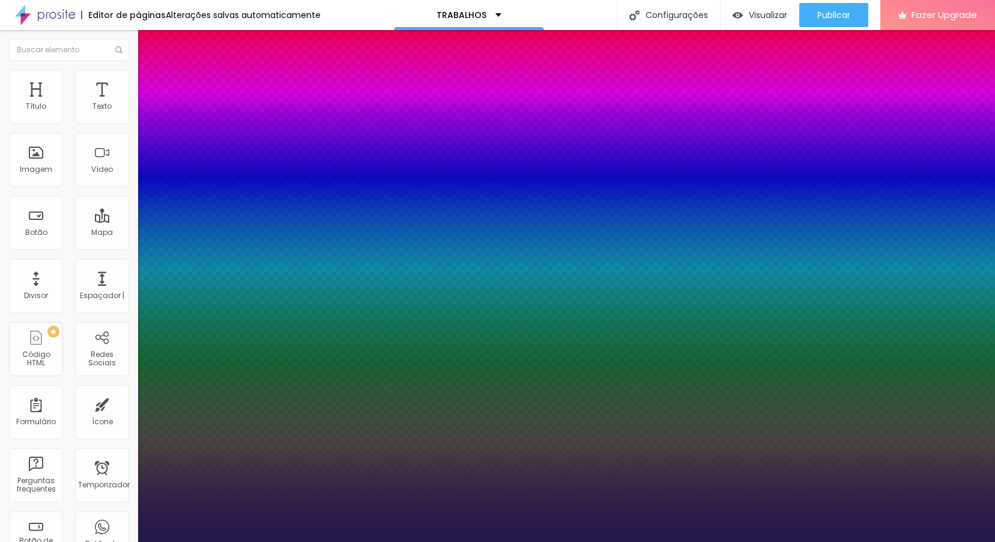
type input "1"
type input "31"
type input "1"
type input "35"
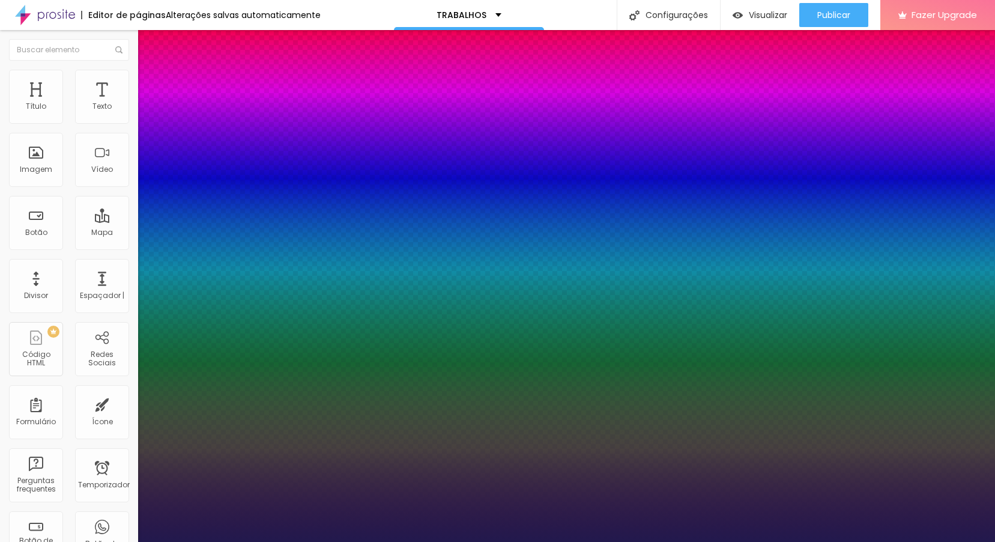
type input "35"
type input "1"
type input "36"
type input "1"
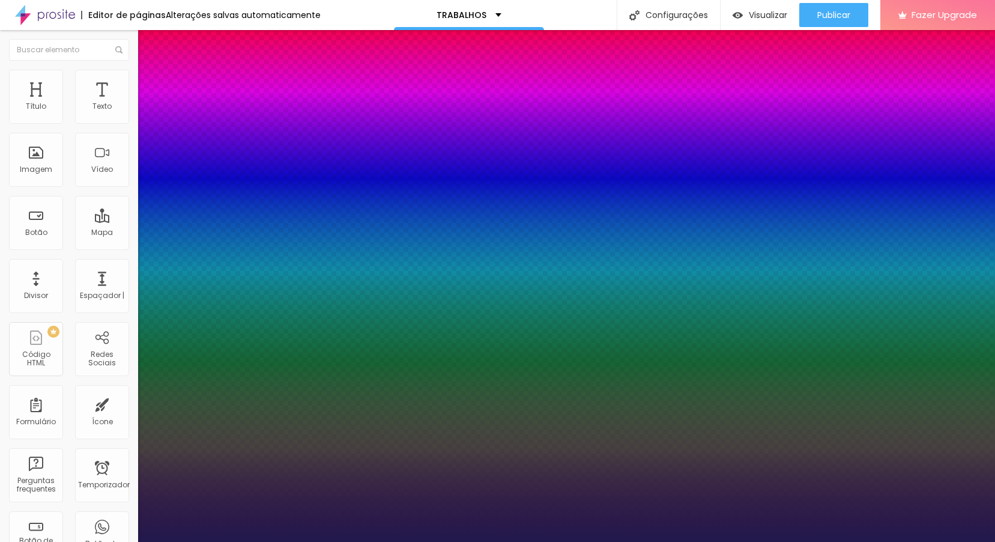
type input "39"
type input "1"
type input "40"
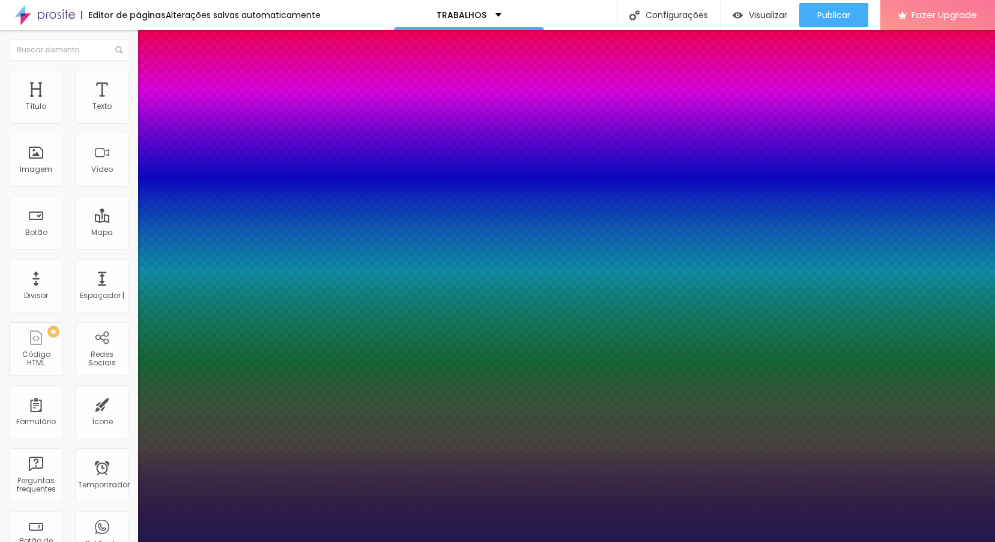
type input "1"
drag, startPoint x: 163, startPoint y: 339, endPoint x: 185, endPoint y: 341, distance: 21.7
type input "40"
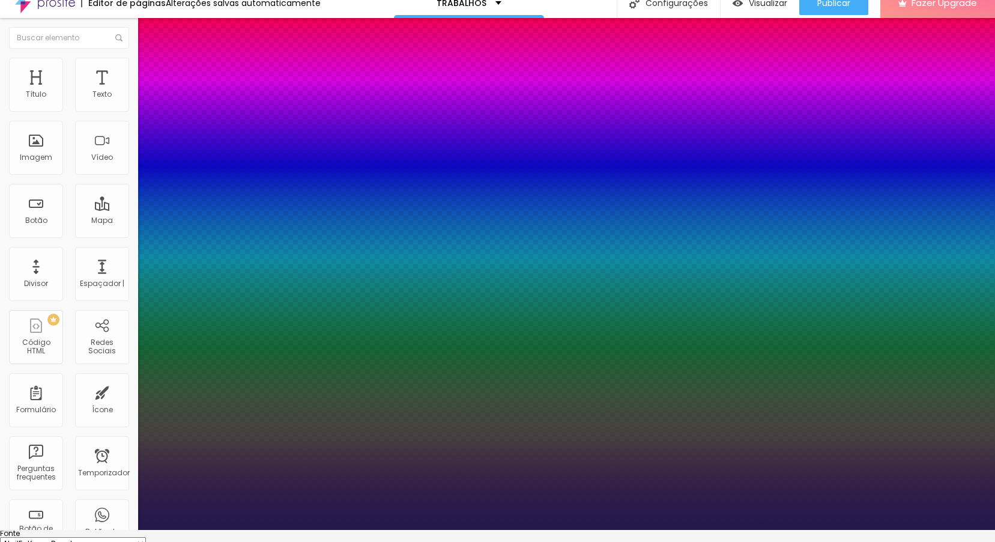
scroll to position [16, 0]
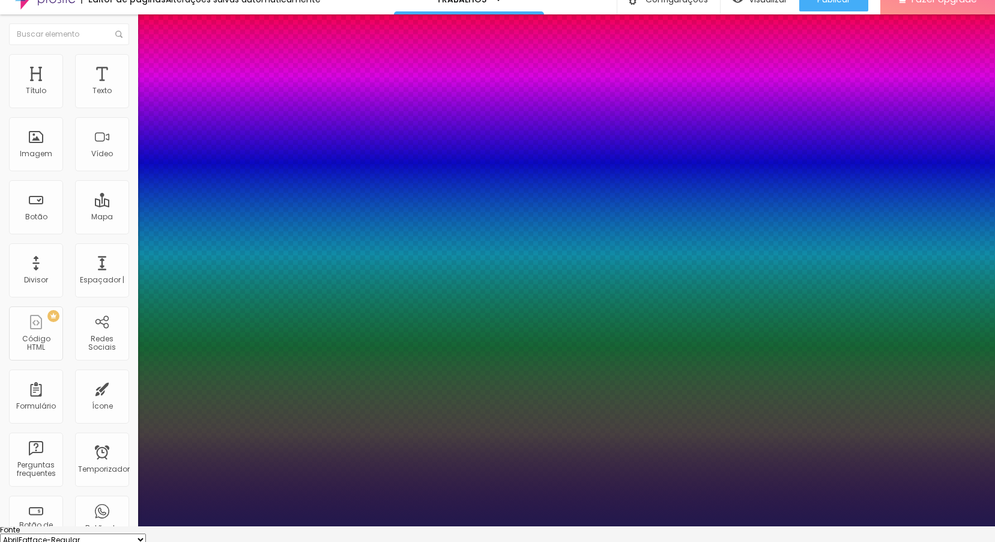
type input "1"
click at [937, 526] on div at bounding box center [497, 526] width 995 height 0
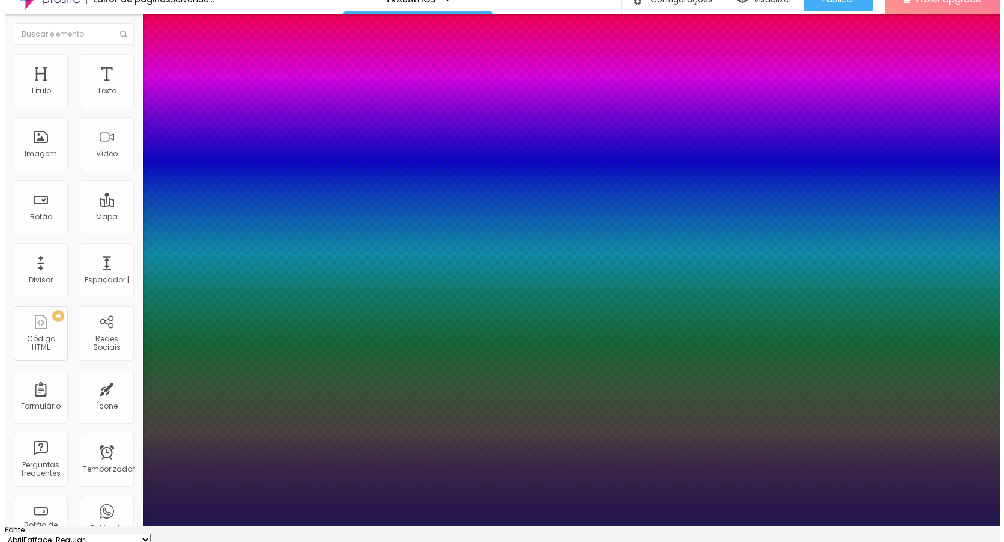
scroll to position [0, 0]
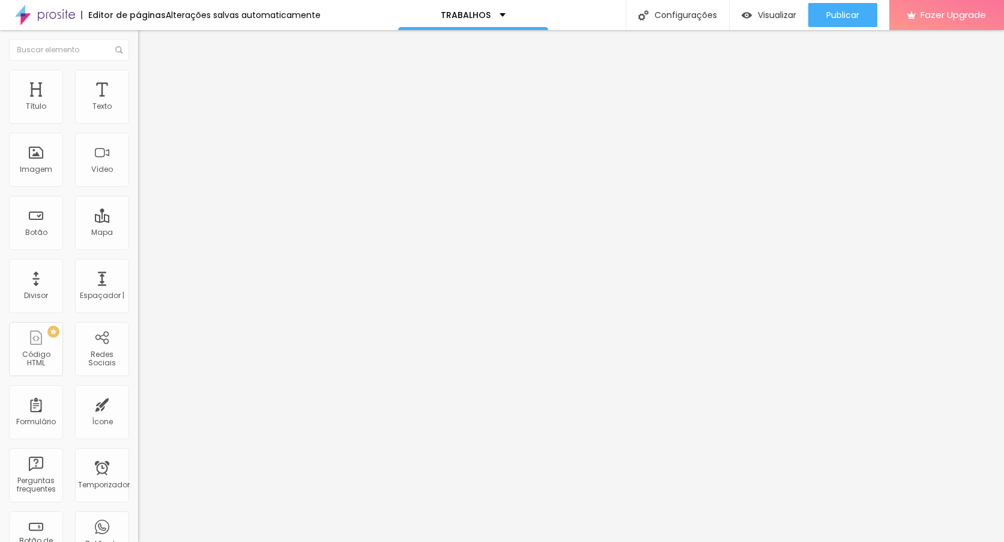
click at [144, 110] on icon "button" at bounding box center [146, 108] width 5 height 5
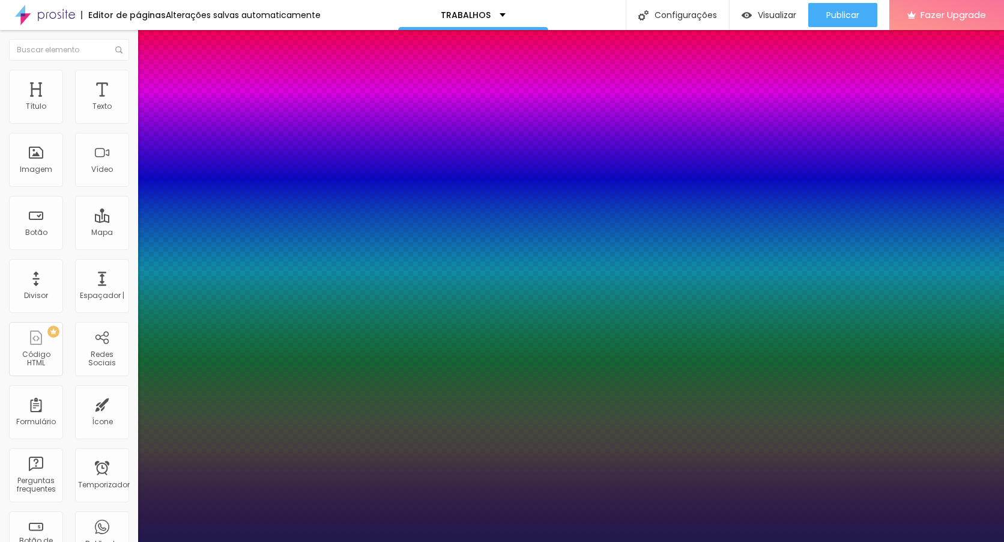
type input "1"
type input "56"
type input "1"
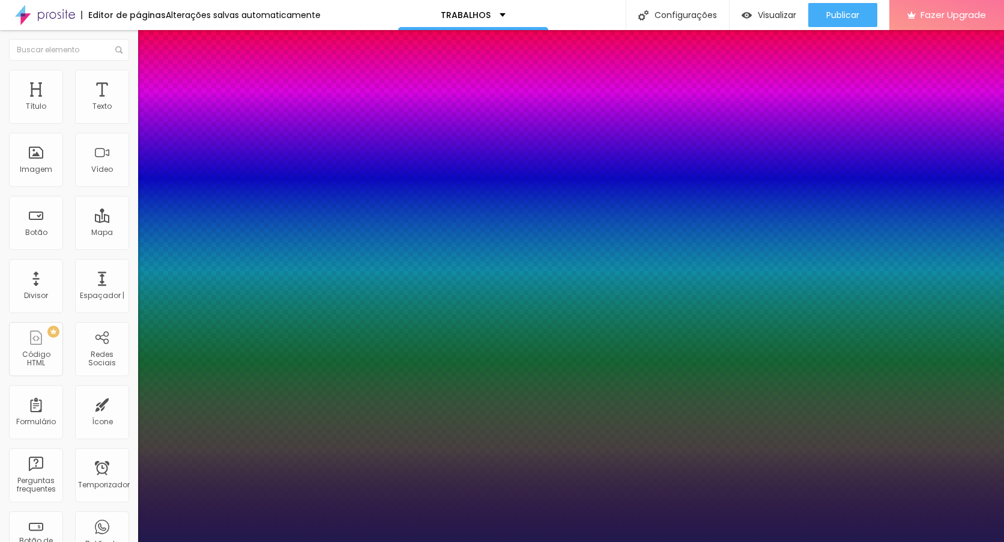
type input "57"
type input "1"
type input "53"
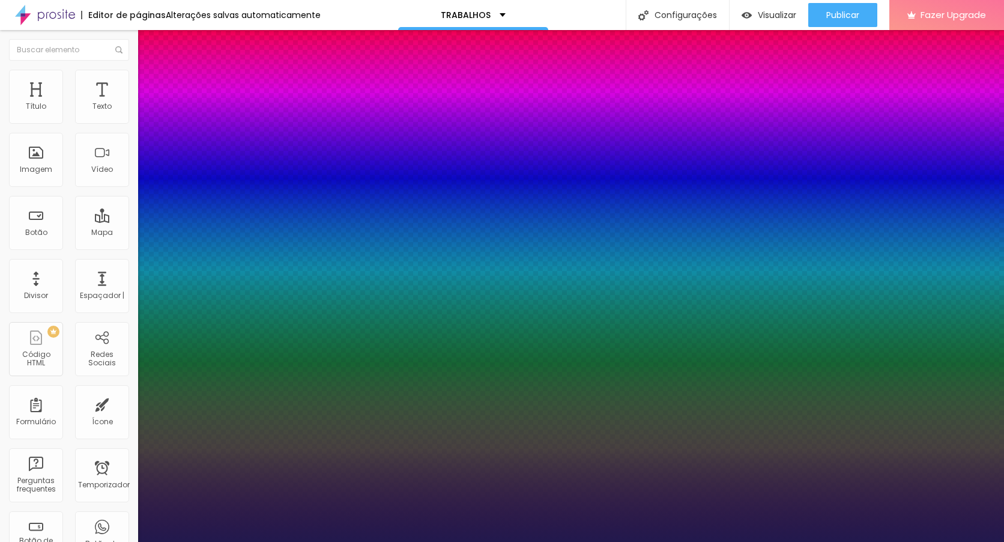
type input "1"
type input "51"
type input "1"
type input "49"
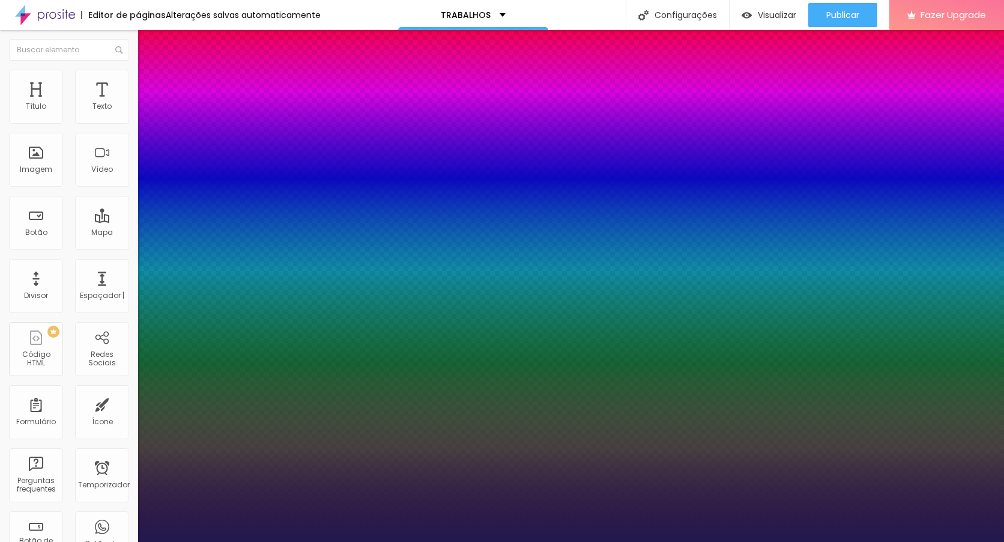
type input "49"
type input "1"
type input "48"
type input "1"
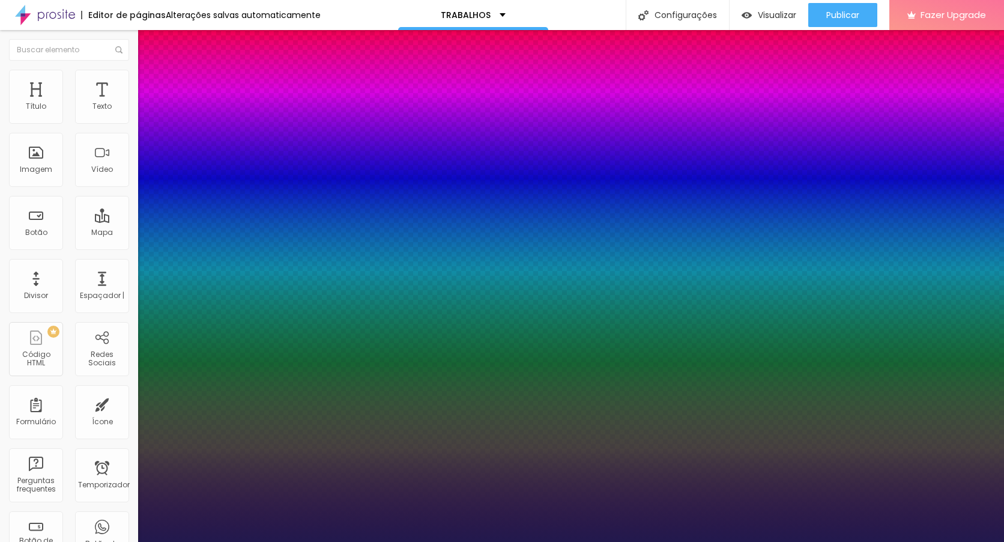
type input "52"
type input "1"
type input "53"
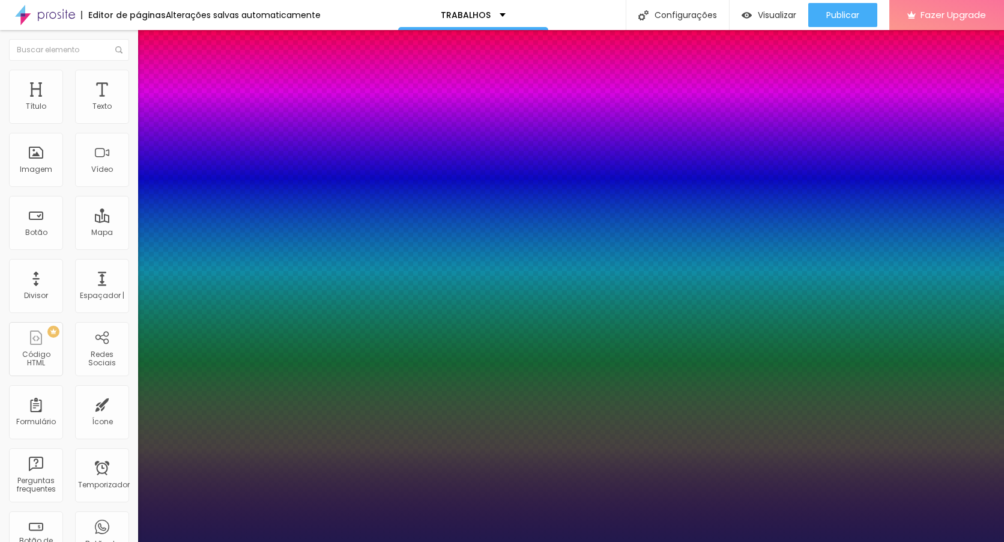
type input "1"
type input "54"
type input "1"
type input "55"
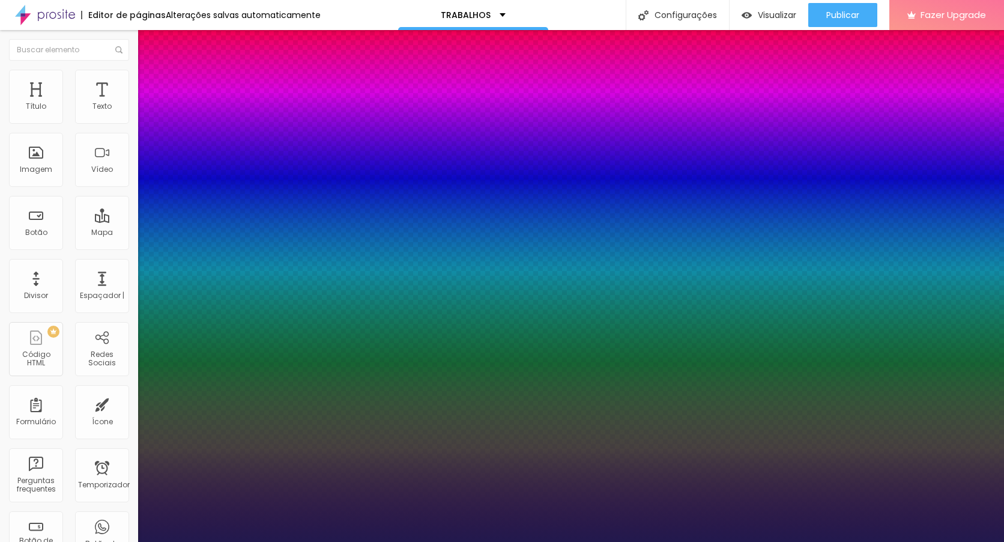
type input "55"
type input "1"
type input "55"
type input "1"
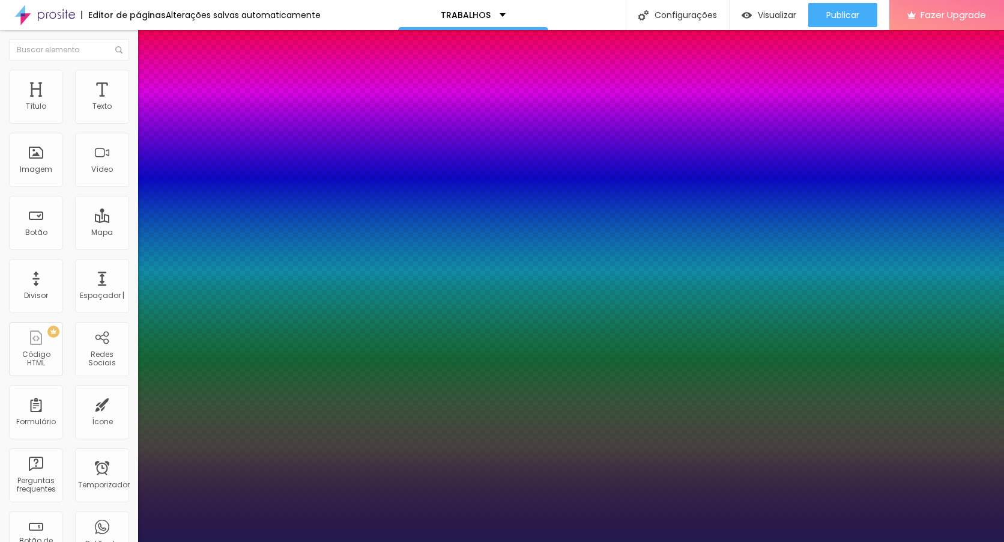
click at [939, 541] on div at bounding box center [502, 542] width 1004 height 0
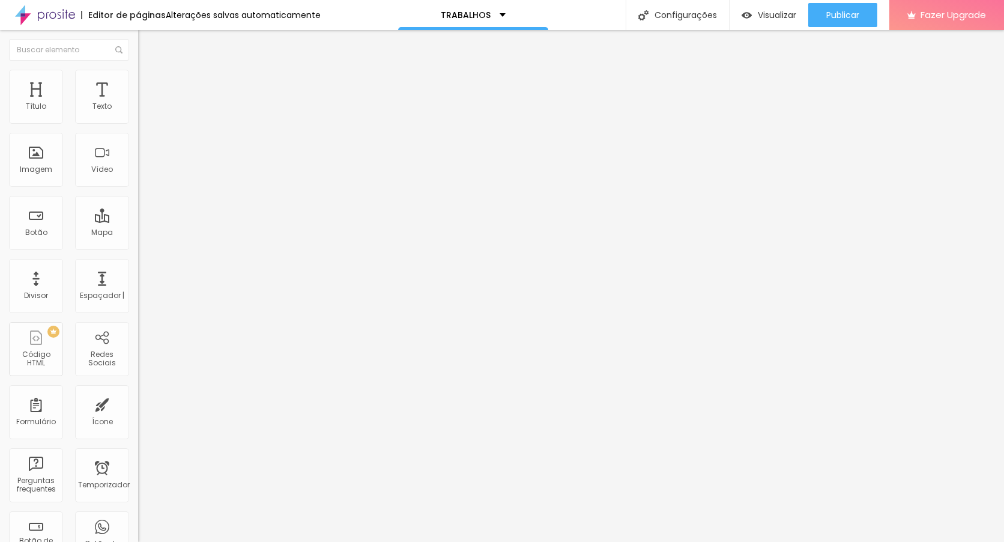
click at [145, 103] on font "Adicionar imagem" at bounding box center [180, 98] width 70 height 10
